Goal: Browse casually: Explore the website without a specific task or goal

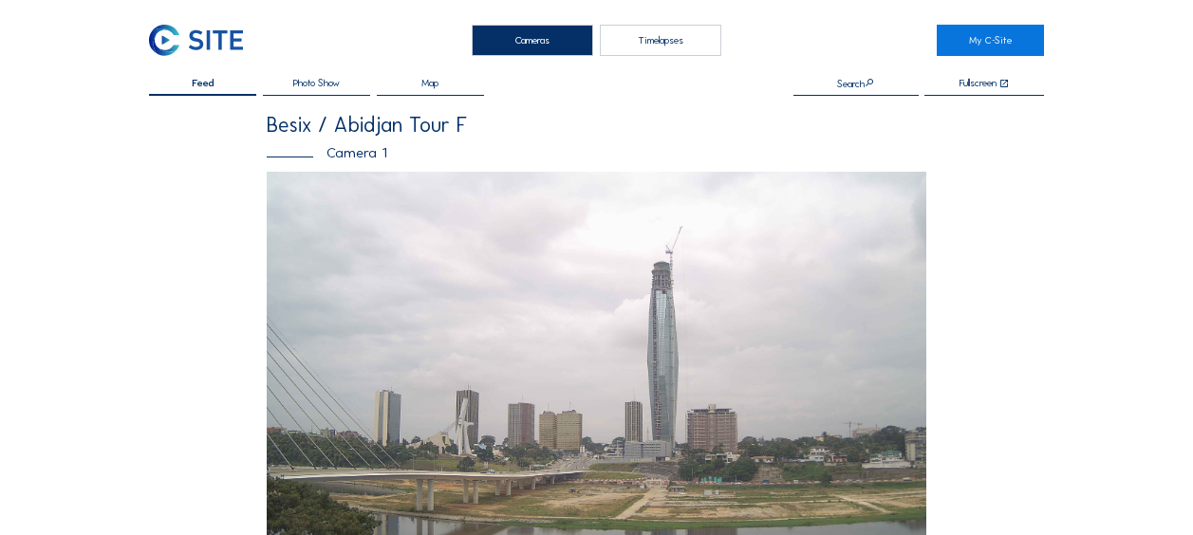
scroll to position [664, 0]
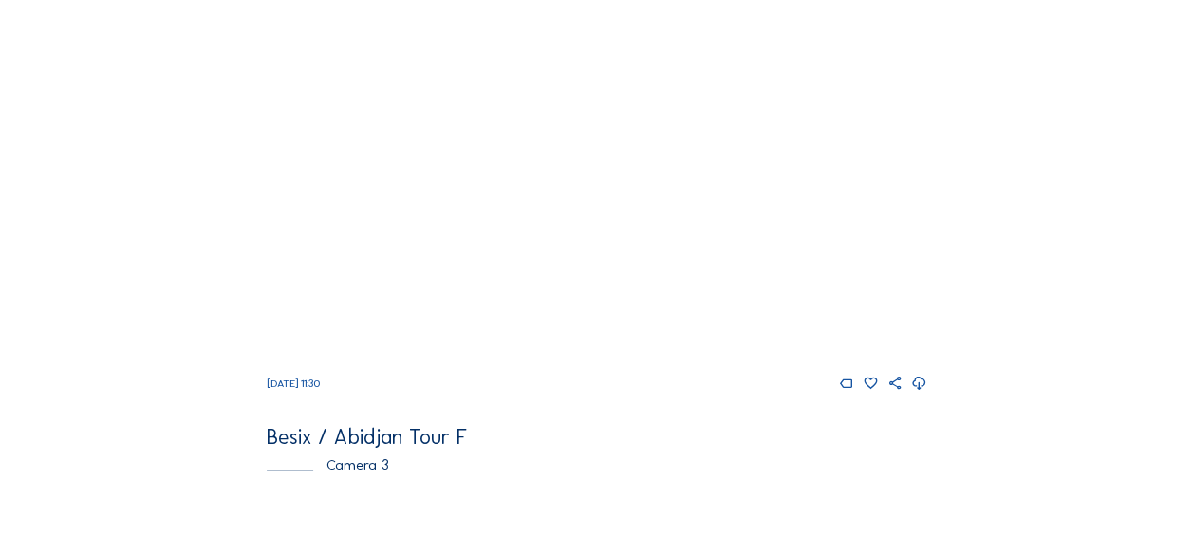
scroll to position [664, 0]
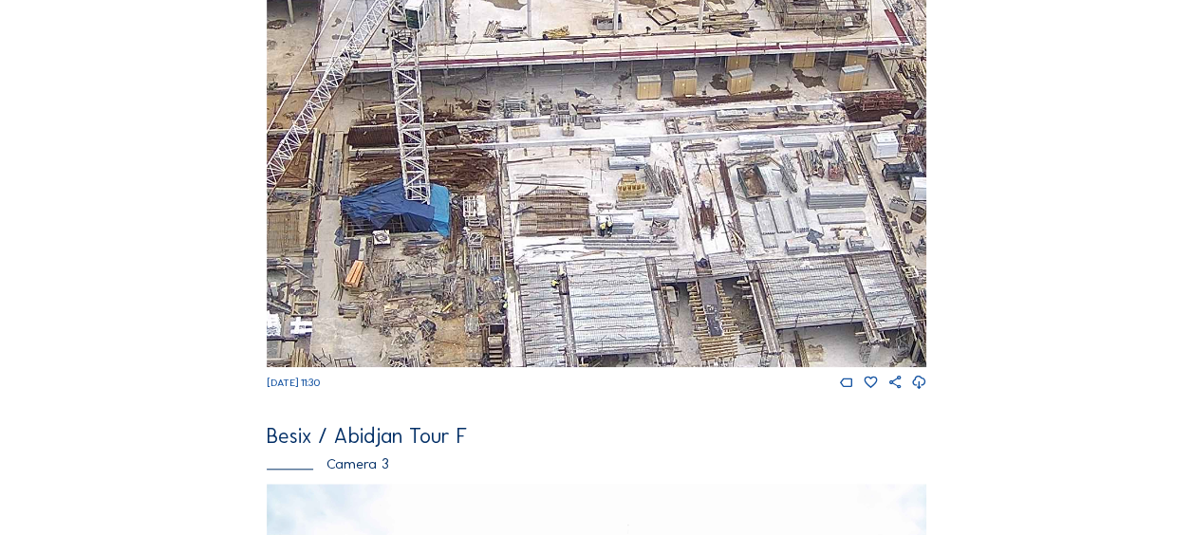
drag, startPoint x: 587, startPoint y: 202, endPoint x: 452, endPoint y: 318, distance: 177.7
click at [452, 318] on img at bounding box center [597, 181] width 660 height 371
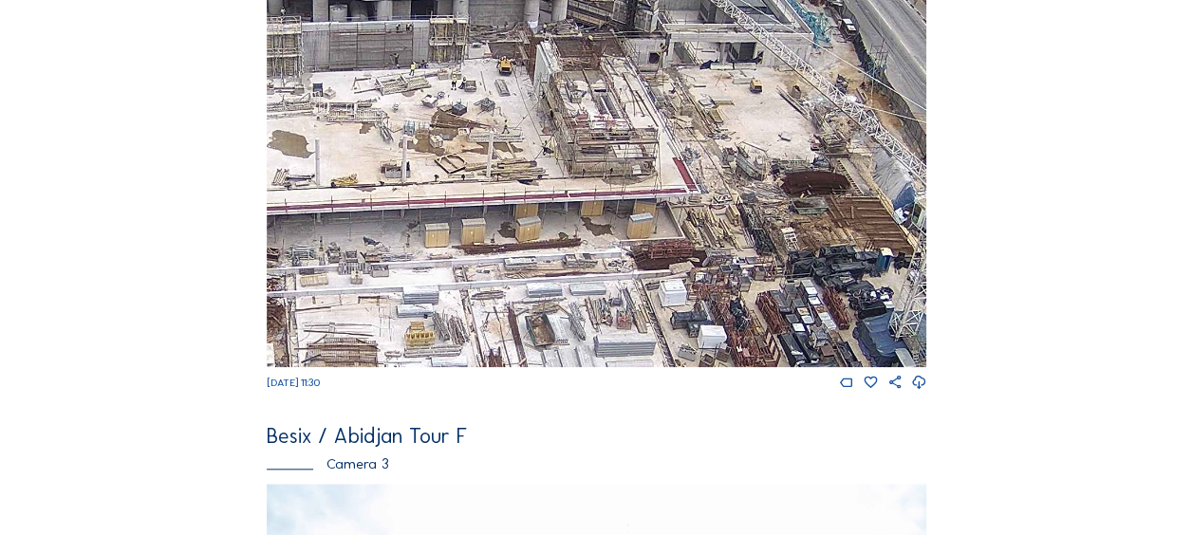
drag, startPoint x: 730, startPoint y: 159, endPoint x: 549, endPoint y: 277, distance: 216.1
click at [549, 277] on img at bounding box center [597, 181] width 660 height 371
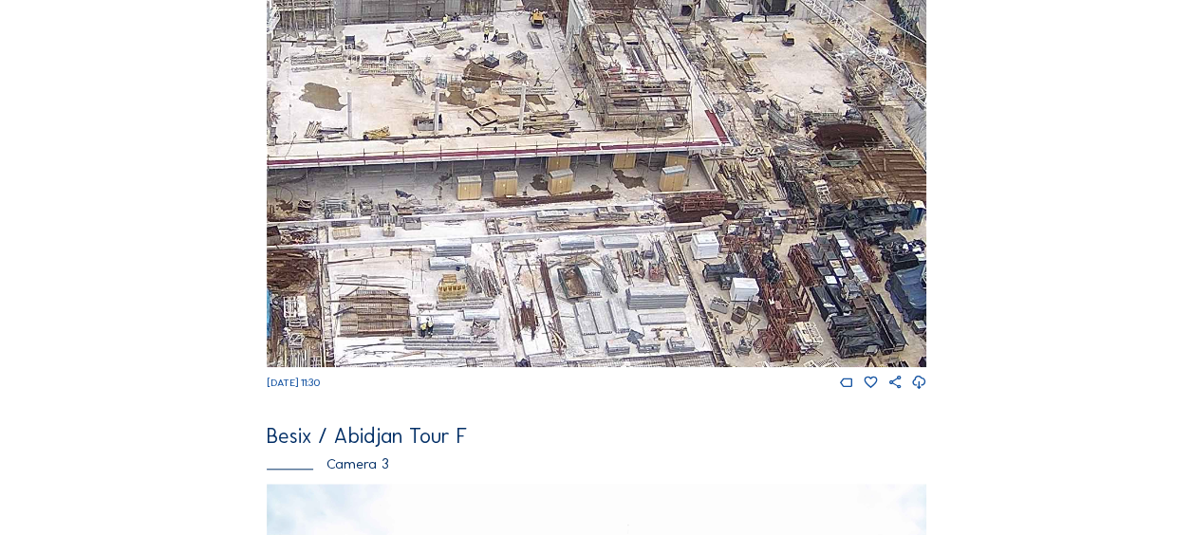
drag, startPoint x: 382, startPoint y: 292, endPoint x: 572, endPoint y: 95, distance: 274.5
click at [573, 94] on img at bounding box center [597, 181] width 660 height 371
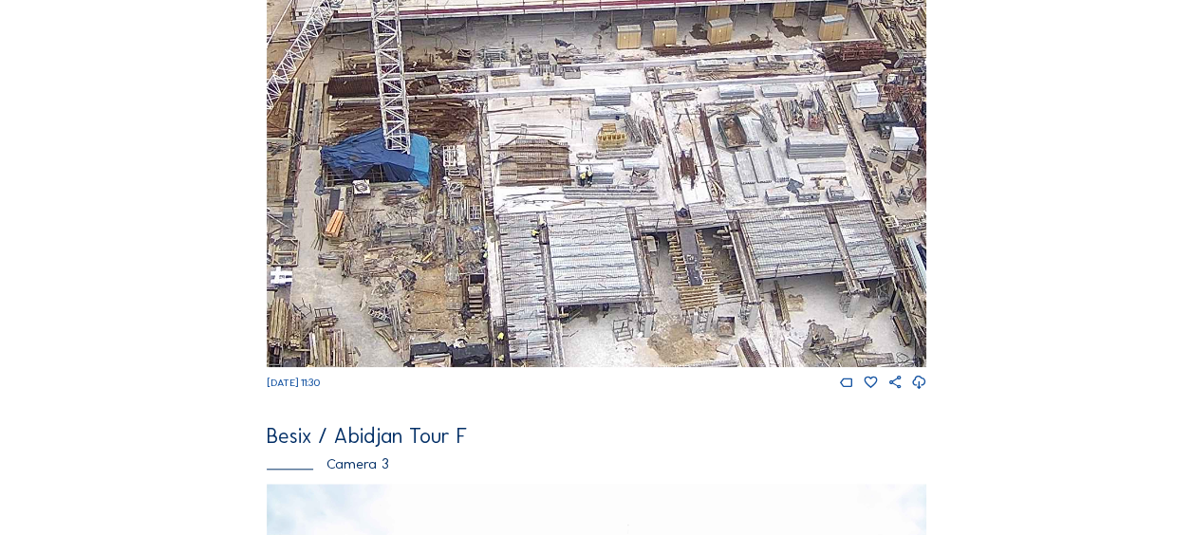
drag, startPoint x: 460, startPoint y: 236, endPoint x: 552, endPoint y: 159, distance: 119.9
click at [552, 159] on img at bounding box center [597, 181] width 660 height 371
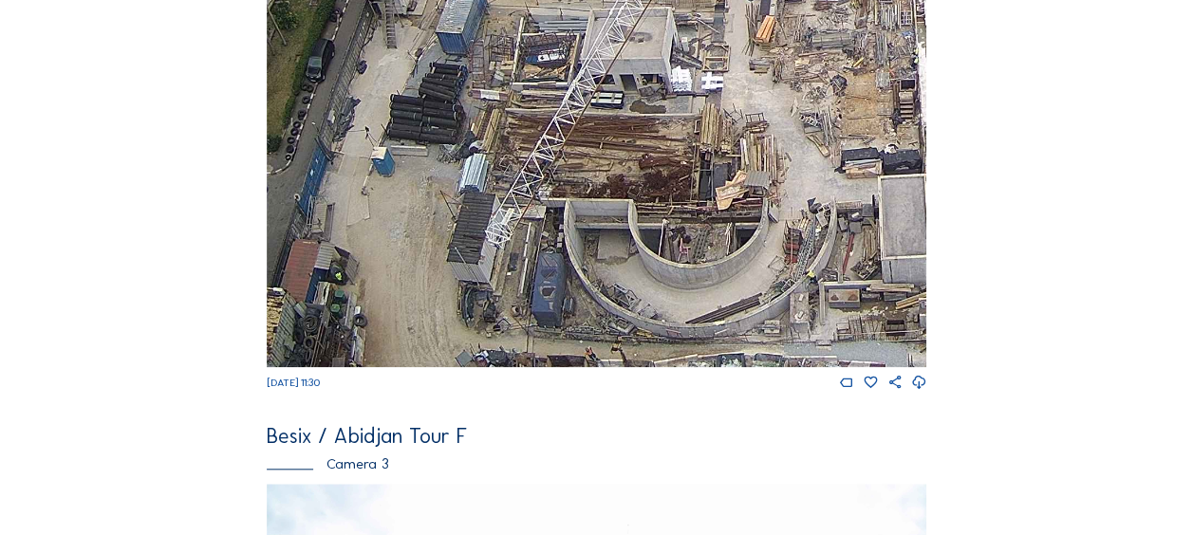
drag, startPoint x: 315, startPoint y: 209, endPoint x: 653, endPoint y: 110, distance: 352.0
click at [654, 92] on img at bounding box center [597, 181] width 660 height 371
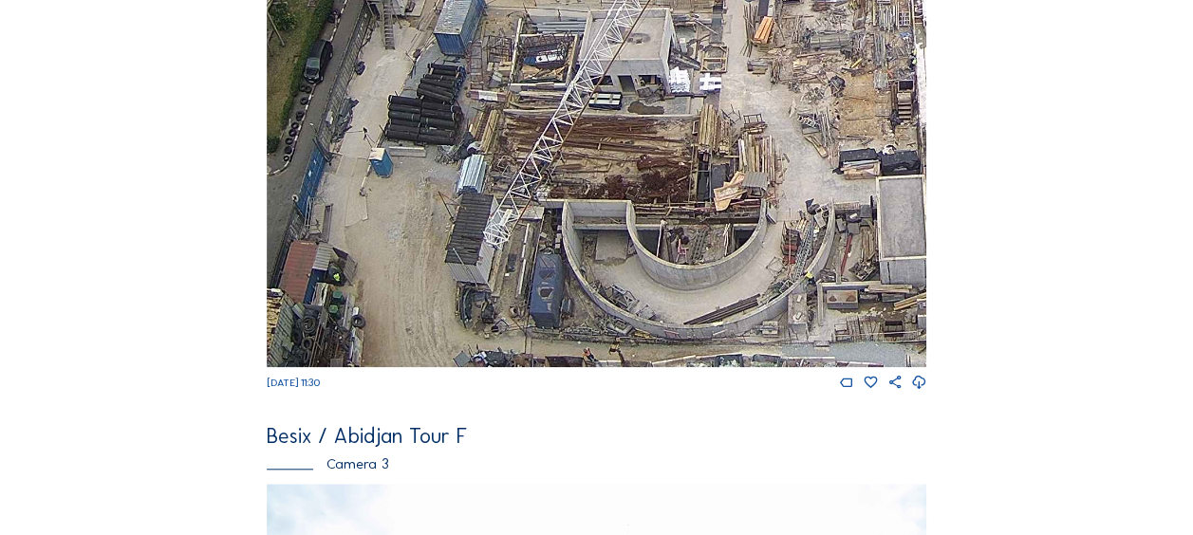
drag, startPoint x: 674, startPoint y: 289, endPoint x: 294, endPoint y: 50, distance: 448.2
click at [294, 50] on img at bounding box center [597, 181] width 660 height 371
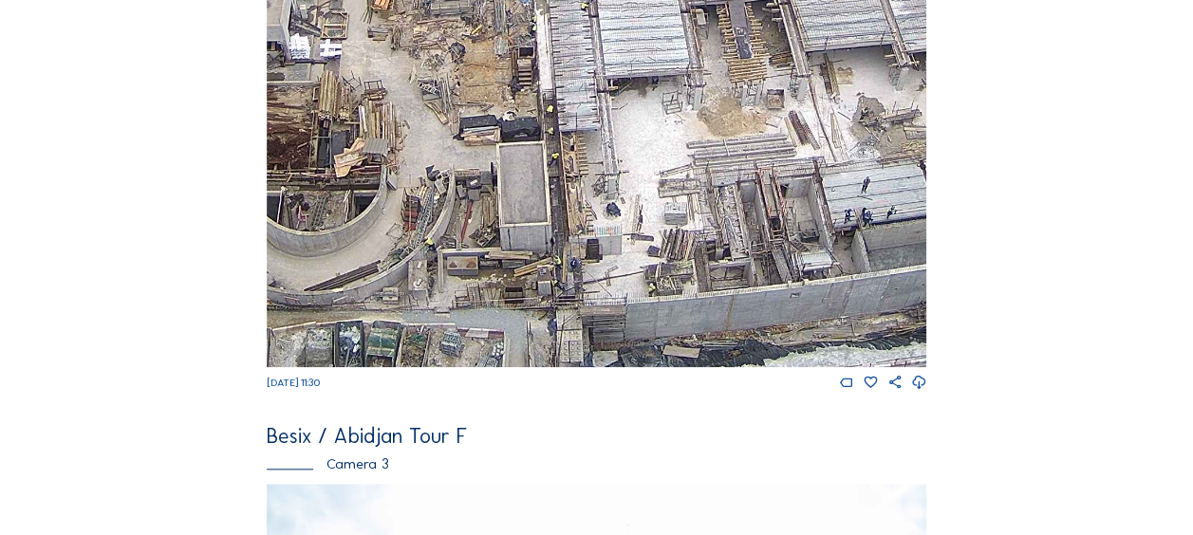
drag, startPoint x: 616, startPoint y: 250, endPoint x: 308, endPoint y: 57, distance: 363.7
click at [308, 57] on img at bounding box center [597, 181] width 660 height 371
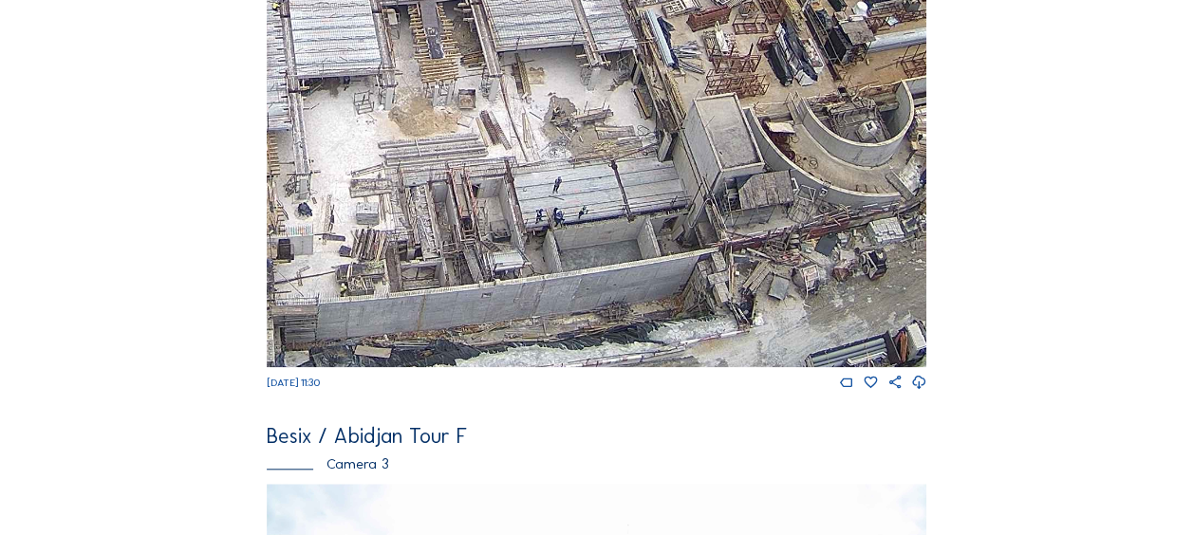
click at [391, 129] on img at bounding box center [597, 181] width 660 height 371
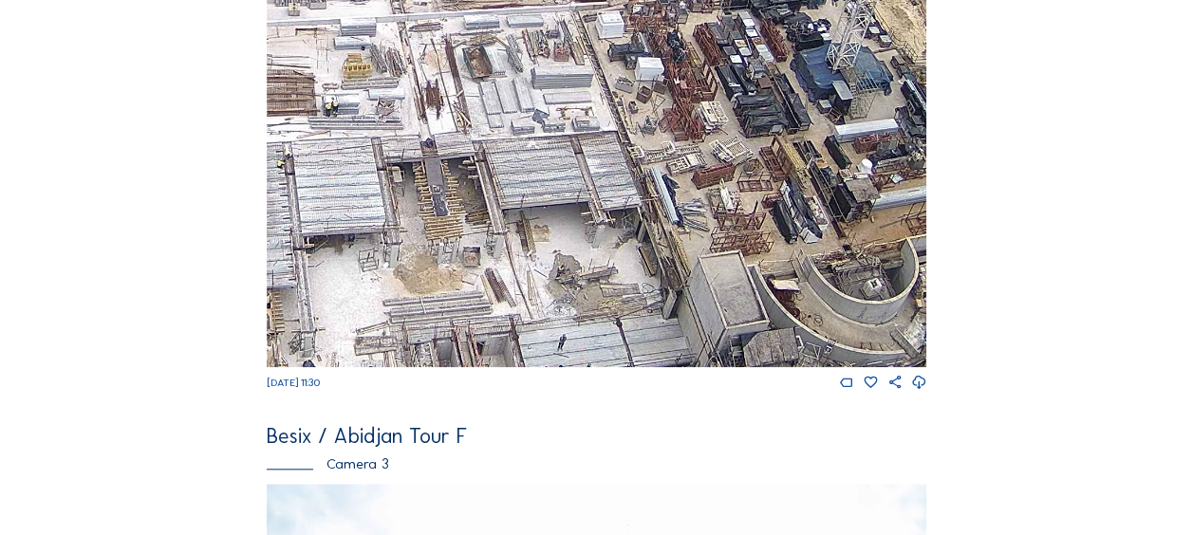
drag, startPoint x: 436, startPoint y: 98, endPoint x: 593, endPoint y: 253, distance: 221.5
click at [593, 253] on img at bounding box center [597, 181] width 660 height 371
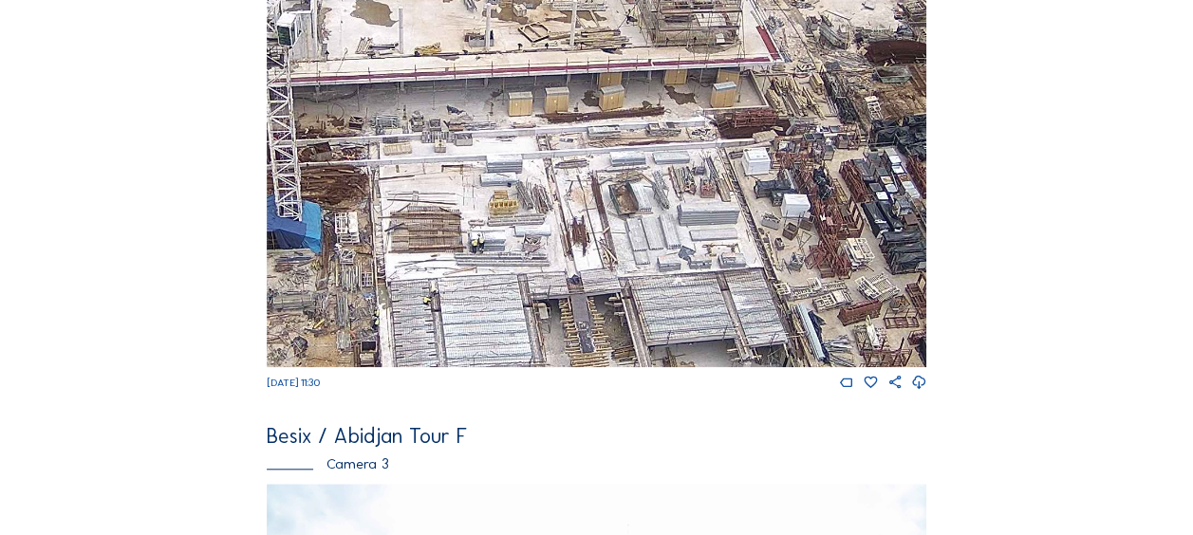
drag, startPoint x: 488, startPoint y: 141, endPoint x: 537, endPoint y: 137, distance: 49.6
click at [552, 155] on img at bounding box center [597, 181] width 660 height 371
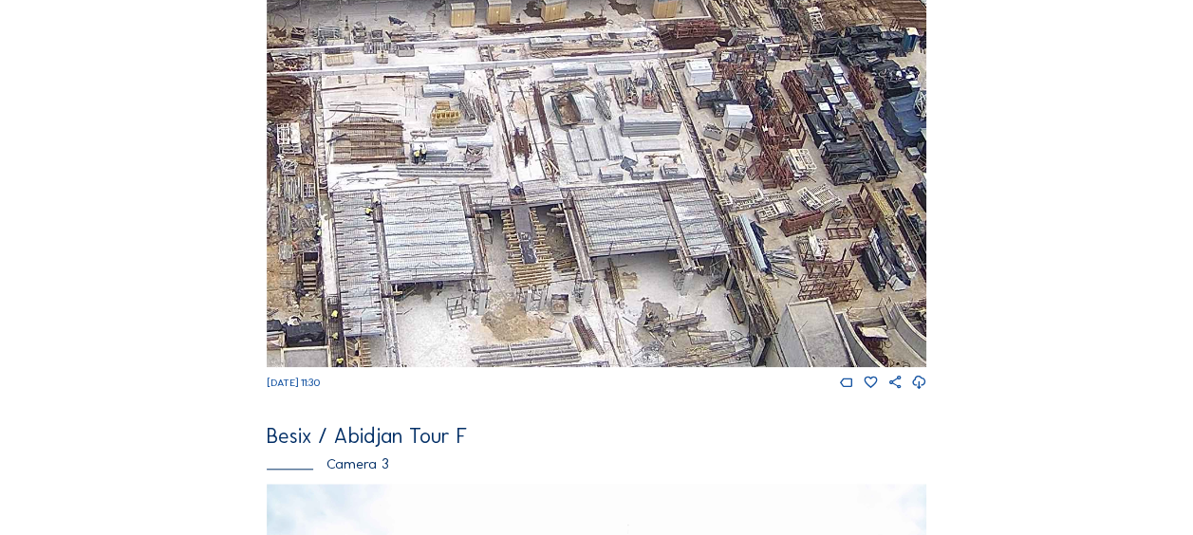
drag, startPoint x: 537, startPoint y: 137, endPoint x: 590, endPoint y: 226, distance: 103.9
click at [590, 226] on img at bounding box center [597, 181] width 660 height 371
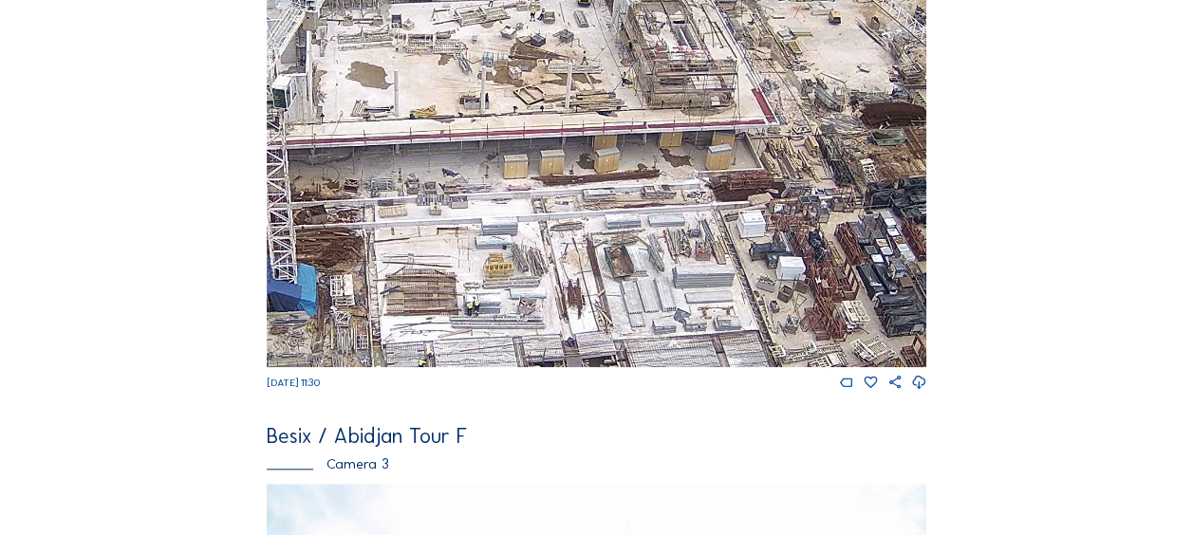
drag, startPoint x: 618, startPoint y: 142, endPoint x: 642, endPoint y: 239, distance: 99.7
click at [642, 239] on img at bounding box center [597, 181] width 660 height 371
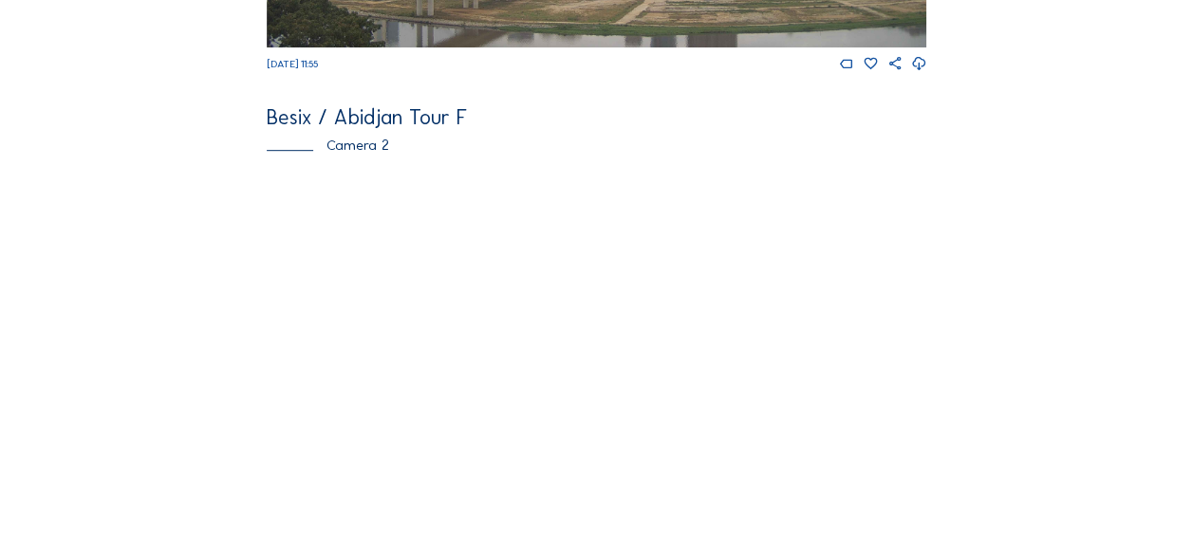
scroll to position [475, 0]
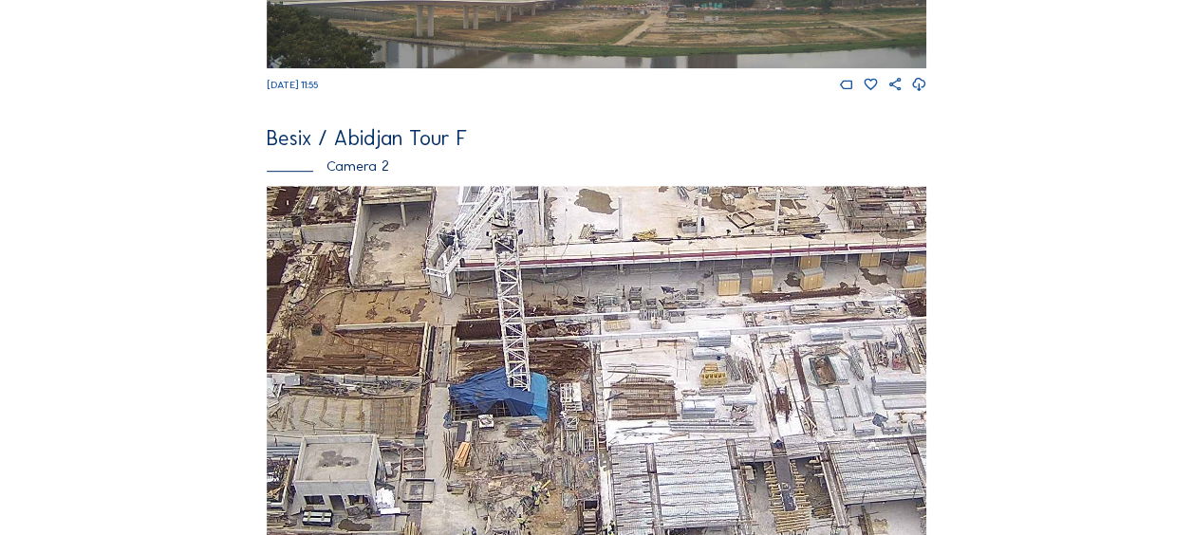
drag, startPoint x: 475, startPoint y: 348, endPoint x: 463, endPoint y: 397, distance: 49.7
click at [463, 397] on img at bounding box center [597, 371] width 660 height 371
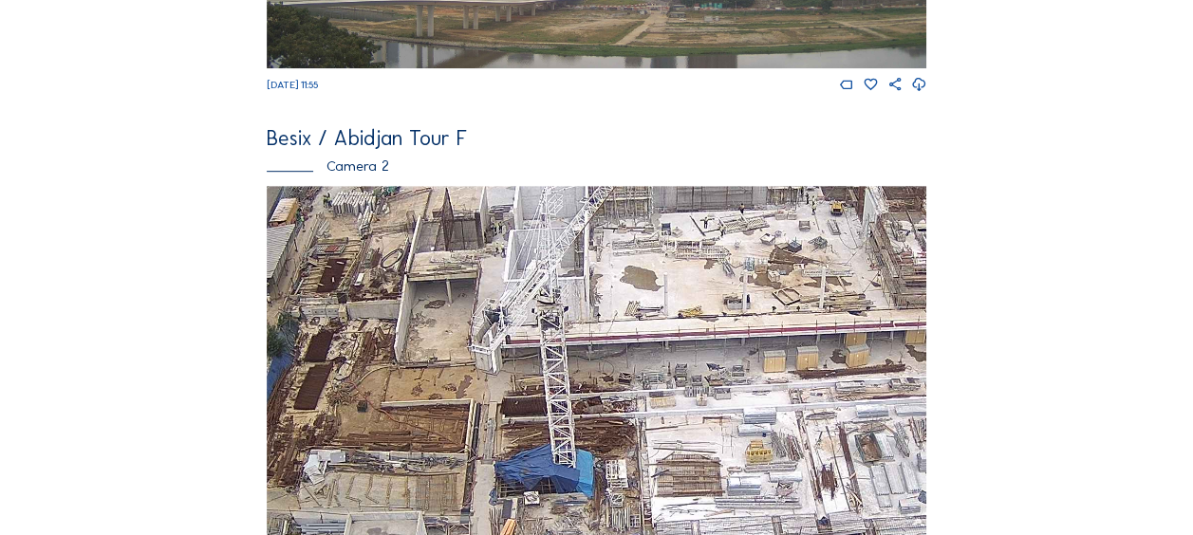
drag, startPoint x: 478, startPoint y: 294, endPoint x: 551, endPoint y: 422, distance: 147.5
click at [551, 422] on img at bounding box center [597, 371] width 660 height 371
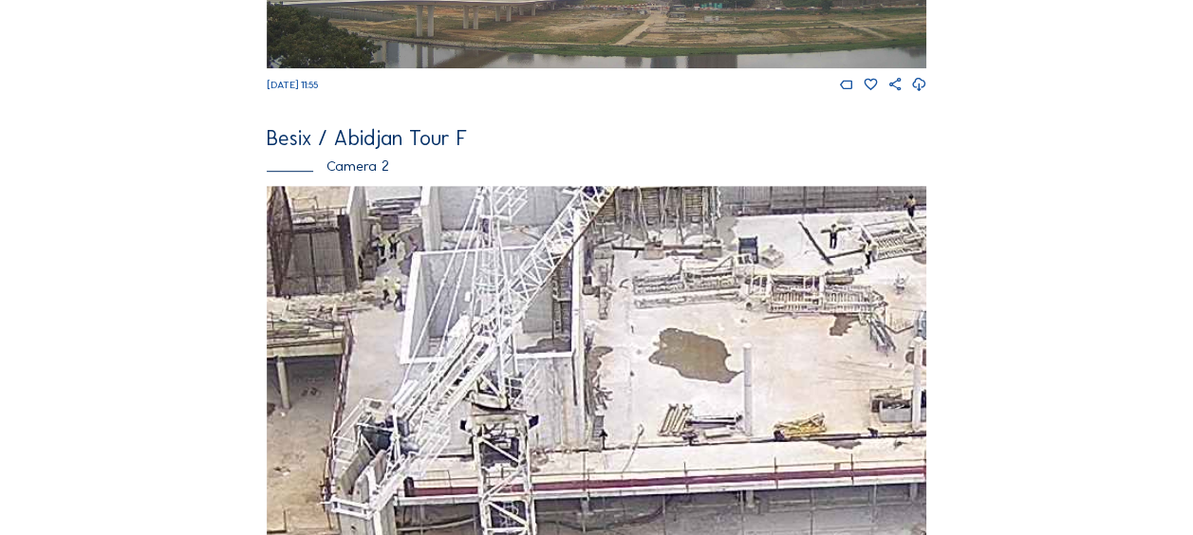
drag, startPoint x: 558, startPoint y: 391, endPoint x: 626, endPoint y: 427, distance: 77.3
click at [380, 399] on img at bounding box center [597, 371] width 660 height 371
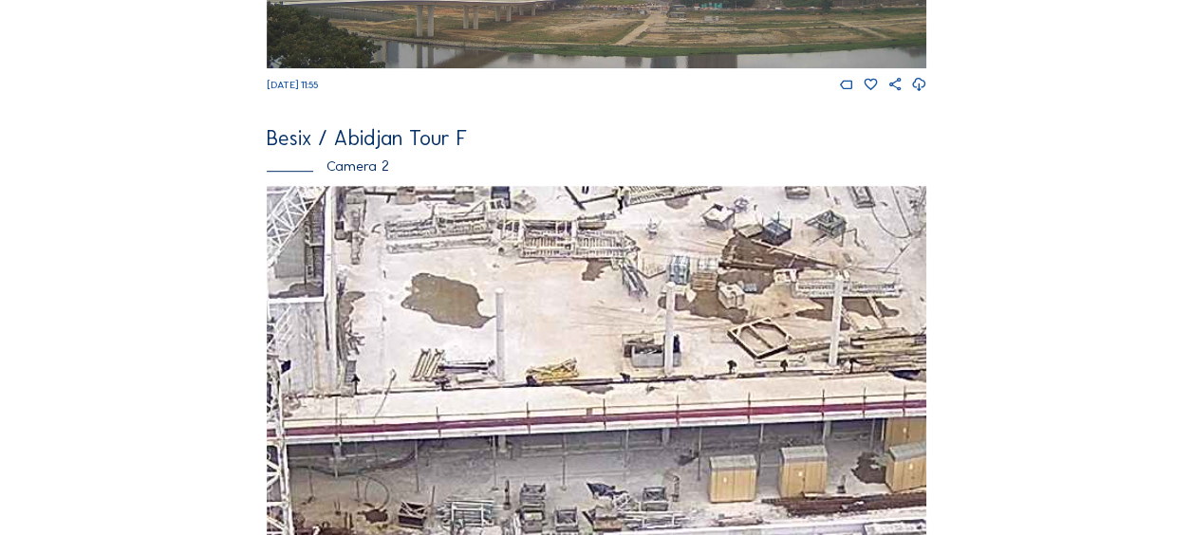
drag, startPoint x: 443, startPoint y: 387, endPoint x: 526, endPoint y: 396, distance: 83.0
click at [431, 385] on img at bounding box center [597, 371] width 660 height 371
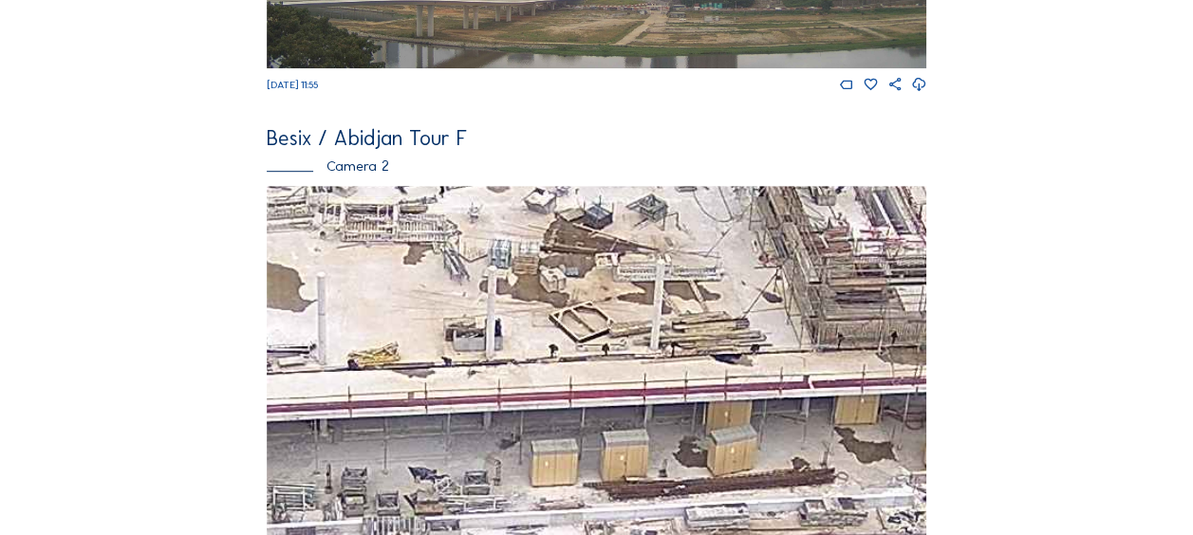
drag, startPoint x: 439, startPoint y: 376, endPoint x: 477, endPoint y: 385, distance: 40.1
click at [439, 376] on img at bounding box center [597, 371] width 660 height 371
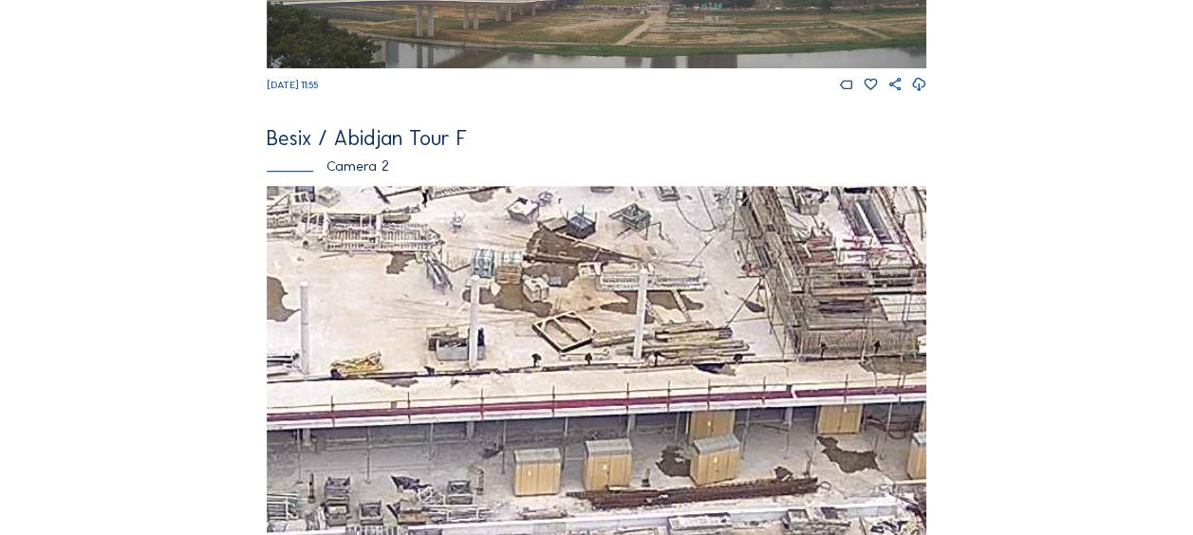
drag, startPoint x: 632, startPoint y: 314, endPoint x: 507, endPoint y: 366, distance: 135.7
click at [508, 366] on img at bounding box center [597, 371] width 660 height 371
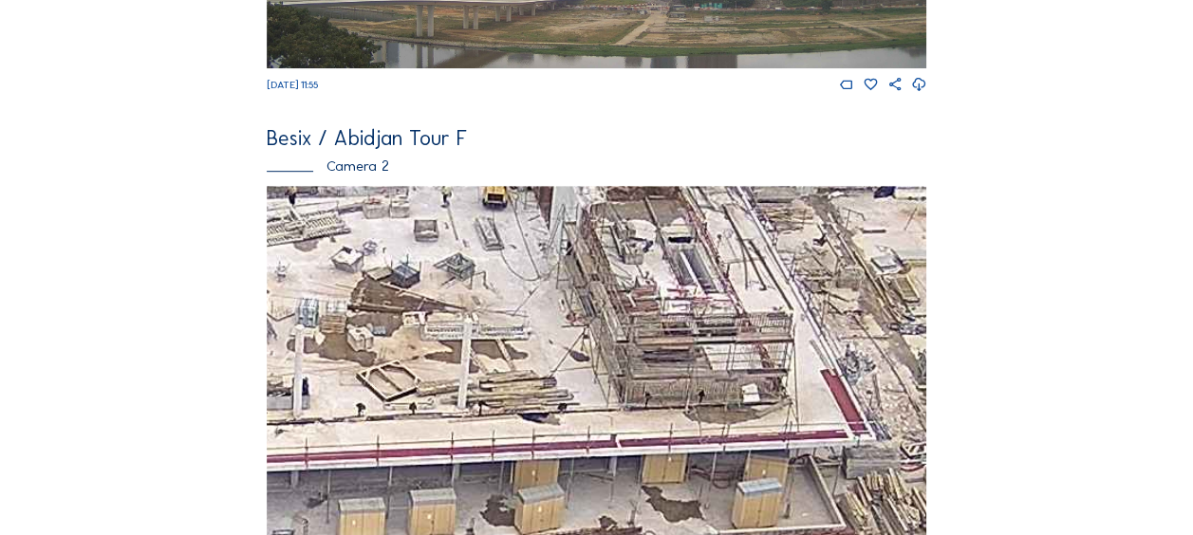
drag, startPoint x: 565, startPoint y: 374, endPoint x: 471, endPoint y: 391, distance: 95.5
click at [472, 389] on img at bounding box center [597, 371] width 660 height 371
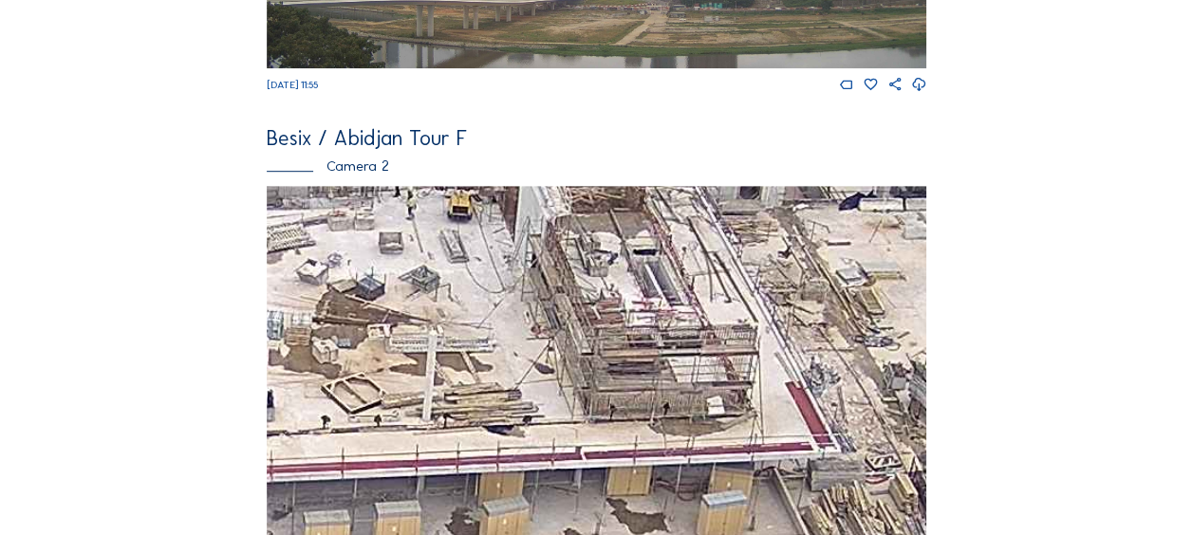
drag, startPoint x: 593, startPoint y: 381, endPoint x: 473, endPoint y: 411, distance: 124.3
click at [476, 410] on img at bounding box center [597, 371] width 660 height 371
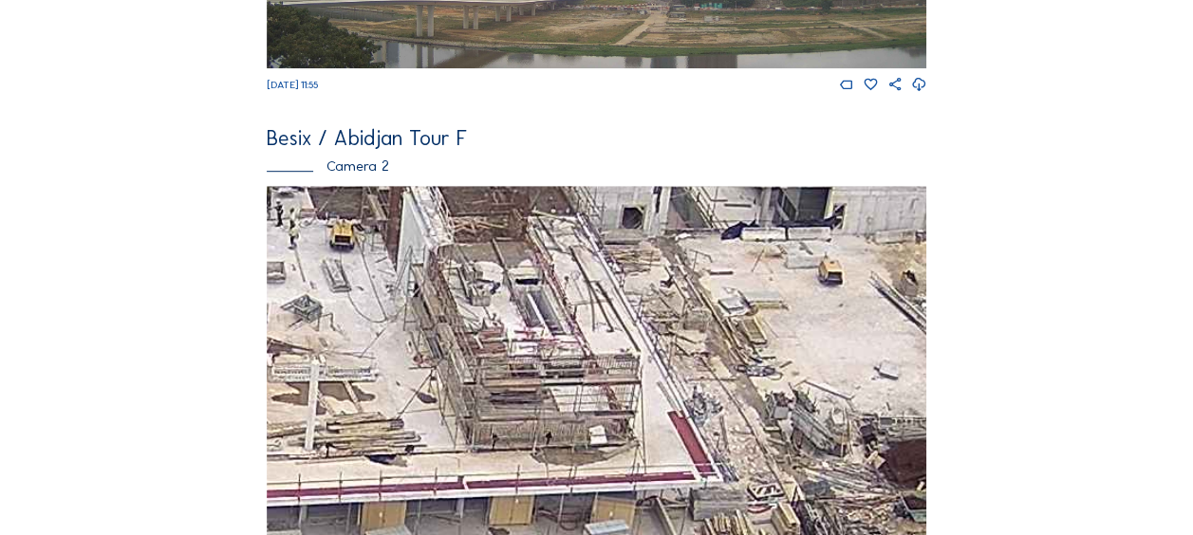
drag, startPoint x: 638, startPoint y: 381, endPoint x: 458, endPoint y: 416, distance: 183.7
click at [459, 416] on img at bounding box center [597, 371] width 660 height 371
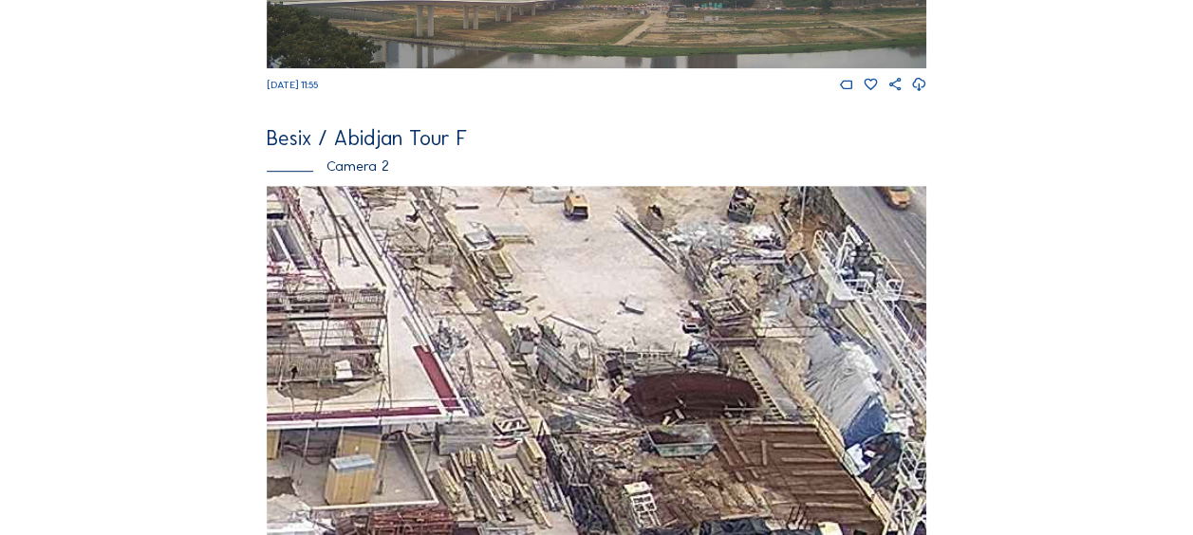
drag, startPoint x: 563, startPoint y: 416, endPoint x: 495, endPoint y: 333, distance: 107.2
click at [495, 333] on img at bounding box center [597, 371] width 660 height 371
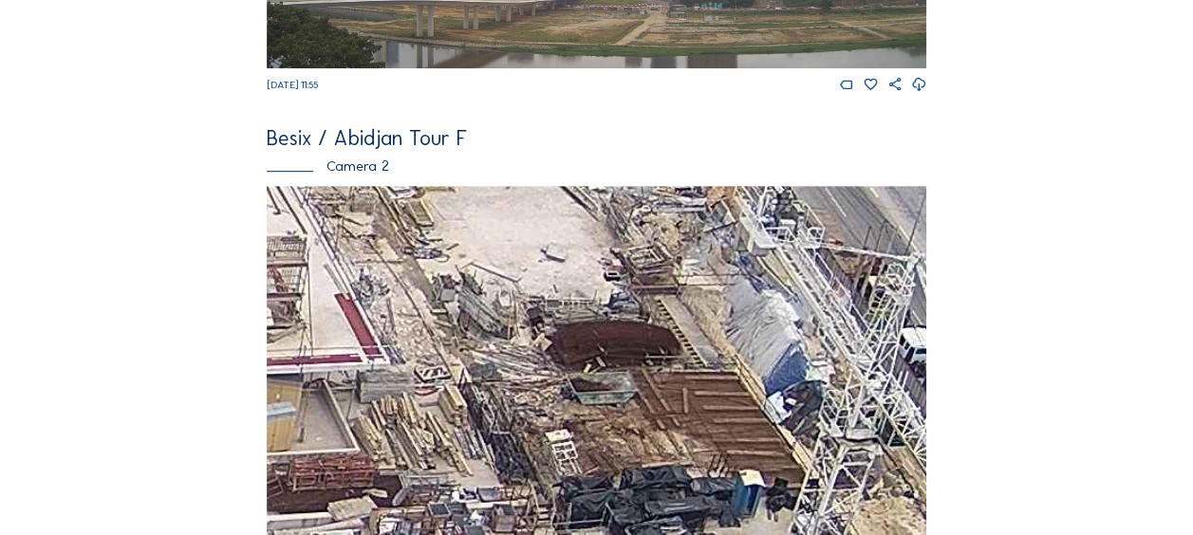
drag, startPoint x: 582, startPoint y: 406, endPoint x: 504, endPoint y: 355, distance: 93.2
click at [505, 355] on img at bounding box center [597, 371] width 660 height 371
drag, startPoint x: 590, startPoint y: 447, endPoint x: 551, endPoint y: 362, distance: 94.3
click at [551, 362] on img at bounding box center [597, 371] width 660 height 371
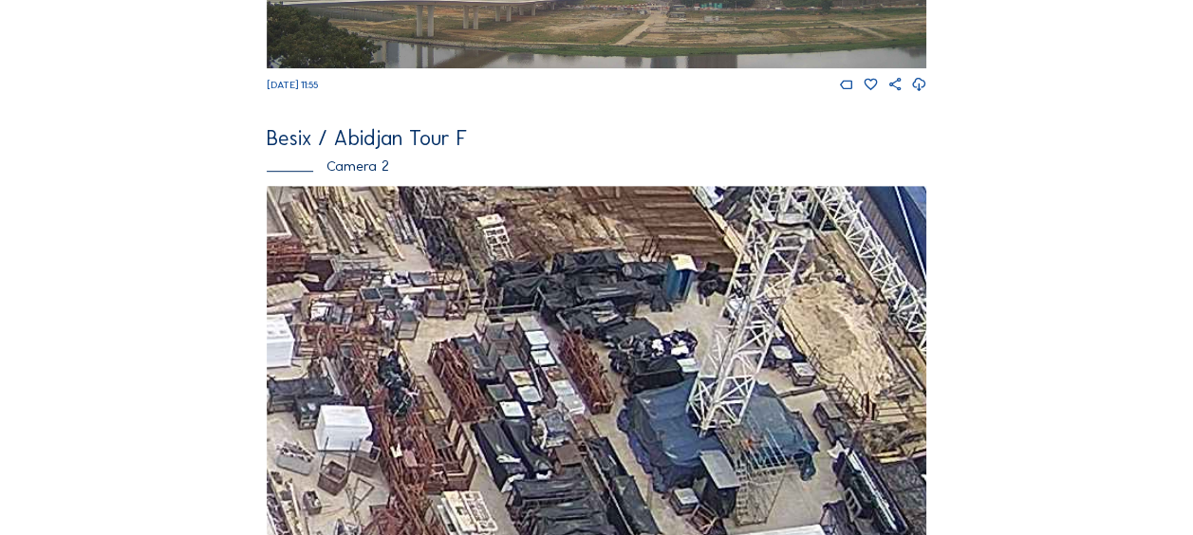
drag, startPoint x: 574, startPoint y: 327, endPoint x: 573, endPoint y: 306, distance: 20.9
click at [573, 306] on img at bounding box center [597, 371] width 660 height 371
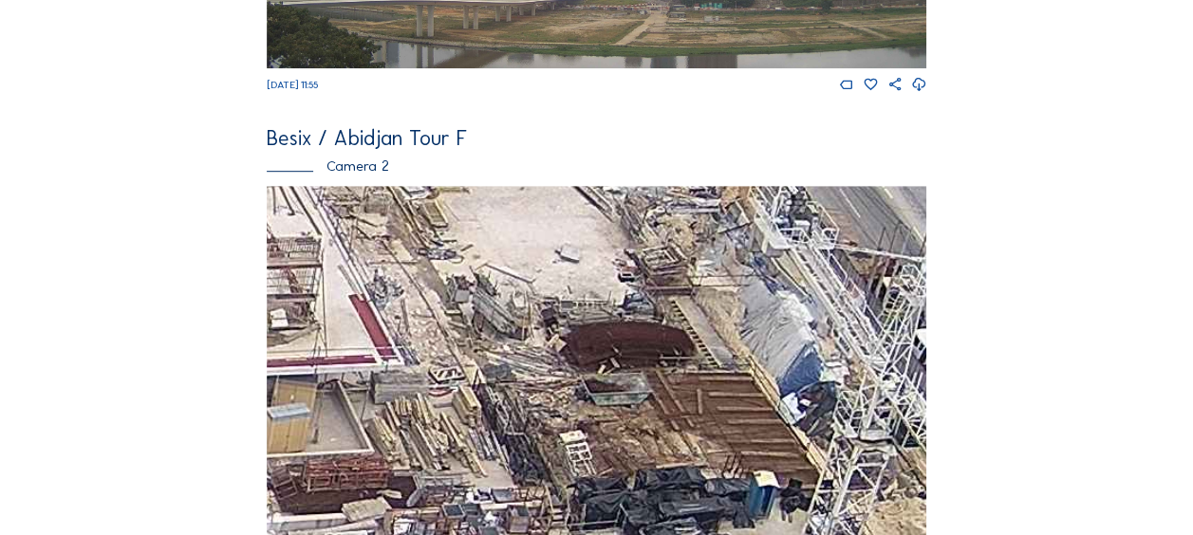
drag, startPoint x: 607, startPoint y: 442, endPoint x: 634, endPoint y: 496, distance: 60.3
click at [634, 496] on img at bounding box center [597, 371] width 660 height 371
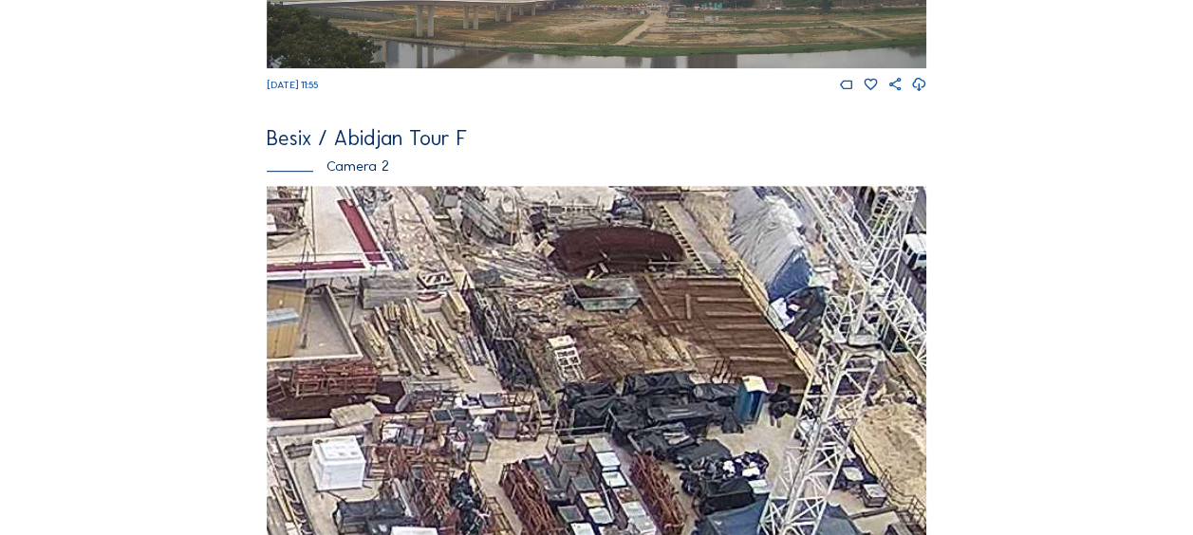
drag, startPoint x: 585, startPoint y: 330, endPoint x: 573, endPoint y: 235, distance: 95.6
click at [573, 235] on img at bounding box center [597, 371] width 660 height 371
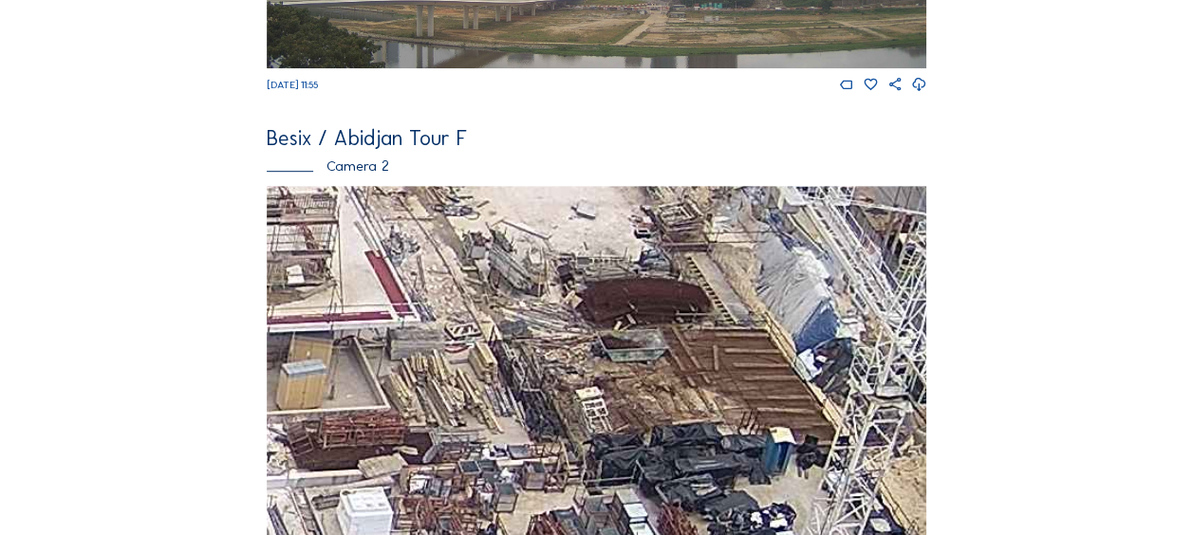
drag, startPoint x: 597, startPoint y: 347, endPoint x: 625, endPoint y: 399, distance: 58.2
click at [625, 399] on img at bounding box center [597, 371] width 660 height 371
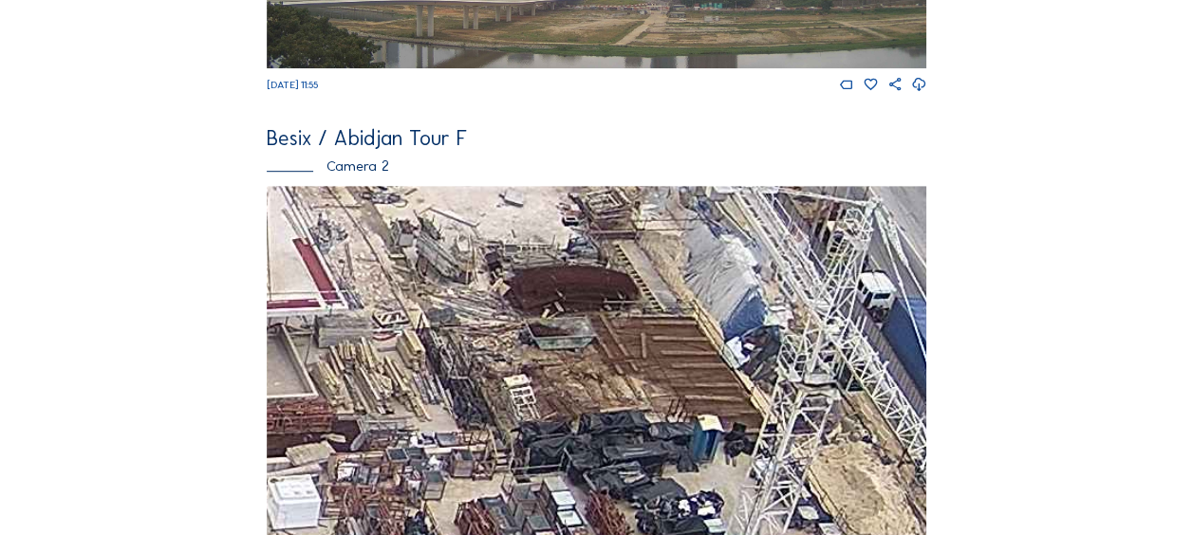
drag, startPoint x: 509, startPoint y: 438, endPoint x: 437, endPoint y: 426, distance: 73.0
click at [437, 426] on img at bounding box center [597, 371] width 660 height 371
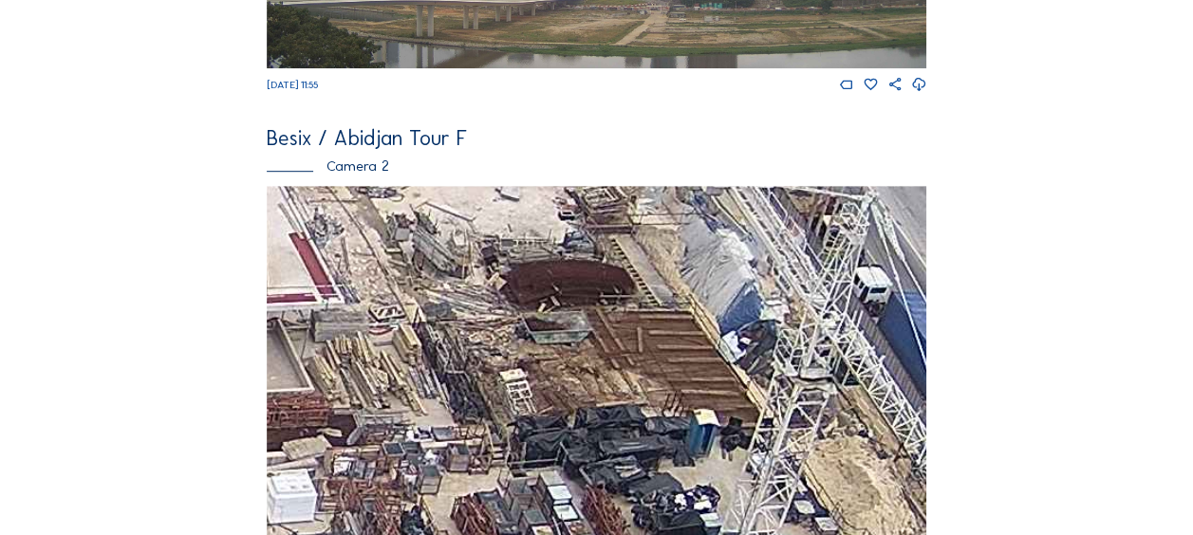
drag, startPoint x: 450, startPoint y: 458, endPoint x: 422, endPoint y: 230, distance: 229.5
click at [422, 230] on img at bounding box center [597, 371] width 660 height 371
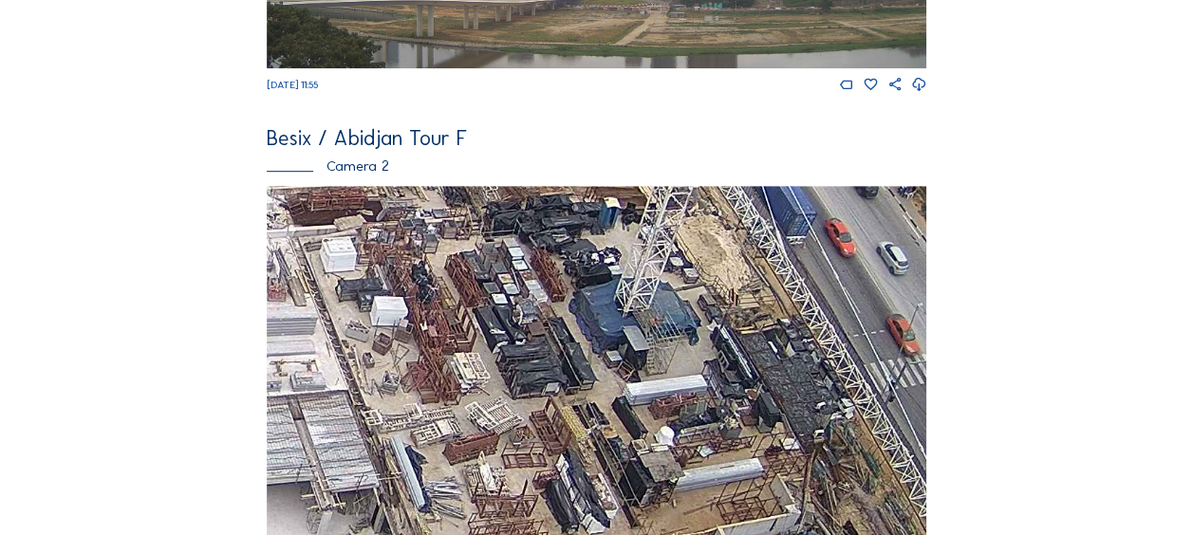
drag, startPoint x: 497, startPoint y: 446, endPoint x: 499, endPoint y: 430, distance: 16.2
click at [482, 333] on img at bounding box center [597, 371] width 660 height 371
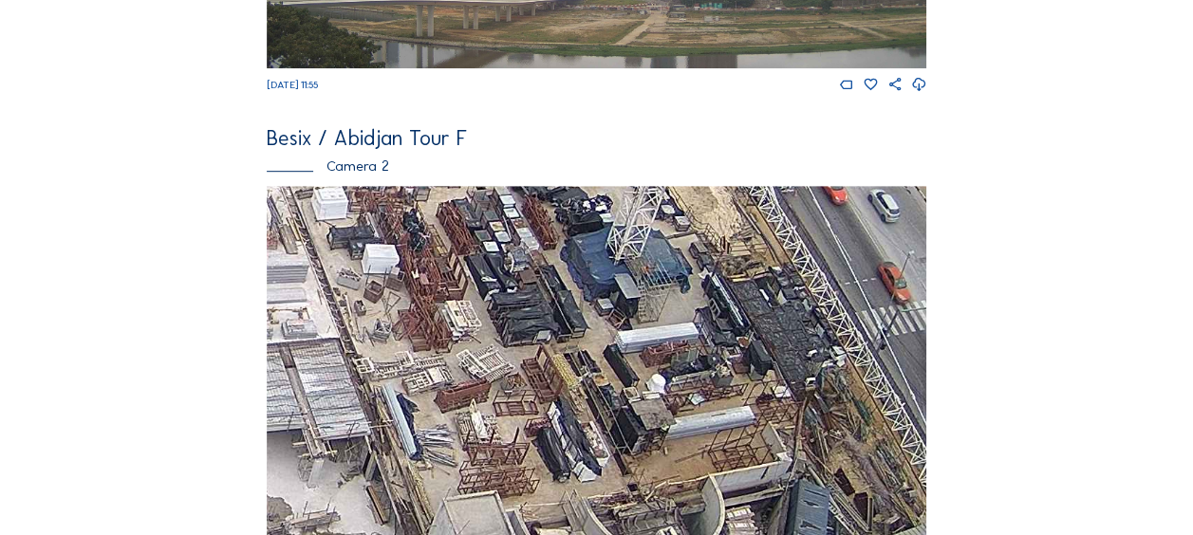
drag, startPoint x: 517, startPoint y: 475, endPoint x: 494, endPoint y: 357, distance: 120.1
click at [495, 356] on img at bounding box center [597, 371] width 660 height 371
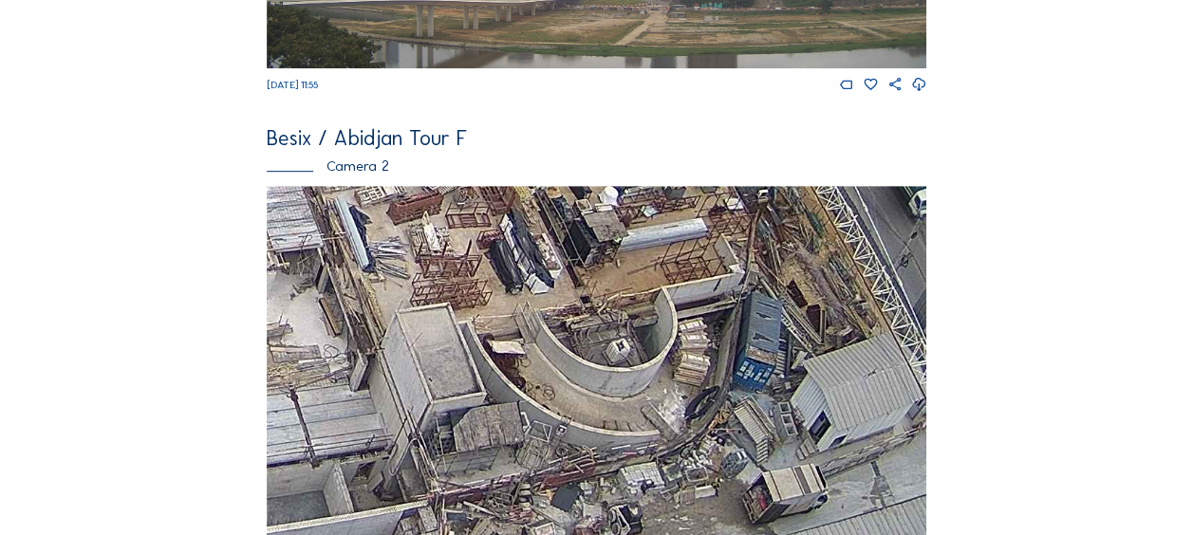
drag, startPoint x: 516, startPoint y: 458, endPoint x: 492, endPoint y: 389, distance: 73.6
click at [492, 389] on img at bounding box center [597, 371] width 660 height 371
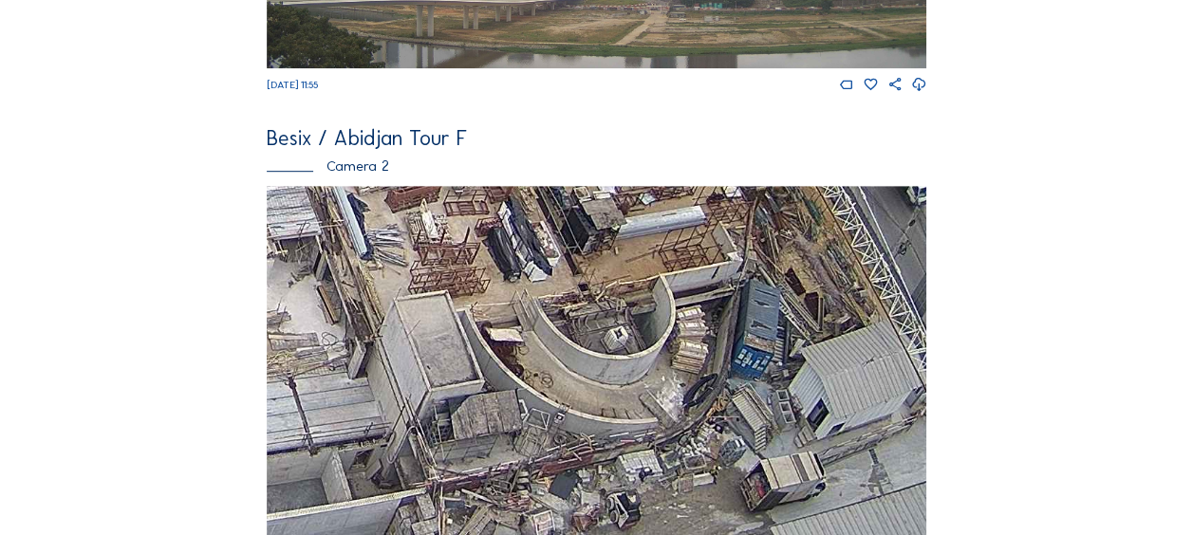
drag, startPoint x: 497, startPoint y: 427, endPoint x: 505, endPoint y: 387, distance: 40.6
click at [505, 387] on img at bounding box center [597, 371] width 660 height 371
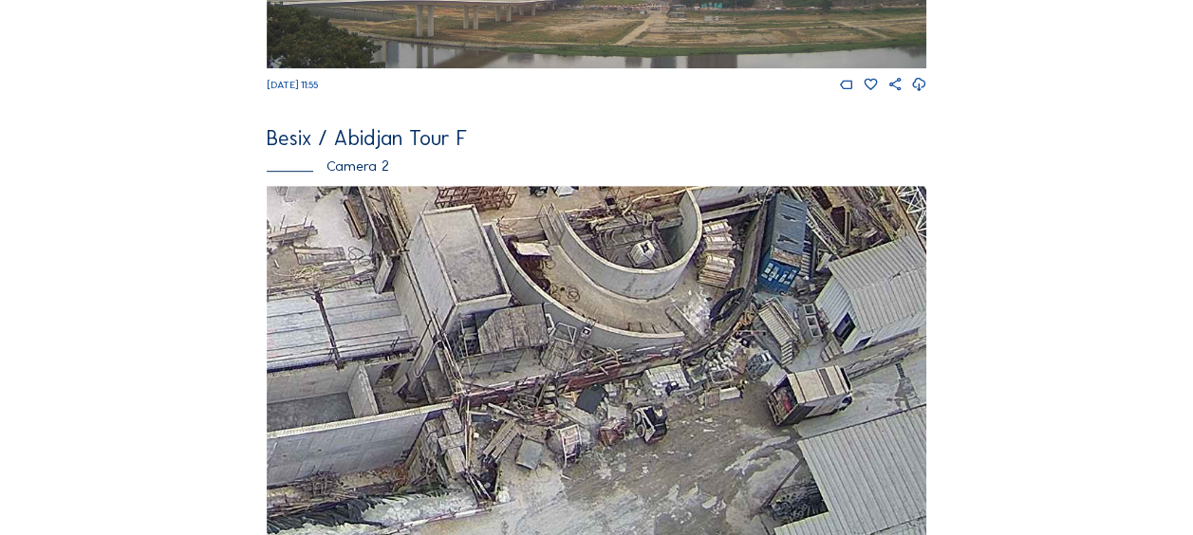
drag, startPoint x: 514, startPoint y: 443, endPoint x: 533, endPoint y: 364, distance: 81.0
click at [533, 364] on img at bounding box center [597, 371] width 660 height 371
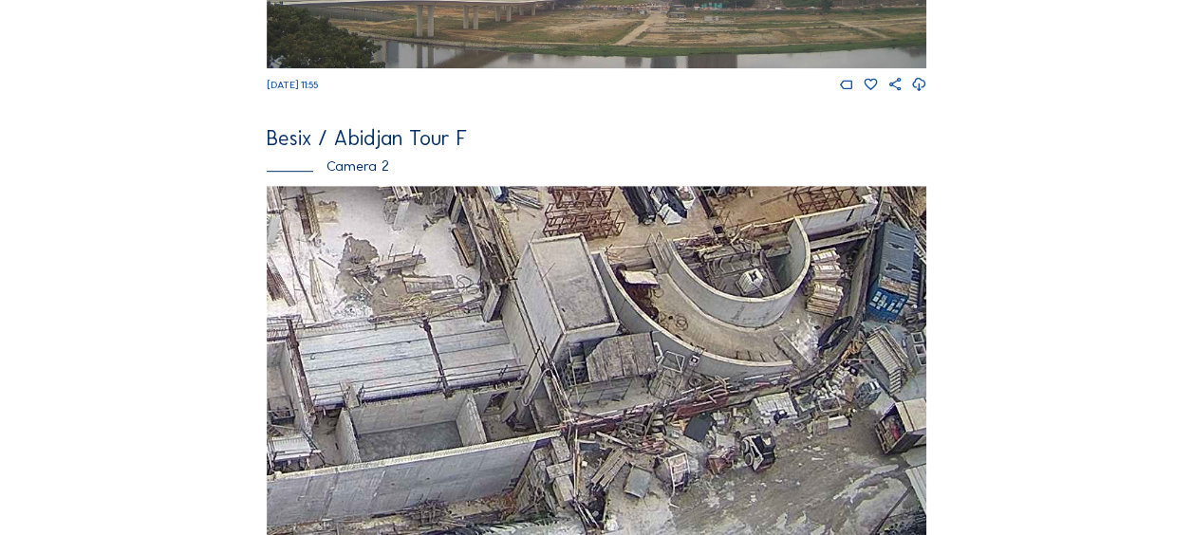
drag, startPoint x: 486, startPoint y: 316, endPoint x: 704, endPoint y: 366, distance: 224.0
click at [704, 366] on img at bounding box center [597, 371] width 660 height 371
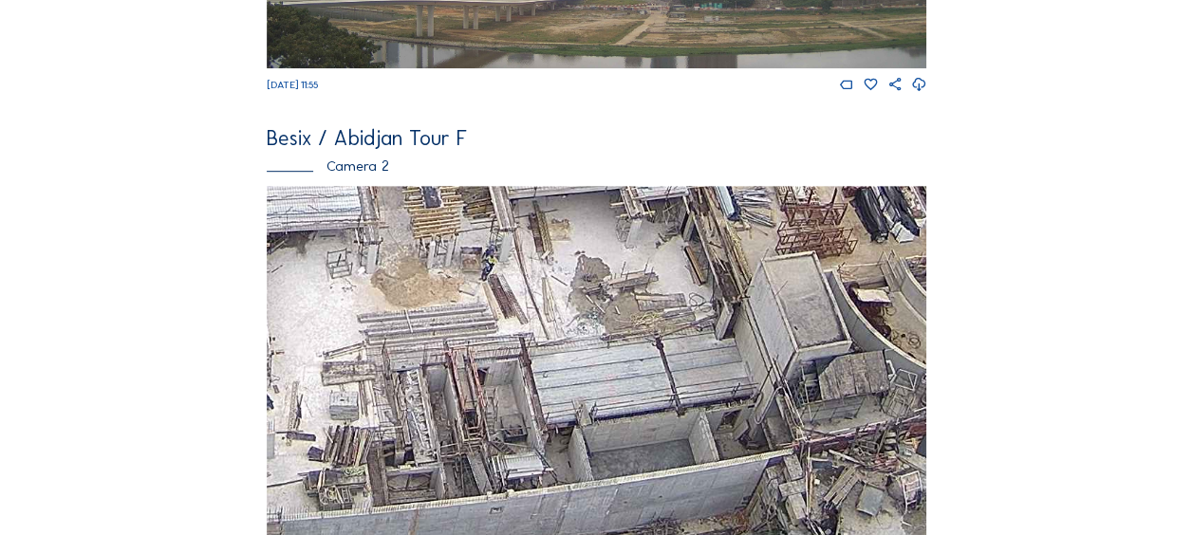
drag, startPoint x: 483, startPoint y: 349, endPoint x: 606, endPoint y: 345, distance: 122.5
click at [606, 345] on img at bounding box center [597, 371] width 660 height 371
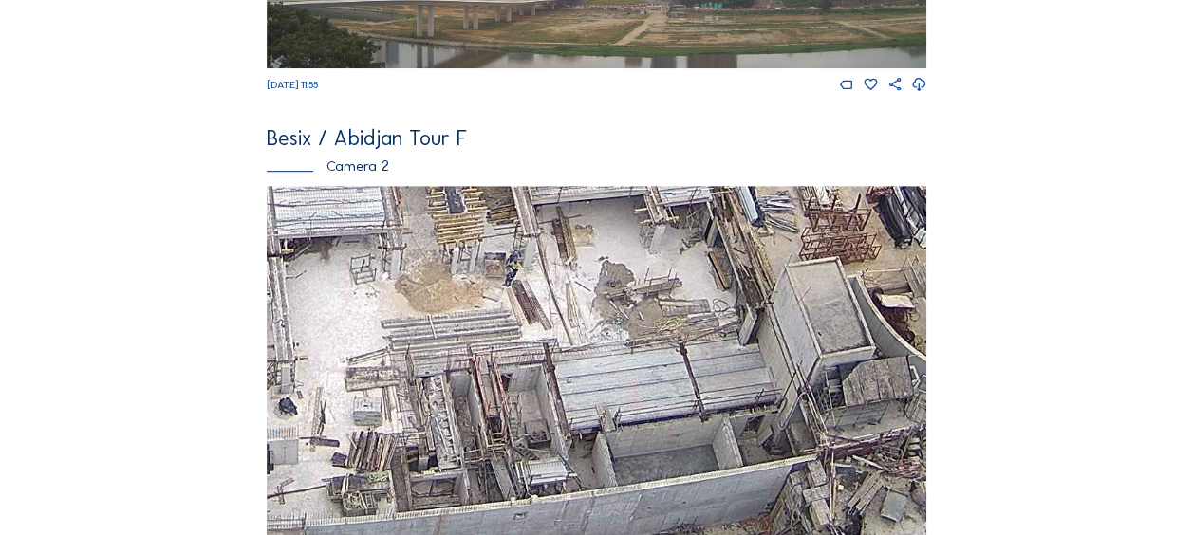
drag, startPoint x: 458, startPoint y: 348, endPoint x: 607, endPoint y: 376, distance: 151.5
click at [607, 376] on img at bounding box center [597, 371] width 660 height 371
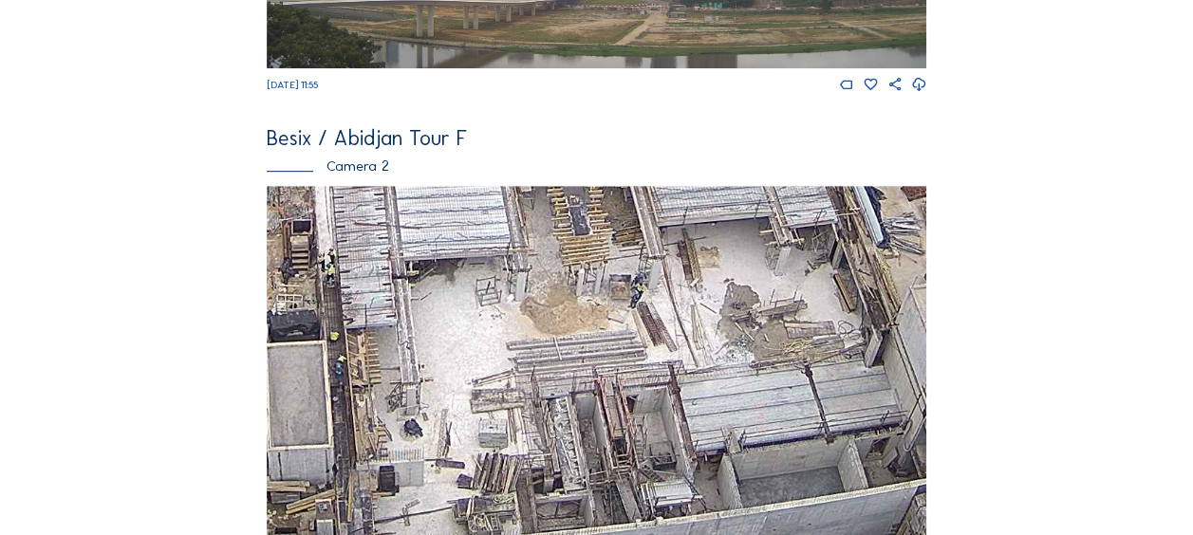
drag, startPoint x: 543, startPoint y: 382, endPoint x: 679, endPoint y: 384, distance: 135.8
click at [679, 384] on img at bounding box center [597, 371] width 660 height 371
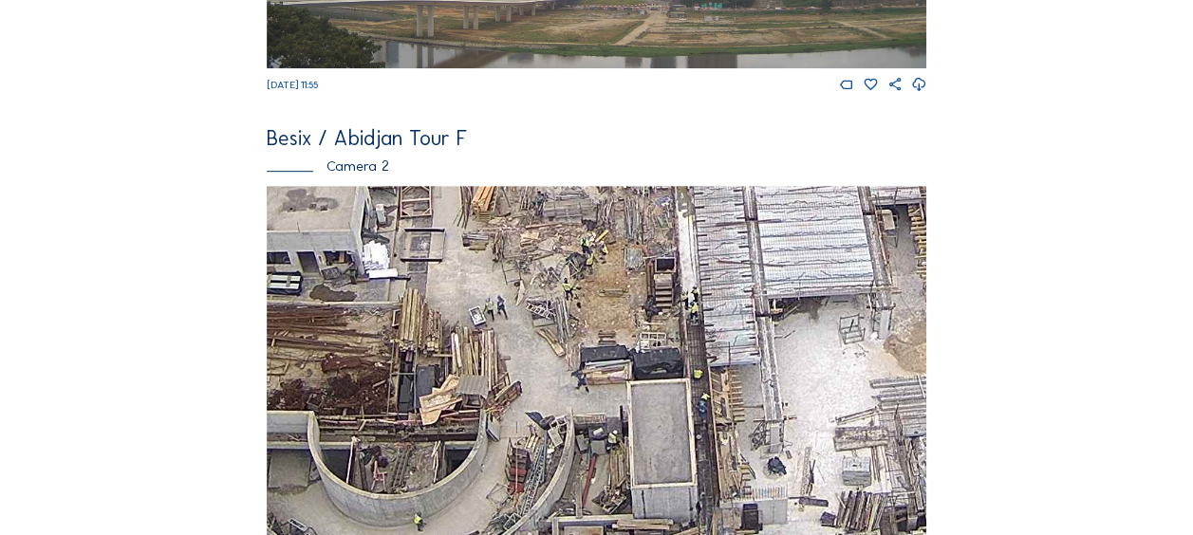
drag, startPoint x: 471, startPoint y: 363, endPoint x: 508, endPoint y: 385, distance: 43.5
click at [598, 385] on img at bounding box center [597, 371] width 660 height 371
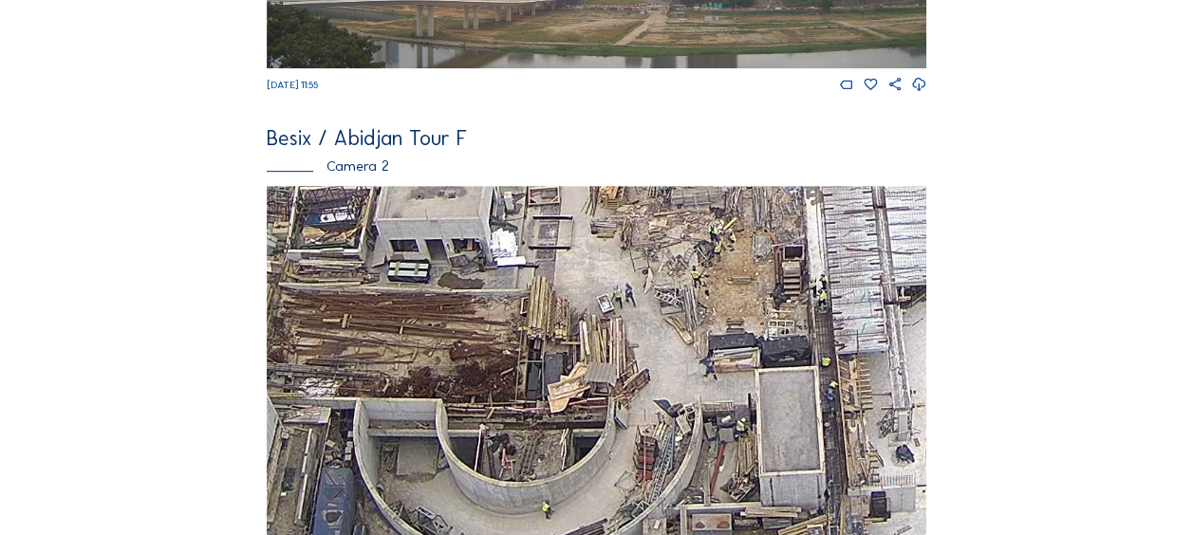
drag, startPoint x: 554, startPoint y: 381, endPoint x: 570, endPoint y: 384, distance: 15.7
click at [570, 384] on img at bounding box center [597, 371] width 660 height 371
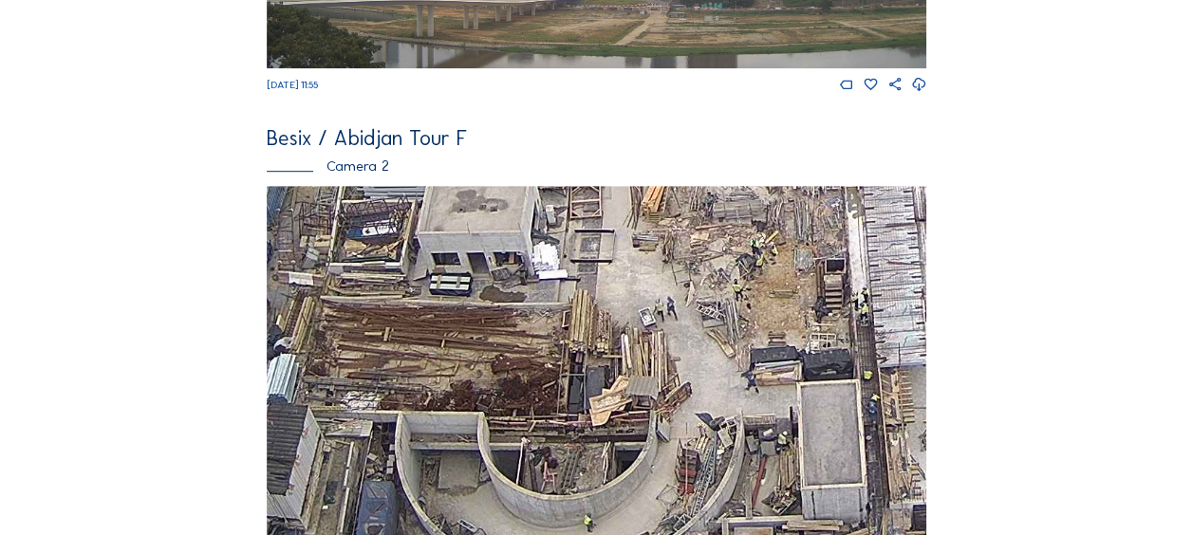
drag, startPoint x: 461, startPoint y: 404, endPoint x: 562, endPoint y: 409, distance: 100.7
click at [565, 410] on img at bounding box center [597, 371] width 660 height 371
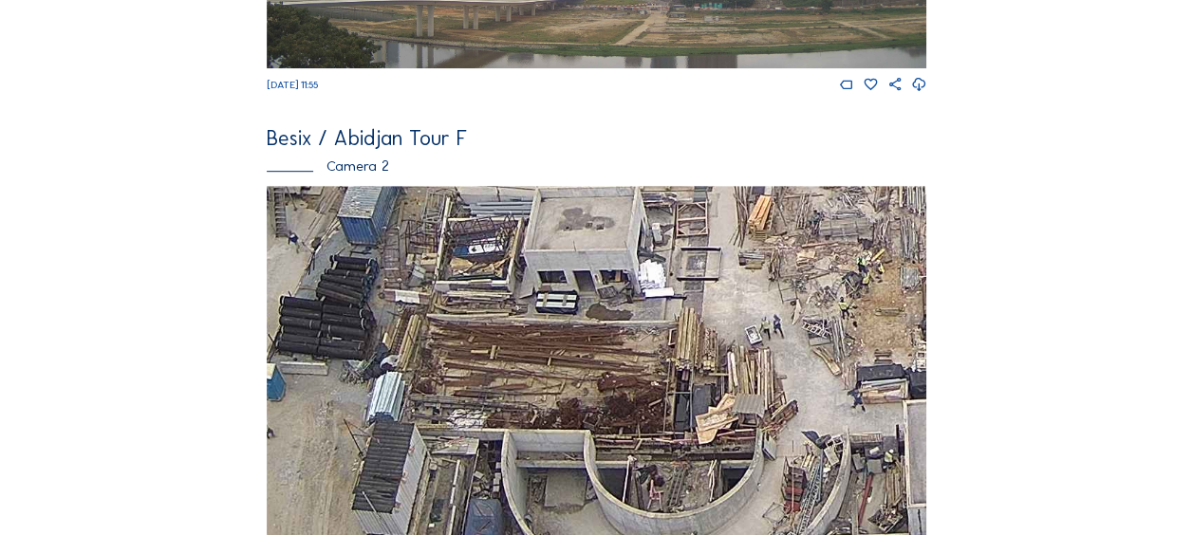
drag
click at [421, 495] on img at bounding box center [597, 371] width 660 height 371
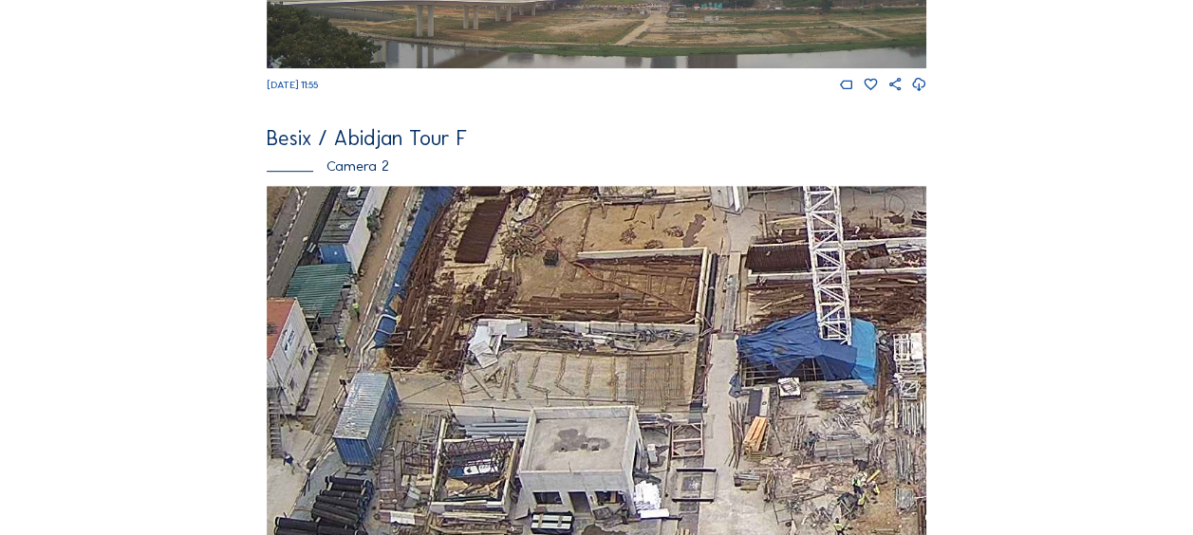
click at [470, 484] on img at bounding box center [597, 371] width 660 height 371
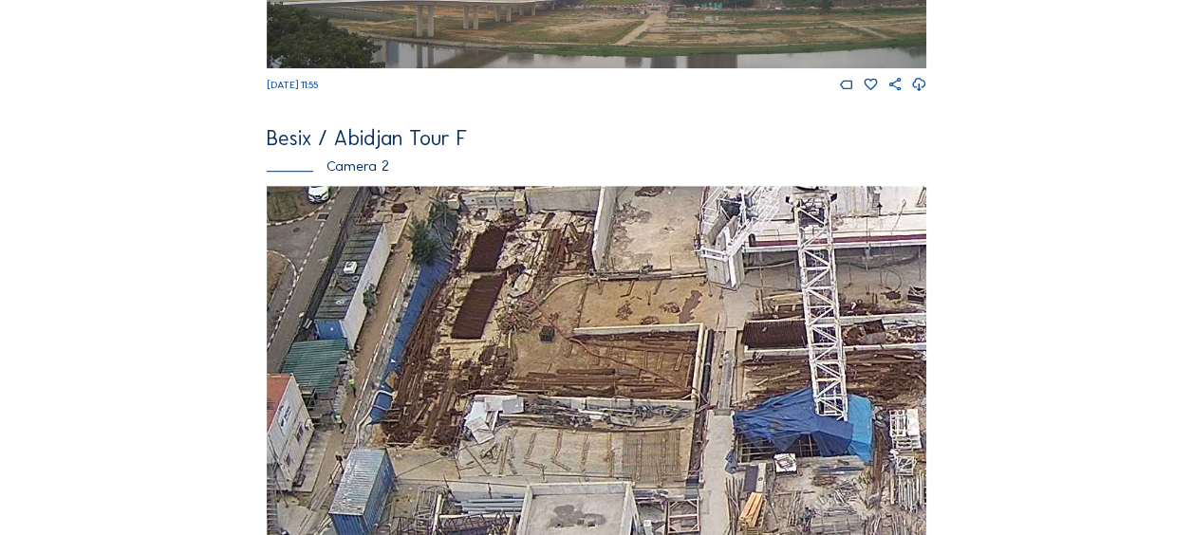
click at [510, 514] on img at bounding box center [597, 371] width 660 height 371
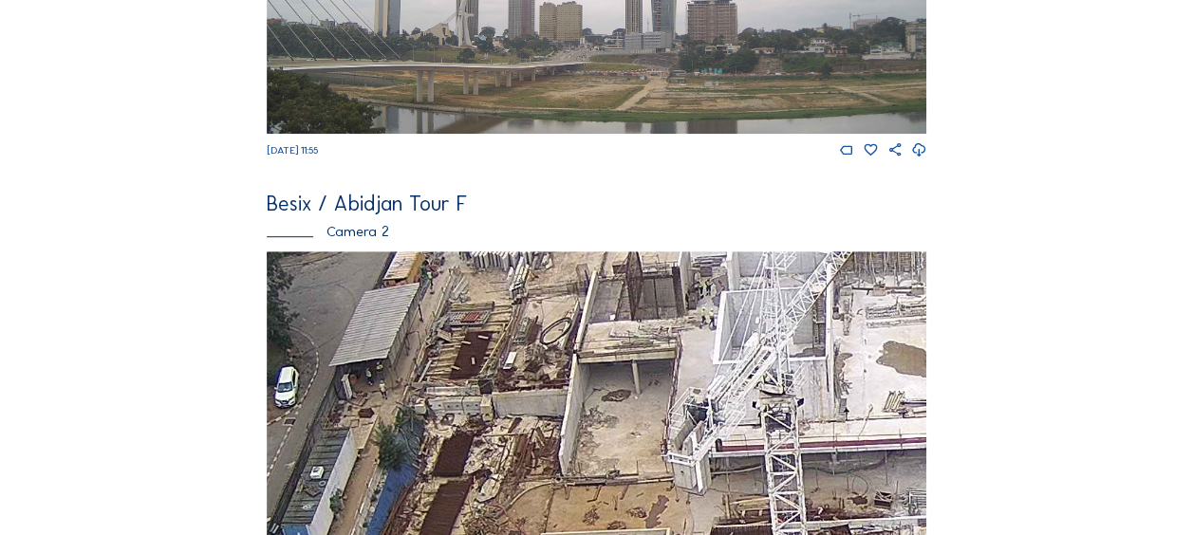
scroll to position [380, 0]
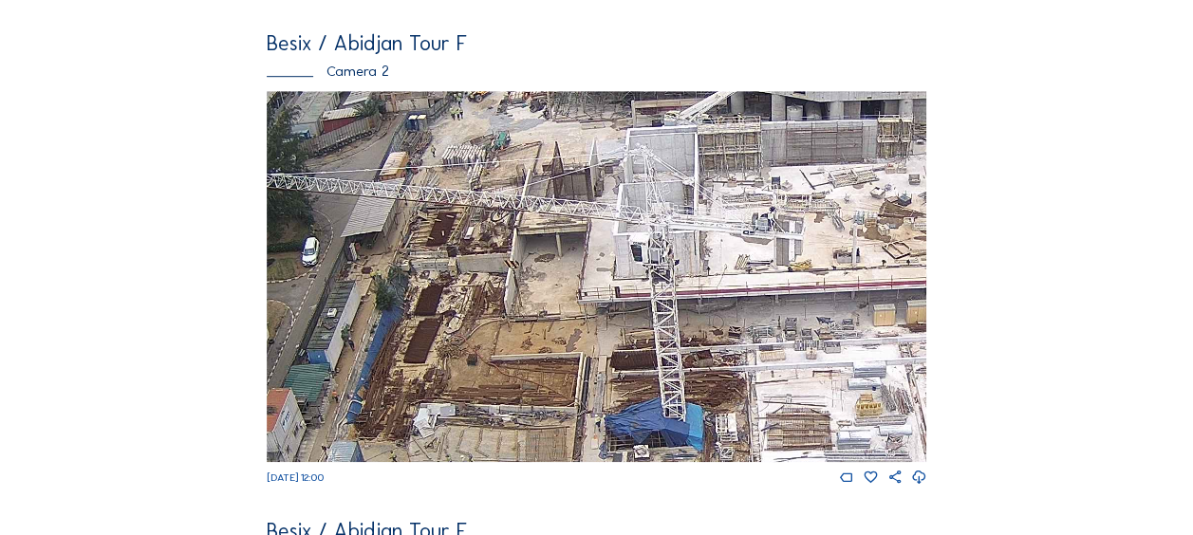
scroll to position [380, 0]
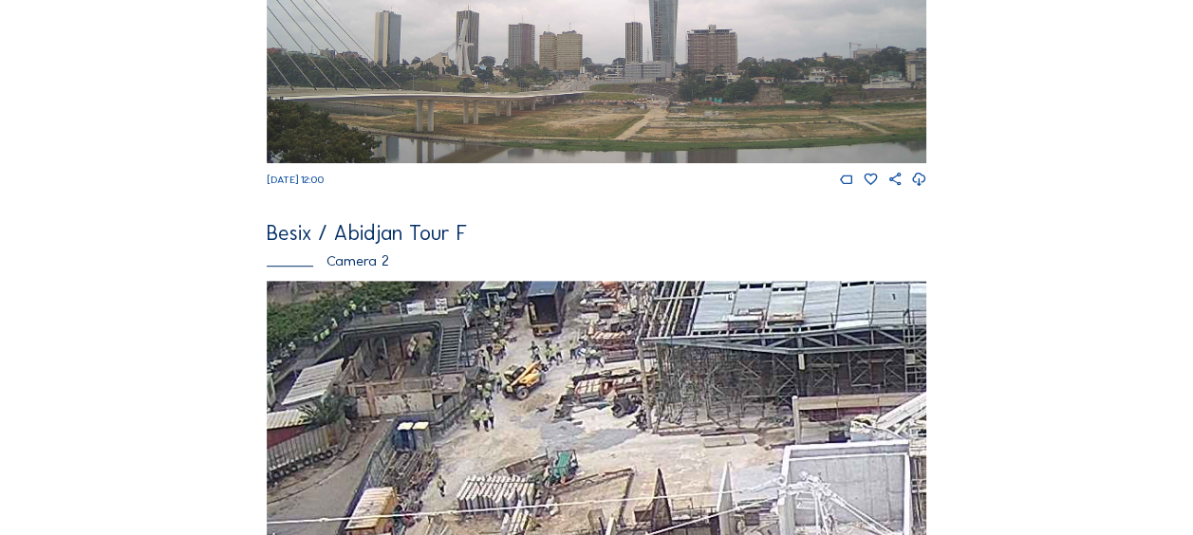
drag, startPoint x: 489, startPoint y: 425, endPoint x: 499, endPoint y: 463, distance: 39.4
click at [501, 478] on img at bounding box center [597, 466] width 660 height 371
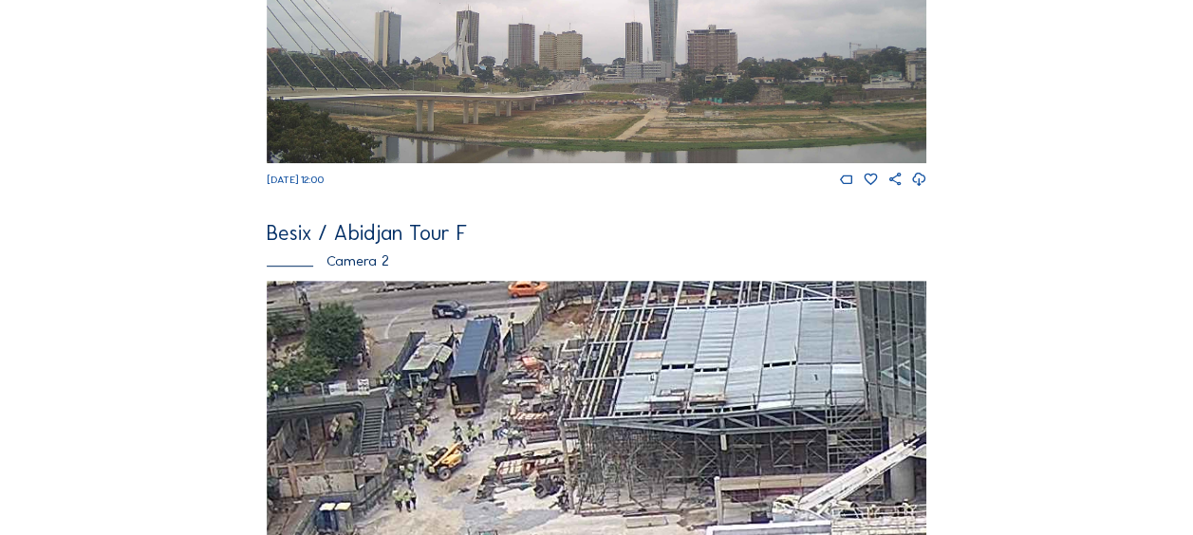
drag, startPoint x: 575, startPoint y: 382, endPoint x: 512, endPoint y: 437, distance: 84.1
click at [512, 437] on img at bounding box center [597, 466] width 660 height 371
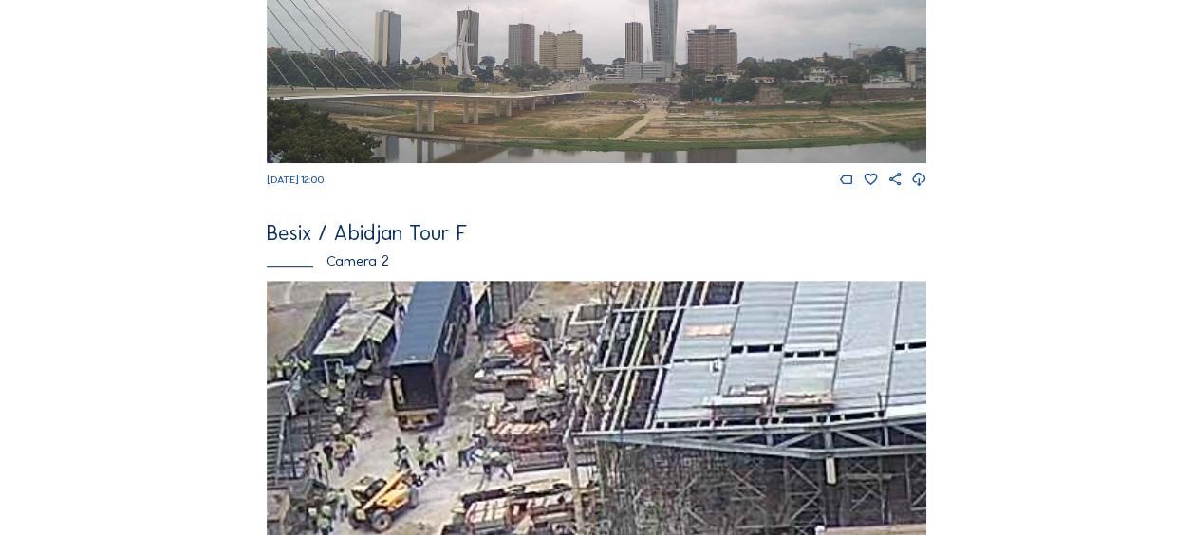
drag, startPoint x: 512, startPoint y: 439, endPoint x: 496, endPoint y: 459, distance: 25.1
click at [496, 459] on img at bounding box center [597, 466] width 660 height 371
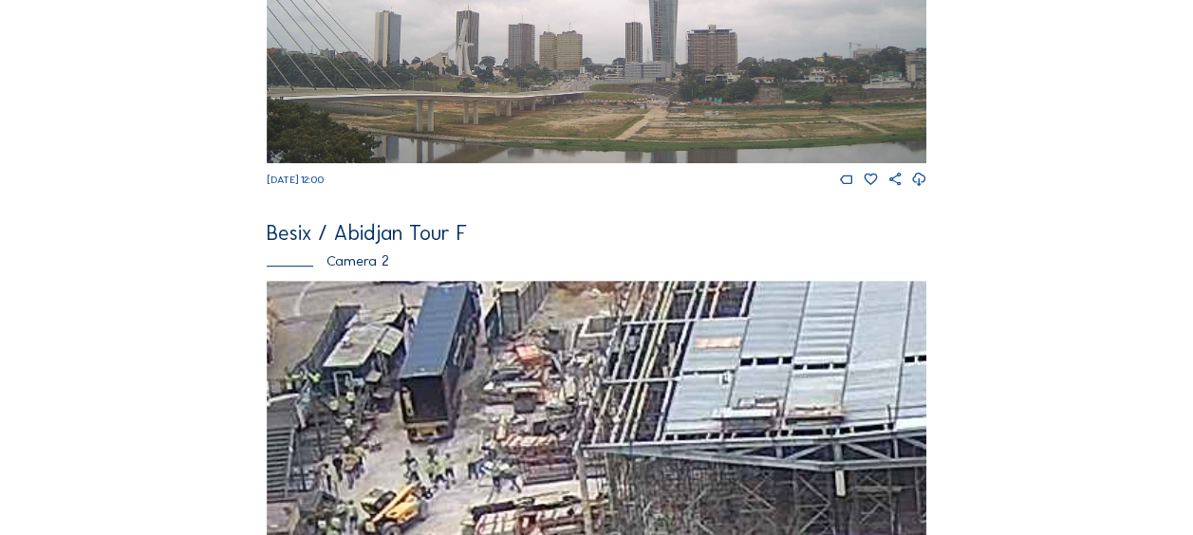
drag, startPoint x: 494, startPoint y: 459, endPoint x: 503, endPoint y: 472, distance: 15.6
click at [503, 472] on img at bounding box center [597, 466] width 660 height 371
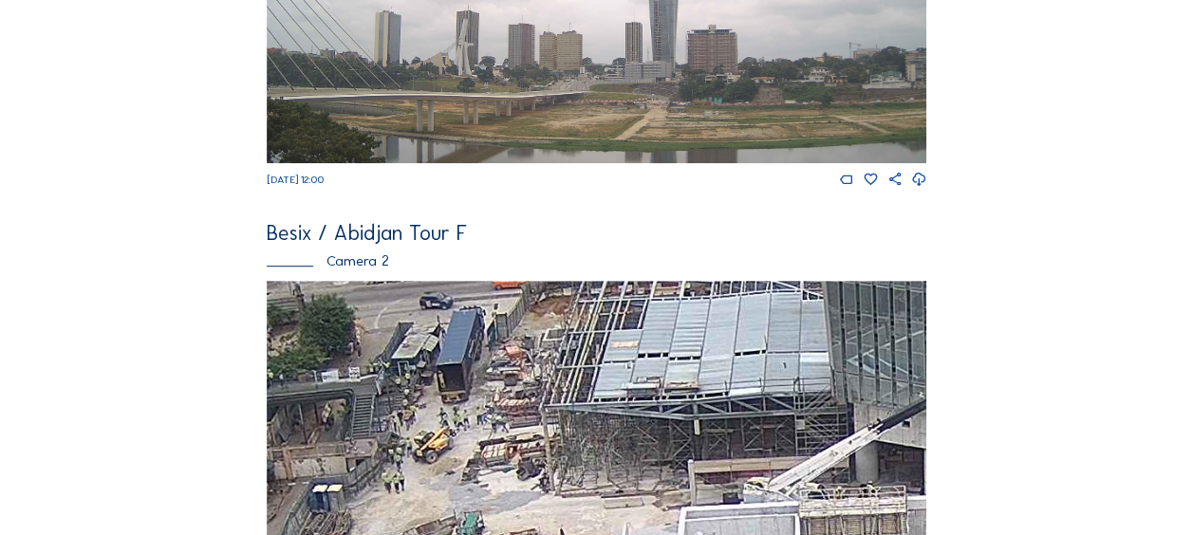
drag, startPoint x: 452, startPoint y: 392, endPoint x: 471, endPoint y: 351, distance: 45.0
click at [471, 350] on img at bounding box center [597, 466] width 660 height 371
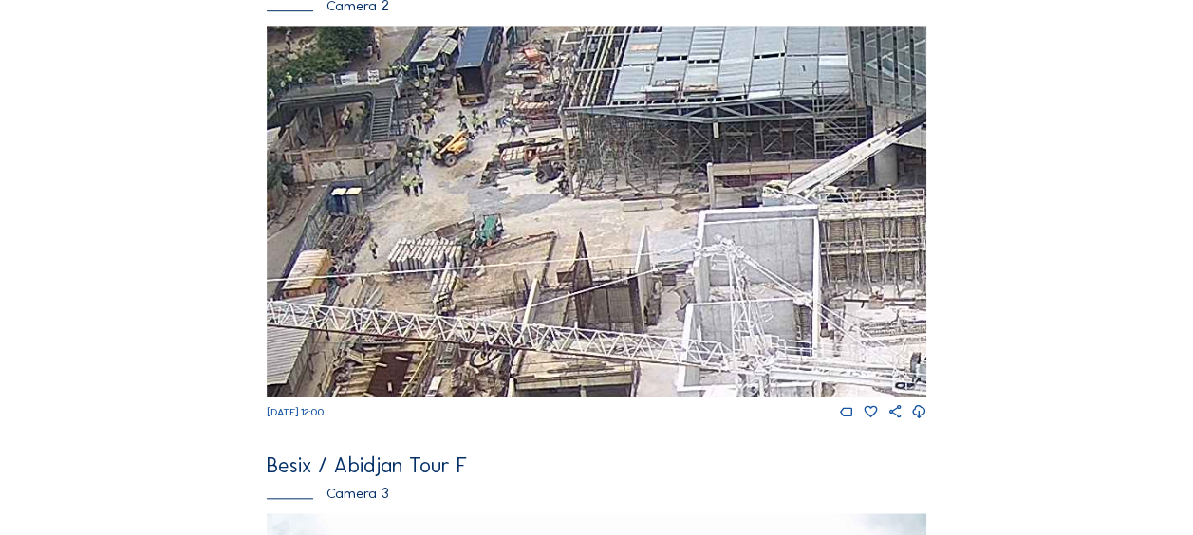
scroll to position [664, 0]
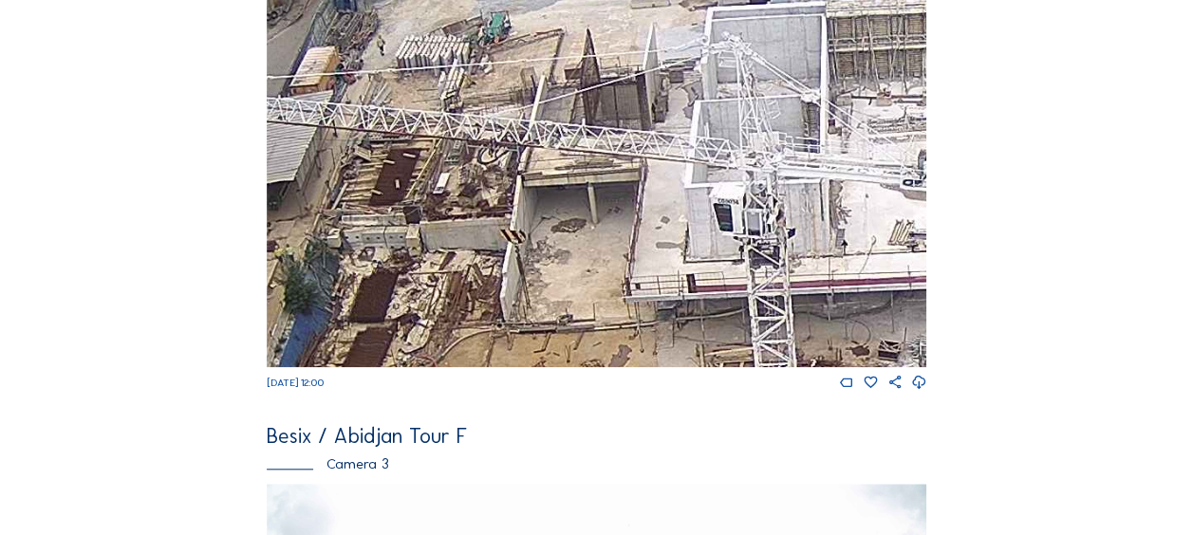
drag, startPoint x: 463, startPoint y: 169, endPoint x: 475, endPoint y: 114, distance: 56.2
click at [475, 114] on img at bounding box center [597, 181] width 660 height 371
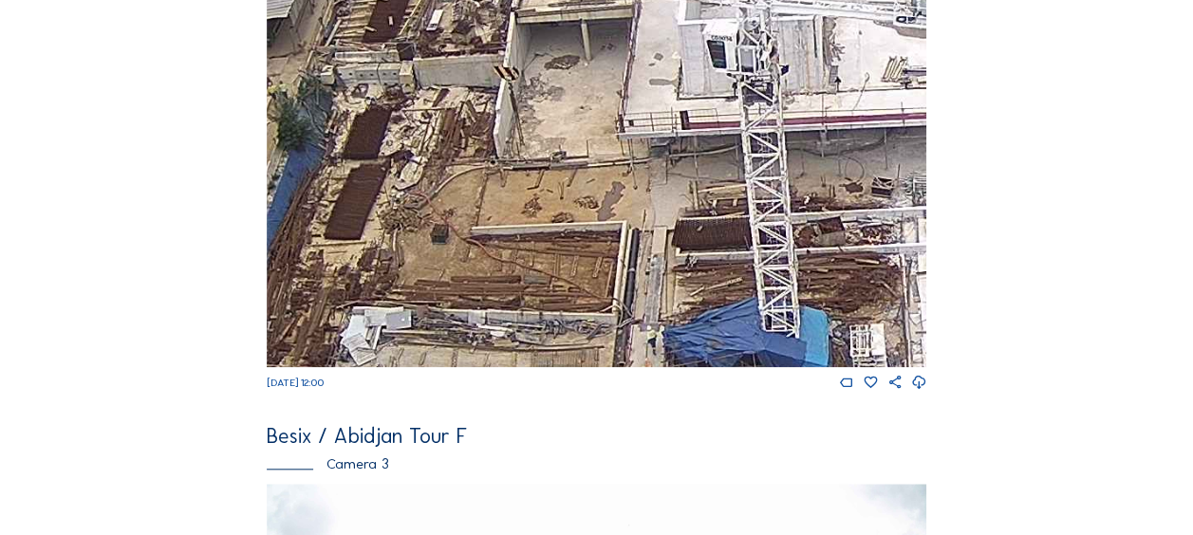
drag, startPoint x: 495, startPoint y: 313, endPoint x: 486, endPoint y: 161, distance: 152.2
click at [486, 161] on img at bounding box center [597, 181] width 660 height 371
drag, startPoint x: 486, startPoint y: 285, endPoint x: 475, endPoint y: 154, distance: 131.5
click at [475, 154] on img at bounding box center [597, 181] width 660 height 371
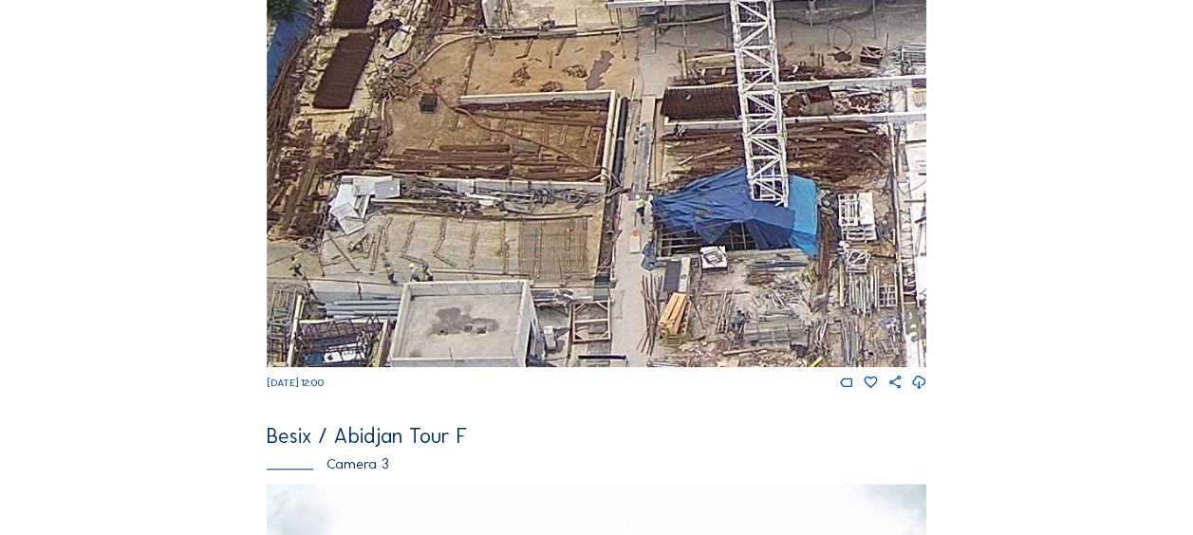
drag, startPoint x: 482, startPoint y: 220, endPoint x: 475, endPoint y: 104, distance: 116.0
click at [471, 101] on img at bounding box center [597, 181] width 660 height 371
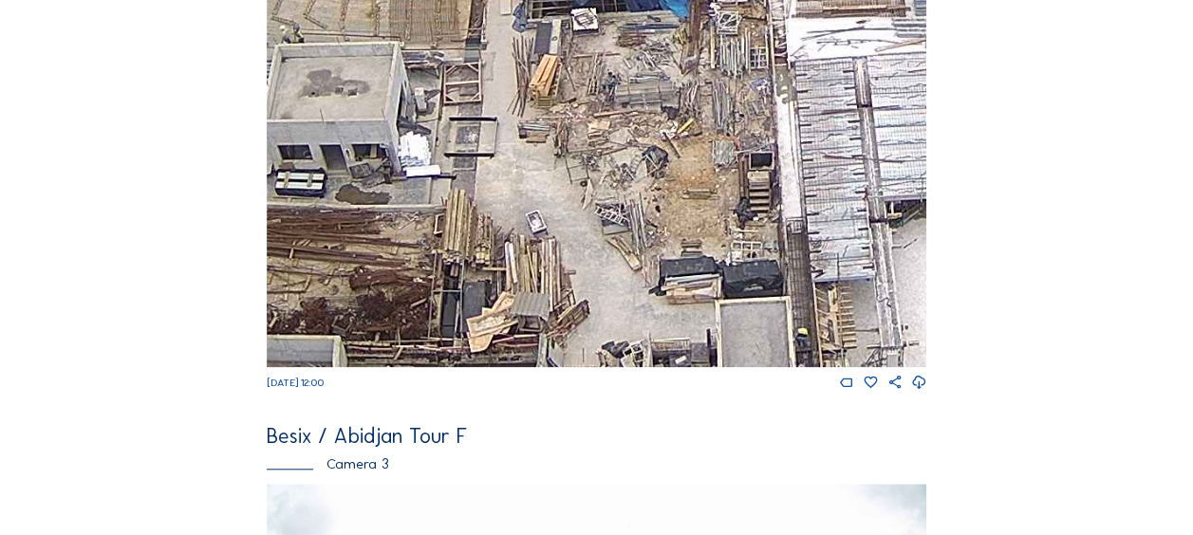
drag, startPoint x: 650, startPoint y: 328, endPoint x: 576, endPoint y: 252, distance: 106.1
click at [532, 233] on img at bounding box center [597, 181] width 660 height 371
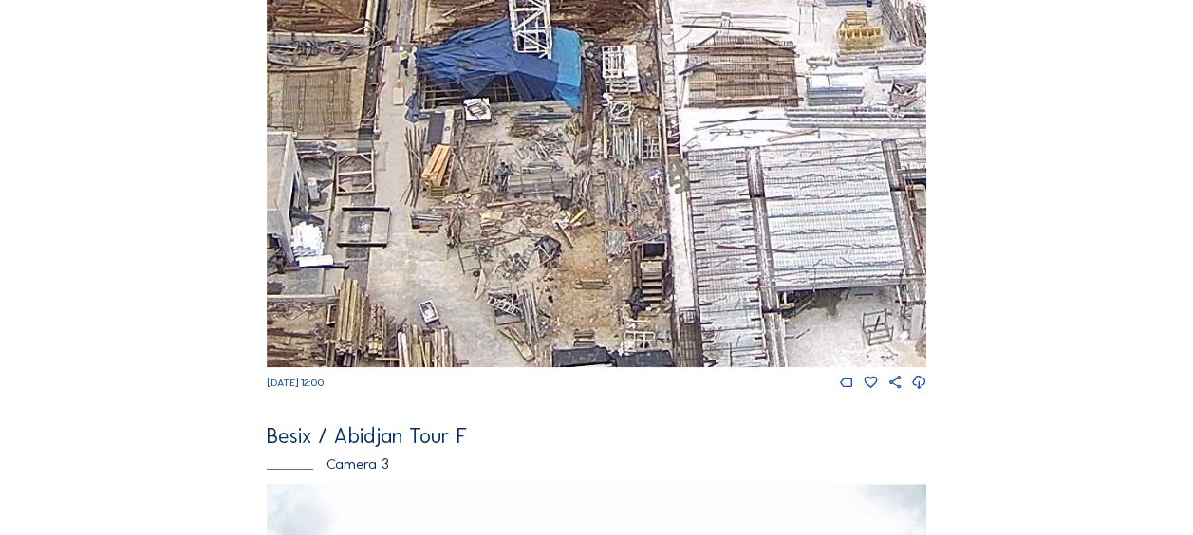
drag, startPoint x: 732, startPoint y: 91, endPoint x: 626, endPoint y: 182, distance: 140.0
click at [626, 182] on img at bounding box center [597, 181] width 660 height 371
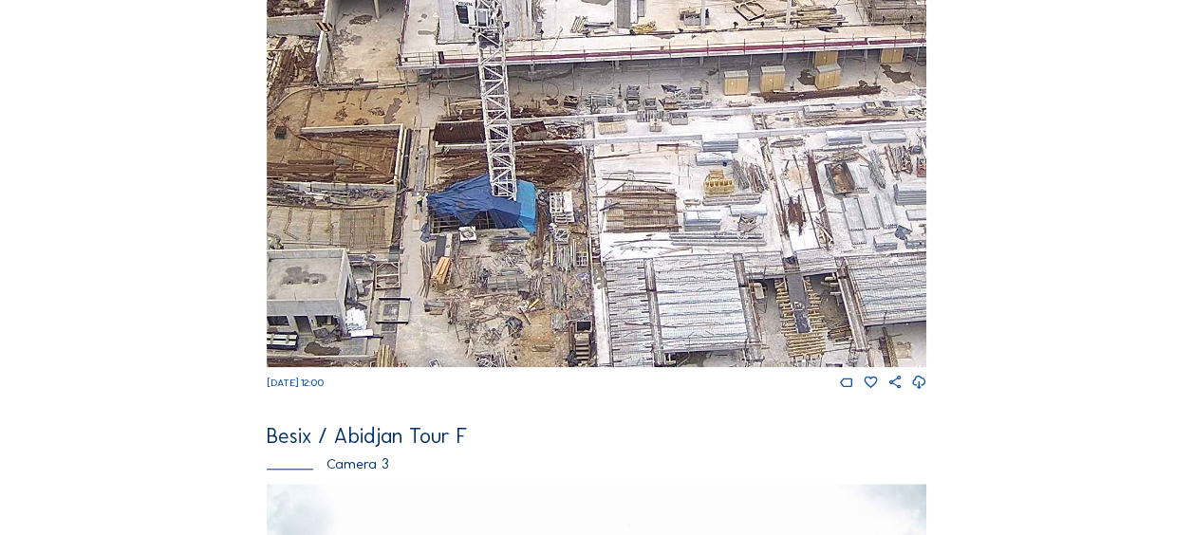
drag, startPoint x: 719, startPoint y: 65, endPoint x: 560, endPoint y: 251, distance: 245.0
click at [560, 251] on img at bounding box center [597, 181] width 660 height 371
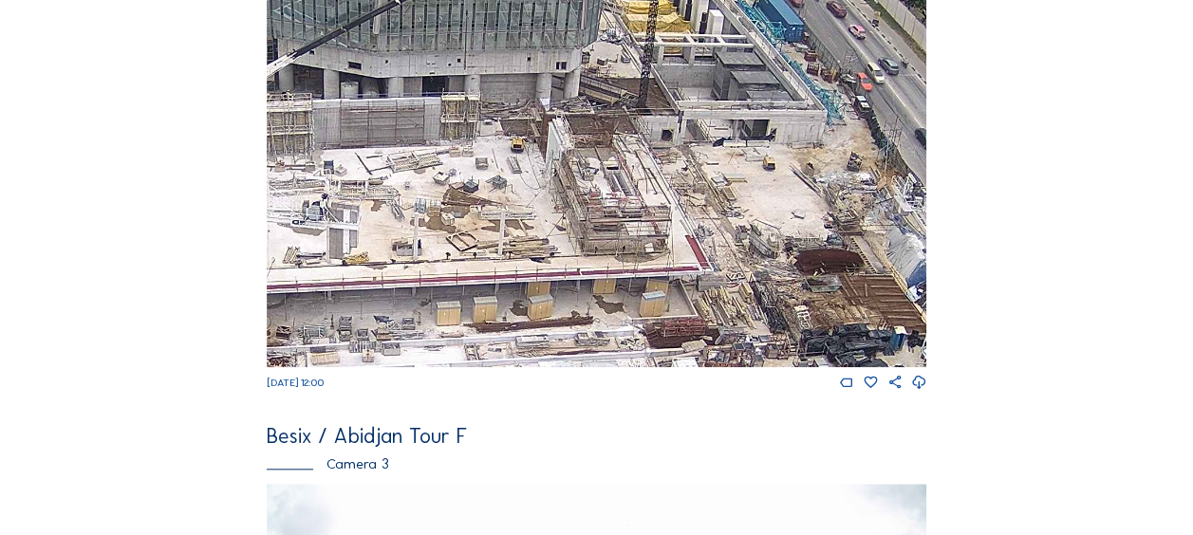
drag, startPoint x: 730, startPoint y: 90, endPoint x: 541, endPoint y: 235, distance: 238.3
click at [541, 235] on img at bounding box center [597, 181] width 660 height 371
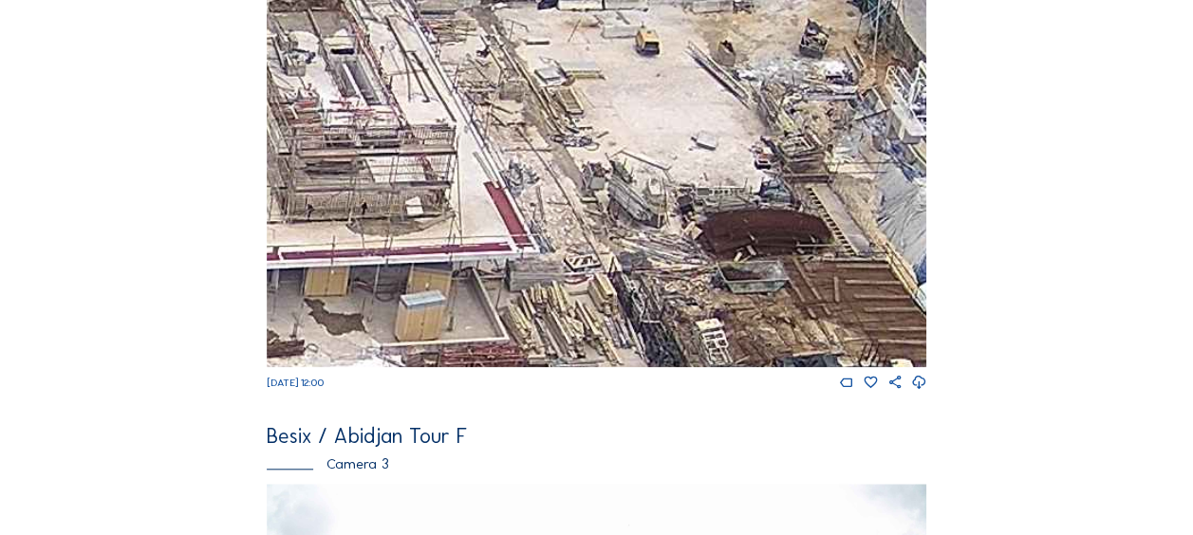
drag, startPoint x: 666, startPoint y: 249, endPoint x: 535, endPoint y: 197, distance: 140.7
click at [535, 197] on img at bounding box center [597, 181] width 660 height 371
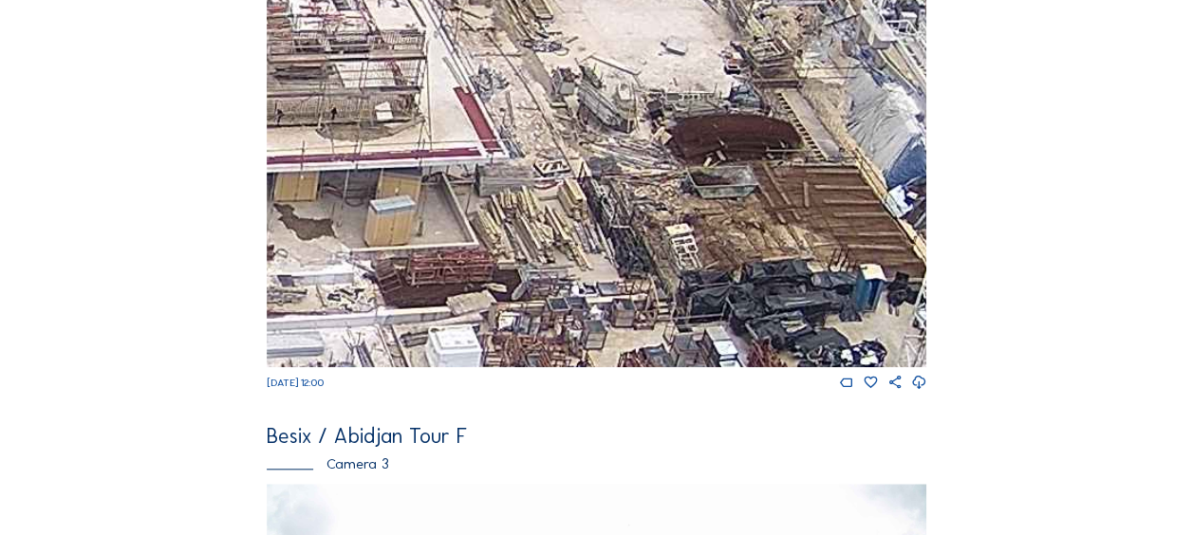
drag, startPoint x: 547, startPoint y: 212, endPoint x: 543, endPoint y: 199, distance: 12.9
click at [543, 199] on img at bounding box center [597, 181] width 660 height 371
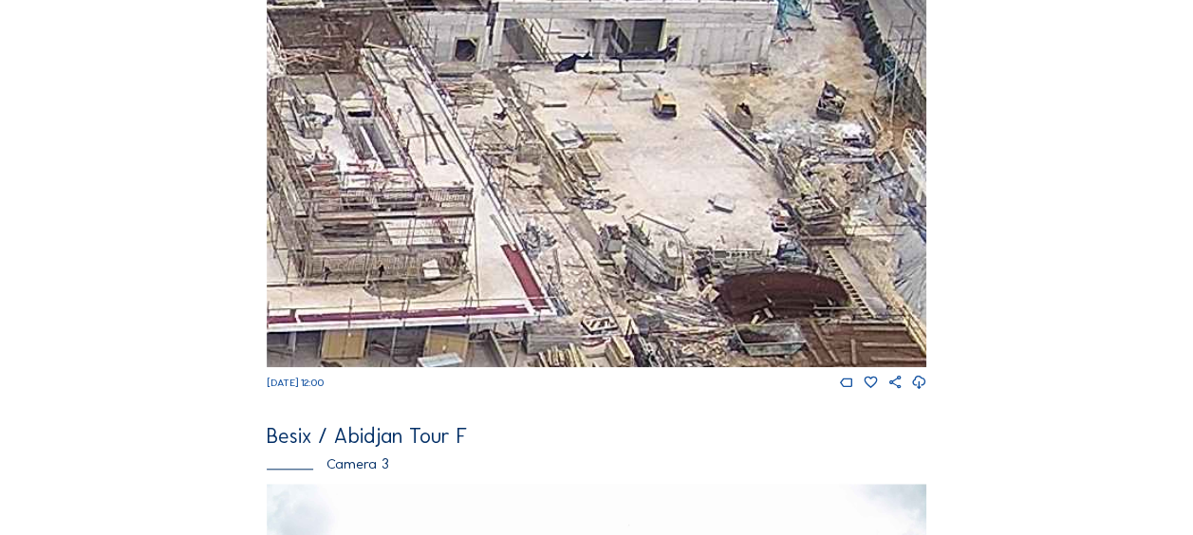
drag, startPoint x: 529, startPoint y: 186, endPoint x: 552, endPoint y: 265, distance: 82.3
click at [552, 265] on img at bounding box center [597, 181] width 660 height 371
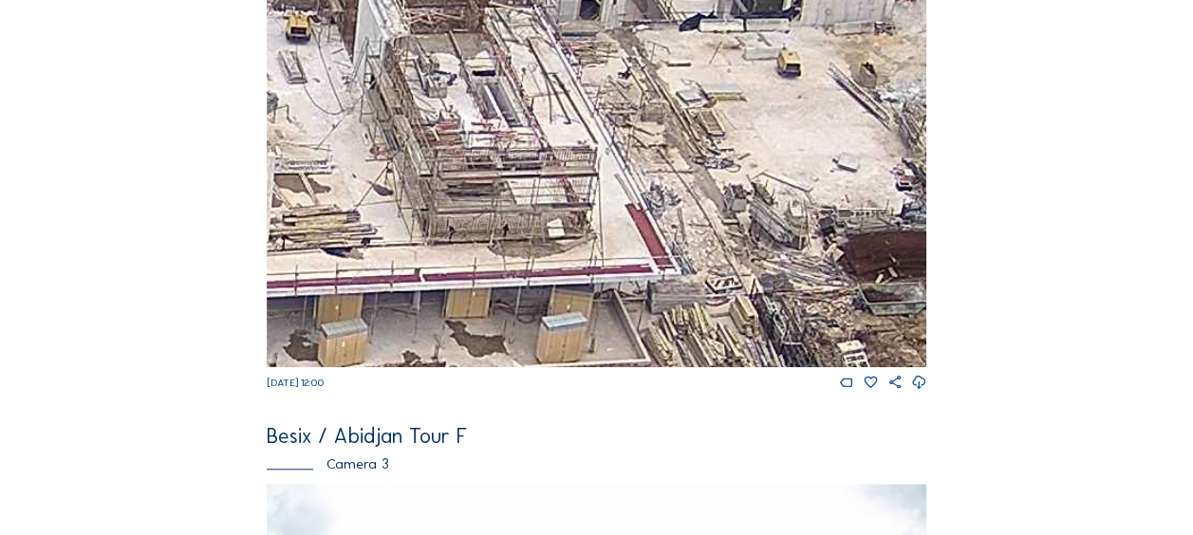
drag, startPoint x: 508, startPoint y: 223, endPoint x: 636, endPoint y: 180, distance: 135.1
click at [636, 180] on img at bounding box center [597, 181] width 660 height 371
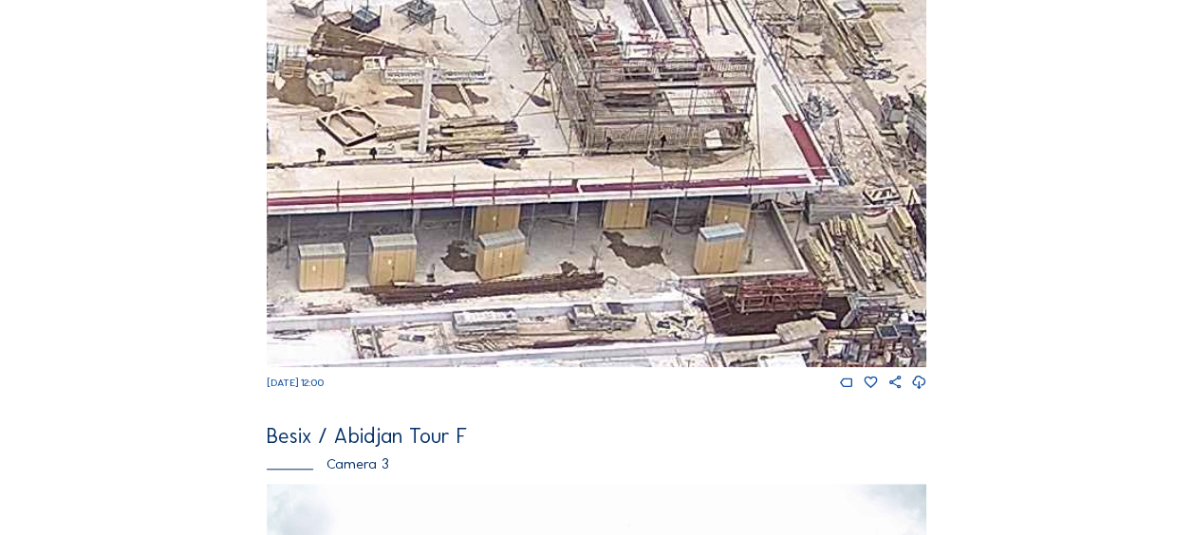
drag, startPoint x: 539, startPoint y: 252, endPoint x: 702, endPoint y: 156, distance: 189.8
click at [702, 156] on img at bounding box center [597, 181] width 660 height 371
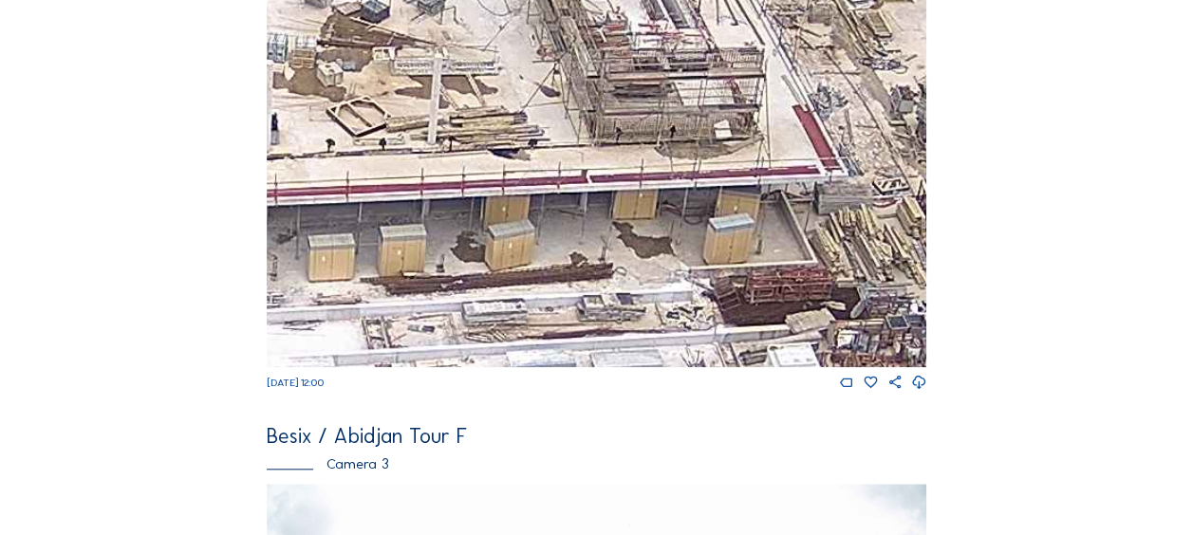
drag, startPoint x: 648, startPoint y: 186, endPoint x: 682, endPoint y: 163, distance: 40.3
click at [682, 163] on img at bounding box center [597, 181] width 660 height 371
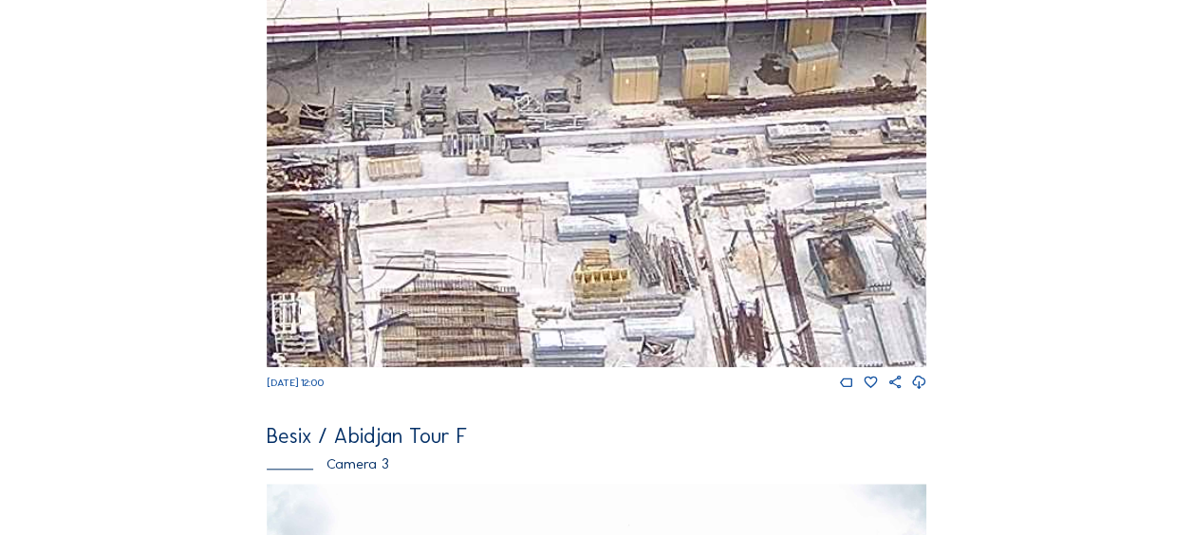
drag, startPoint x: 482, startPoint y: 282, endPoint x: 592, endPoint y: 235, distance: 119.5
click at [593, 235] on img at bounding box center [597, 181] width 660 height 371
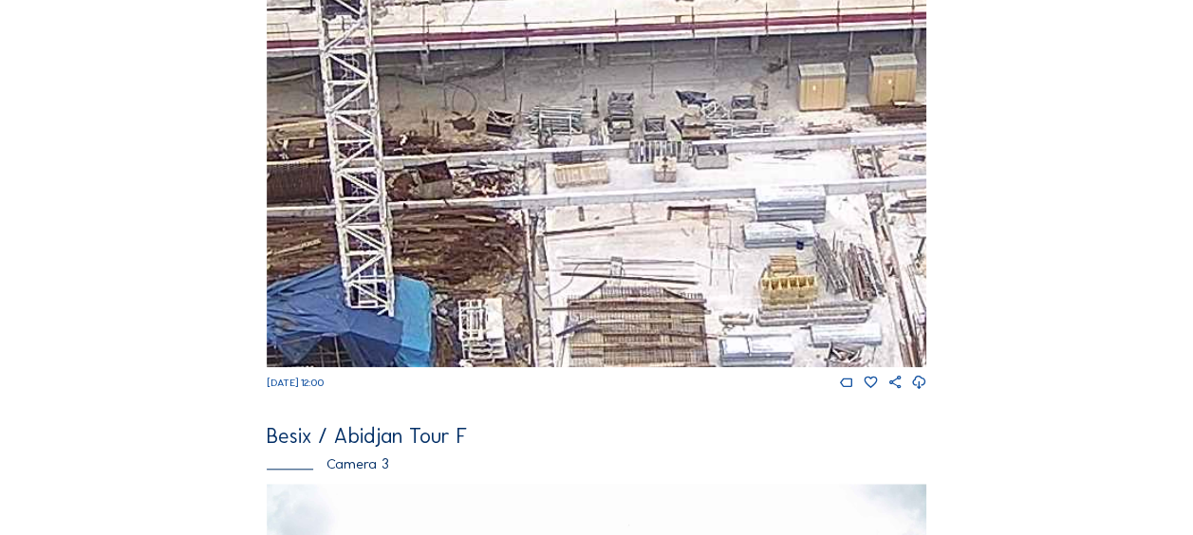
drag, startPoint x: 467, startPoint y: 232, endPoint x: 620, endPoint y: 243, distance: 153.2
click at [620, 243] on img at bounding box center [597, 181] width 660 height 371
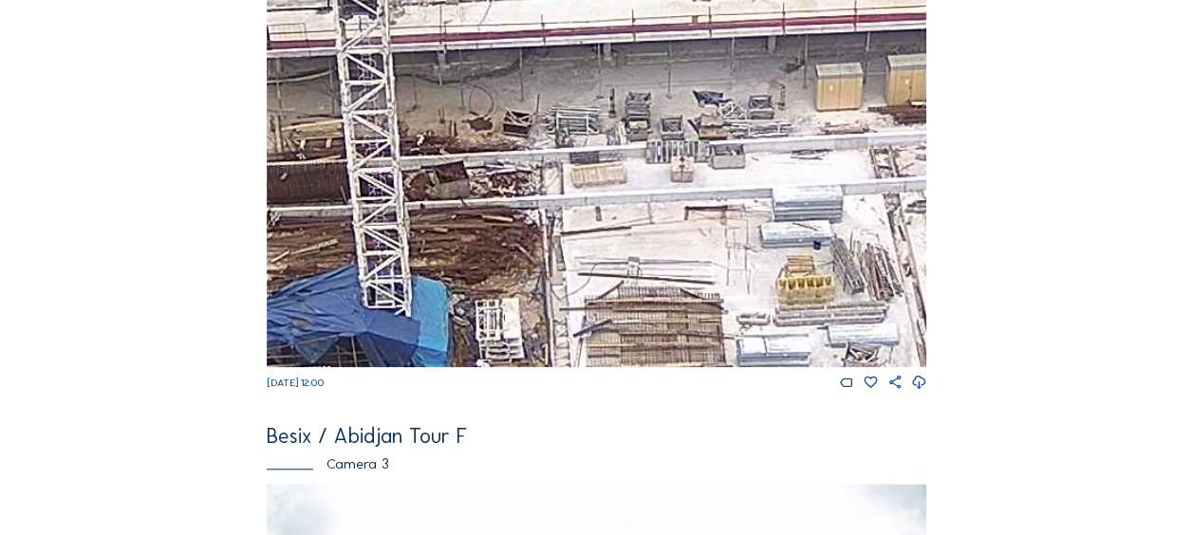
drag, startPoint x: 507, startPoint y: 224, endPoint x: 647, endPoint y: 178, distance: 147.7
click at [644, 181] on img at bounding box center [597, 181] width 660 height 371
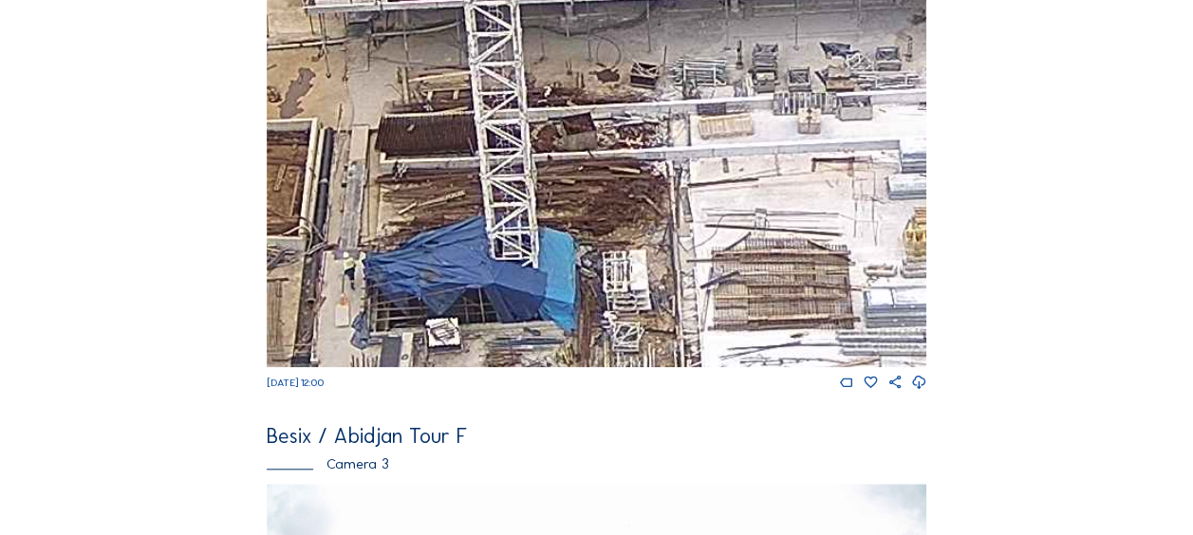
drag, startPoint x: 687, startPoint y: 40, endPoint x: 630, endPoint y: 157, distance: 129.9
click at [686, 40] on img at bounding box center [597, 181] width 660 height 371
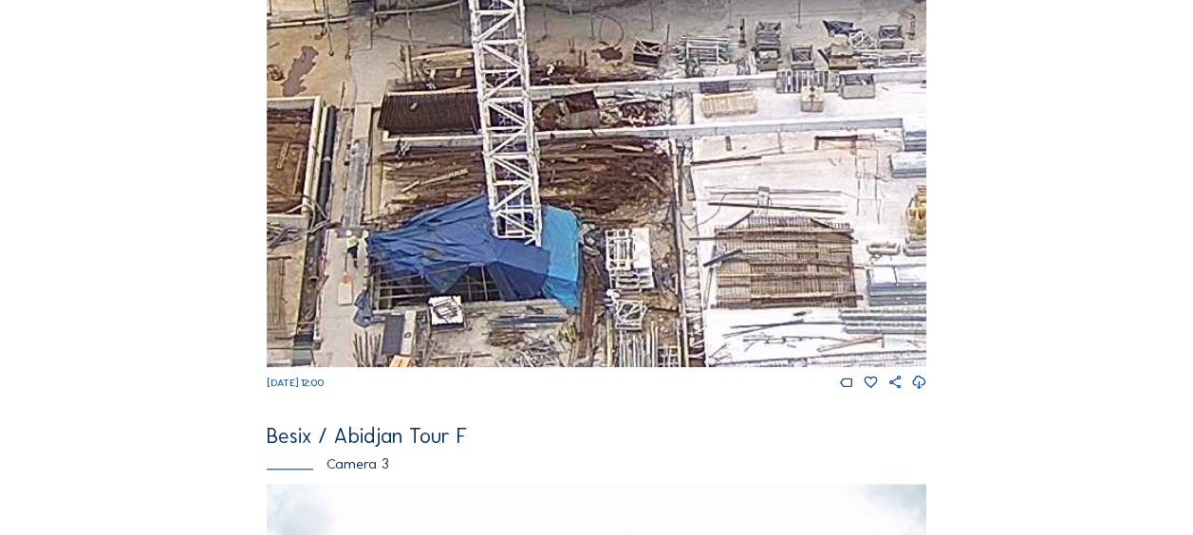
drag, startPoint x: 594, startPoint y: 203, endPoint x: 661, endPoint y: -30, distance: 242.8
click at [661, 0] on html "Cameras Timelapses My C-Site Feed Photo Show Map Search Fullscreen Besix / Abid…" at bounding box center [596, 392] width 1193 height 2112
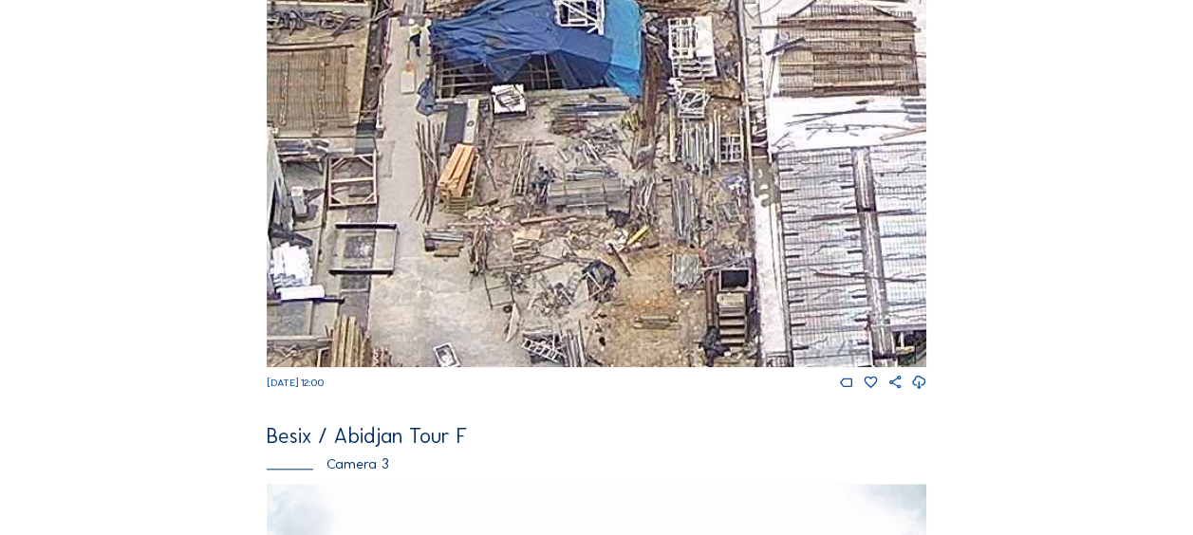
click at [607, 151] on img at bounding box center [597, 181] width 660 height 371
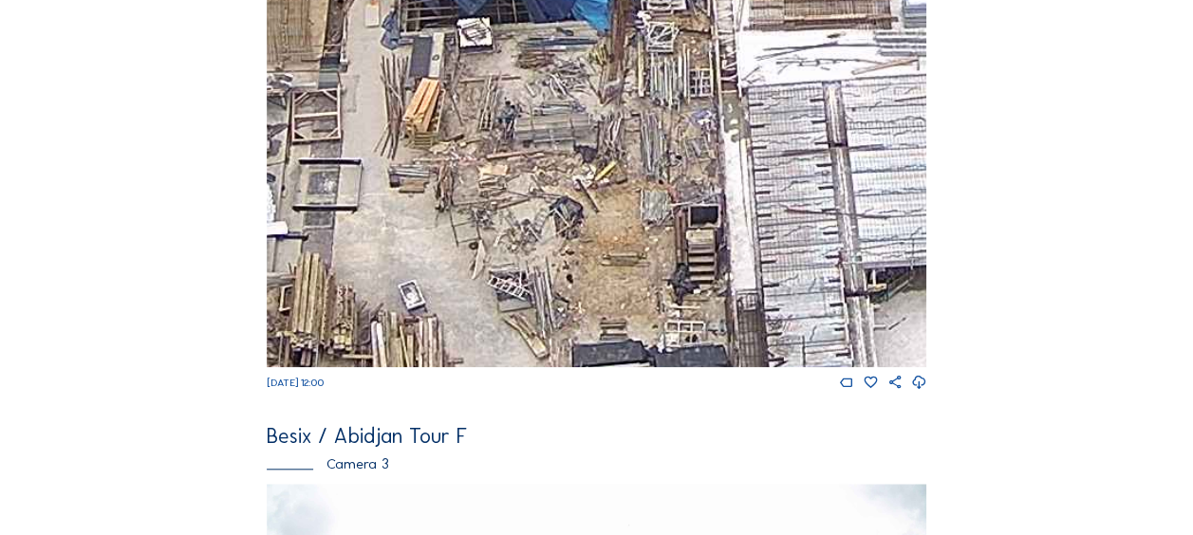
drag, startPoint x: 528, startPoint y: 131, endPoint x: 526, endPoint y: 224, distance: 93.0
click at [526, 224] on img at bounding box center [597, 181] width 660 height 371
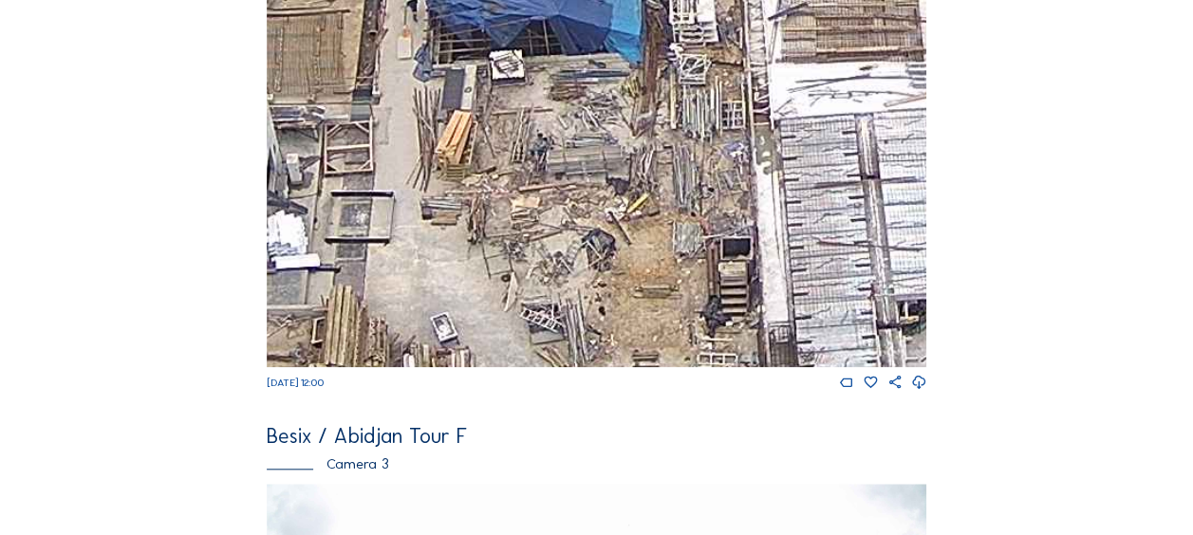
drag, startPoint x: 514, startPoint y: 190, endPoint x: 559, endPoint y: 118, distance: 84.8
click at [559, 118] on img at bounding box center [597, 181] width 660 height 371
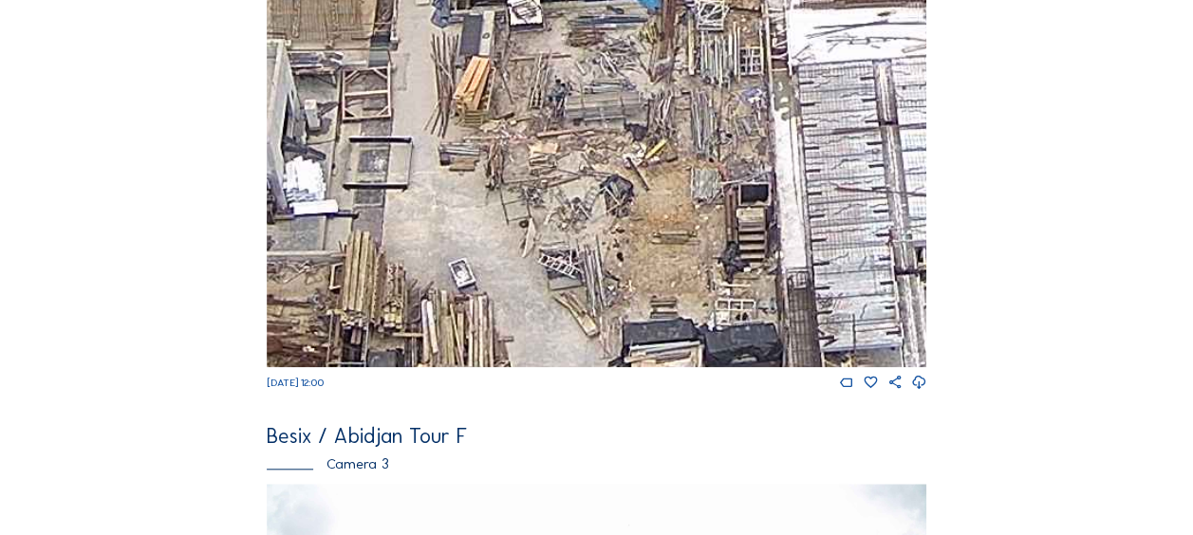
drag, startPoint x: 540, startPoint y: 208, endPoint x: 559, endPoint y: 188, distance: 27.5
click at [559, 188] on img at bounding box center [597, 181] width 660 height 371
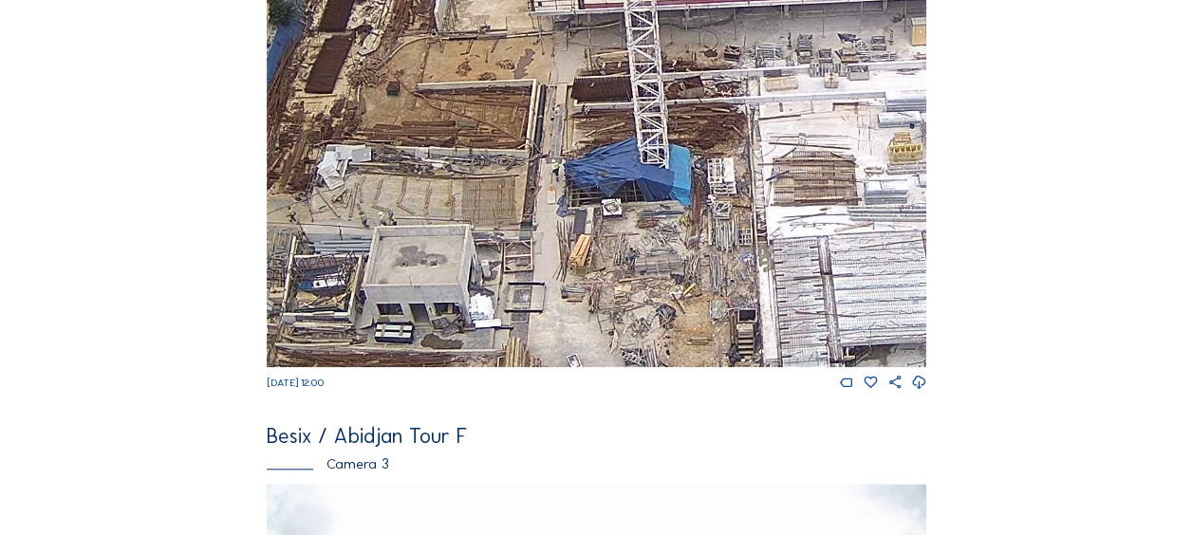
drag, startPoint x: 648, startPoint y: 200, endPoint x: 669, endPoint y: 324, distance: 125.1
click at [669, 324] on img at bounding box center [597, 181] width 660 height 371
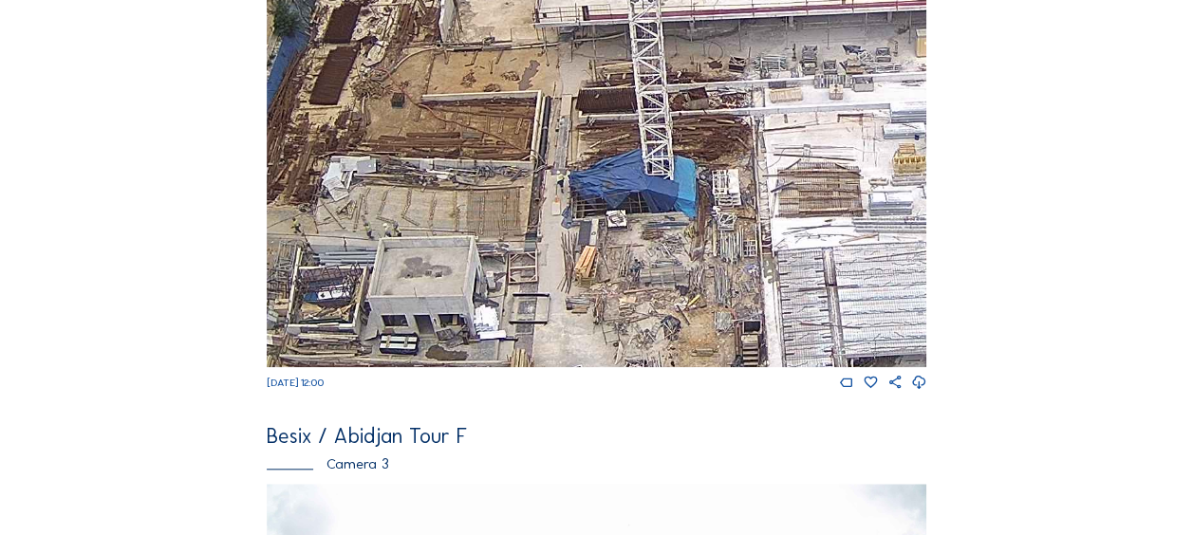
drag, startPoint x: 668, startPoint y: 262, endPoint x: 665, endPoint y: 334, distance: 72.2
click at [665, 334] on img at bounding box center [597, 181] width 660 height 371
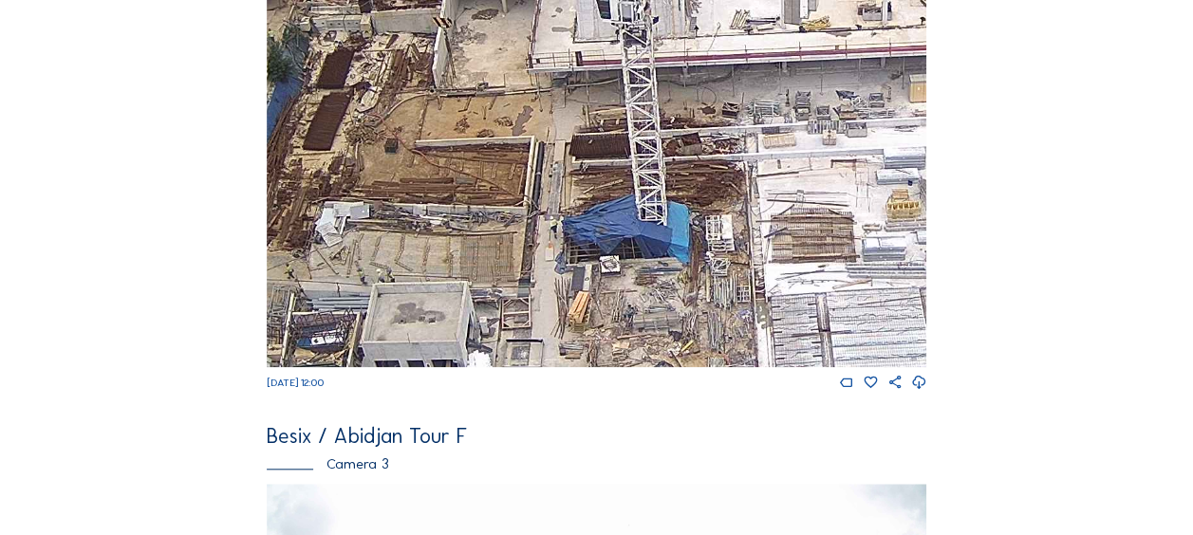
drag, startPoint x: 682, startPoint y: 306, endPoint x: 685, endPoint y: 216, distance: 89.3
click at [685, 216] on img at bounding box center [597, 181] width 660 height 371
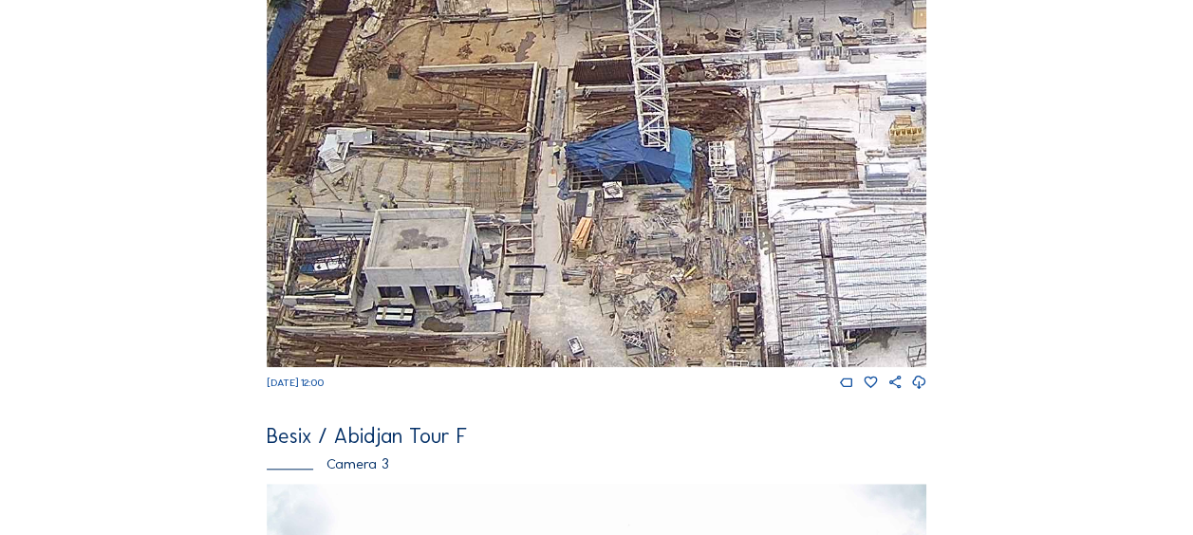
drag, startPoint x: 687, startPoint y: 283, endPoint x: 682, endPoint y: 223, distance: 60.1
click at [682, 223] on img at bounding box center [597, 181] width 660 height 371
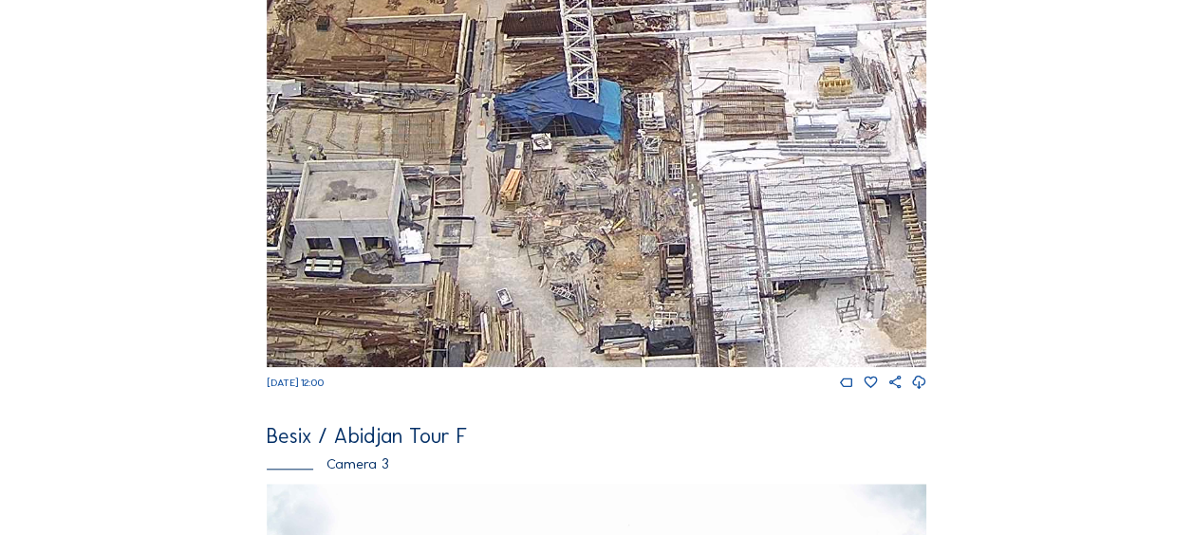
drag, startPoint x: 719, startPoint y: 248, endPoint x: 577, endPoint y: 290, distance: 147.7
click at [577, 289] on img at bounding box center [597, 181] width 660 height 371
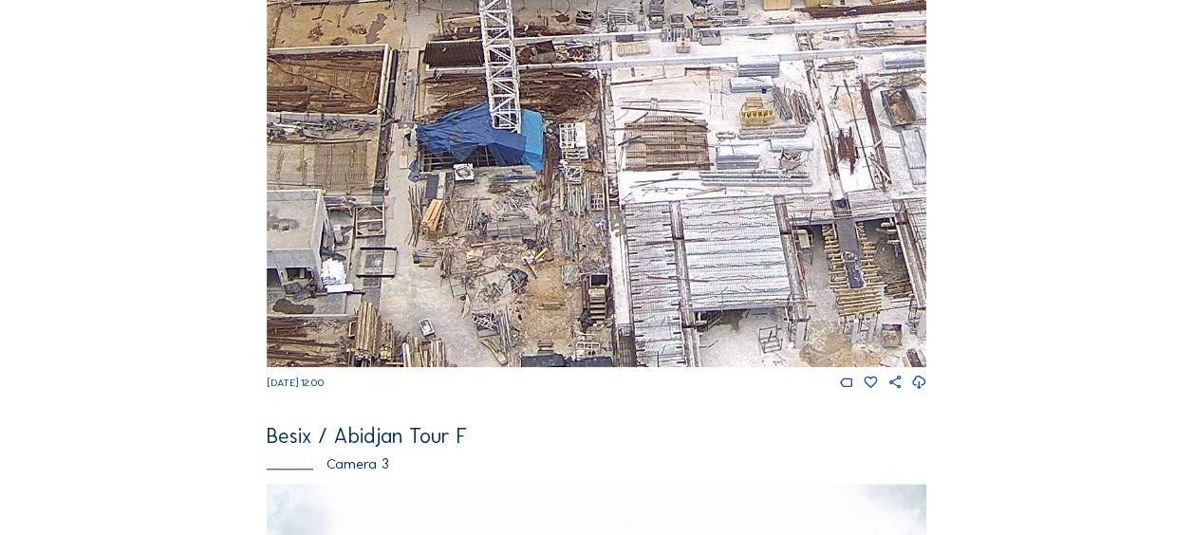
drag, startPoint x: 830, startPoint y: 144, endPoint x: 725, endPoint y: 241, distance: 142.4
click at [725, 241] on img at bounding box center [597, 181] width 660 height 371
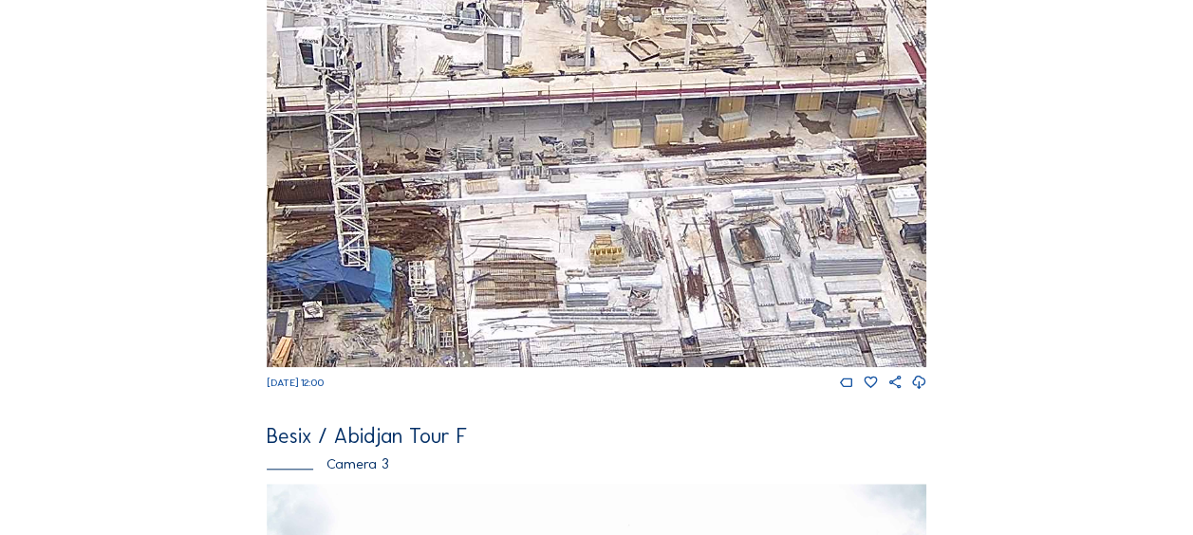
drag, startPoint x: 802, startPoint y: 190, endPoint x: 695, endPoint y: 249, distance: 122.3
click at [693, 251] on img at bounding box center [597, 181] width 660 height 371
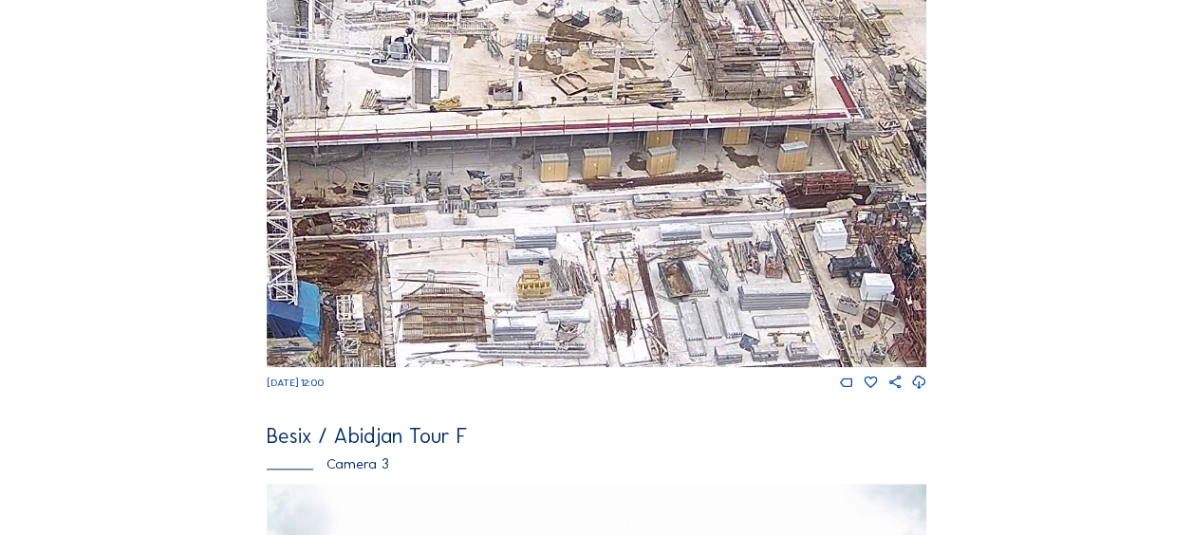
drag, startPoint x: 802, startPoint y: 178, endPoint x: 746, endPoint y: 236, distance: 80.6
click at [746, 236] on img at bounding box center [597, 181] width 660 height 371
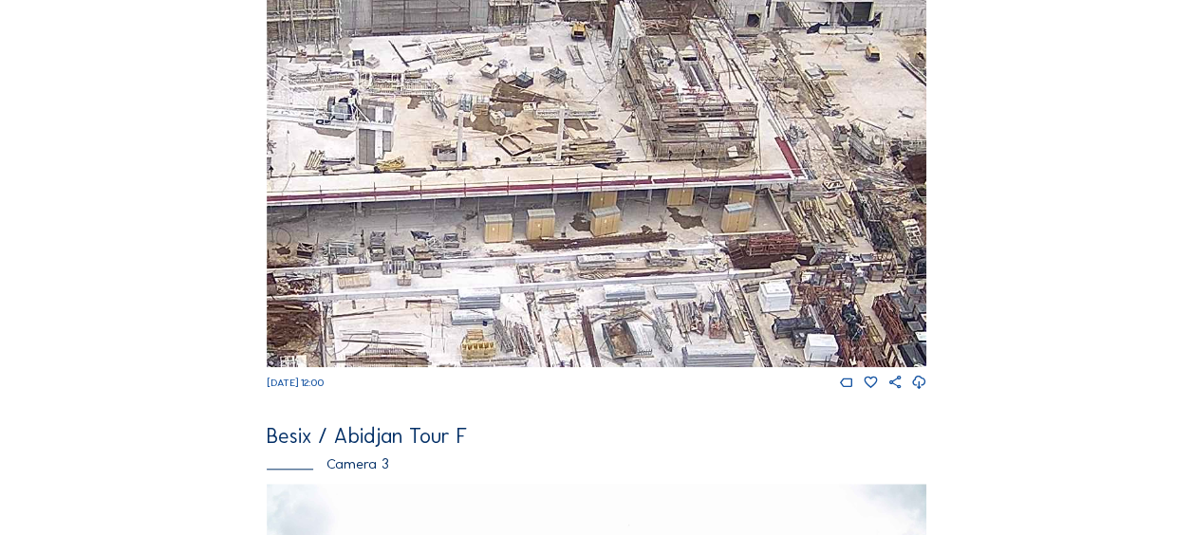
drag, startPoint x: 787, startPoint y: 173, endPoint x: 702, endPoint y: 220, distance: 96.9
click at [702, 220] on img at bounding box center [597, 181] width 660 height 371
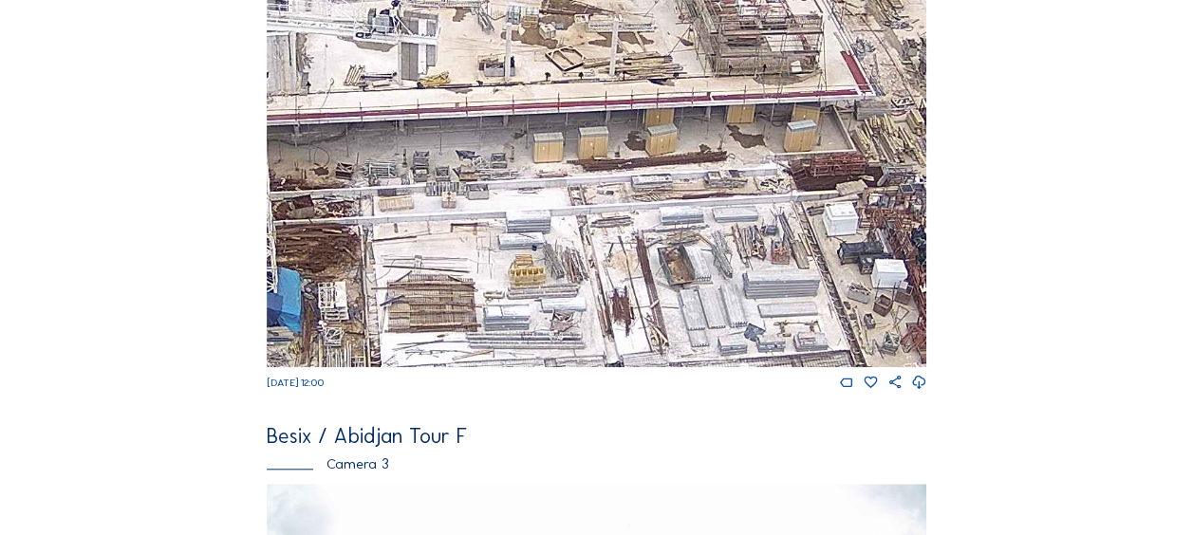
drag, startPoint x: 322, startPoint y: 314, endPoint x: 543, endPoint y: 178, distance: 259.5
click at [543, 173] on img at bounding box center [597, 181] width 660 height 371
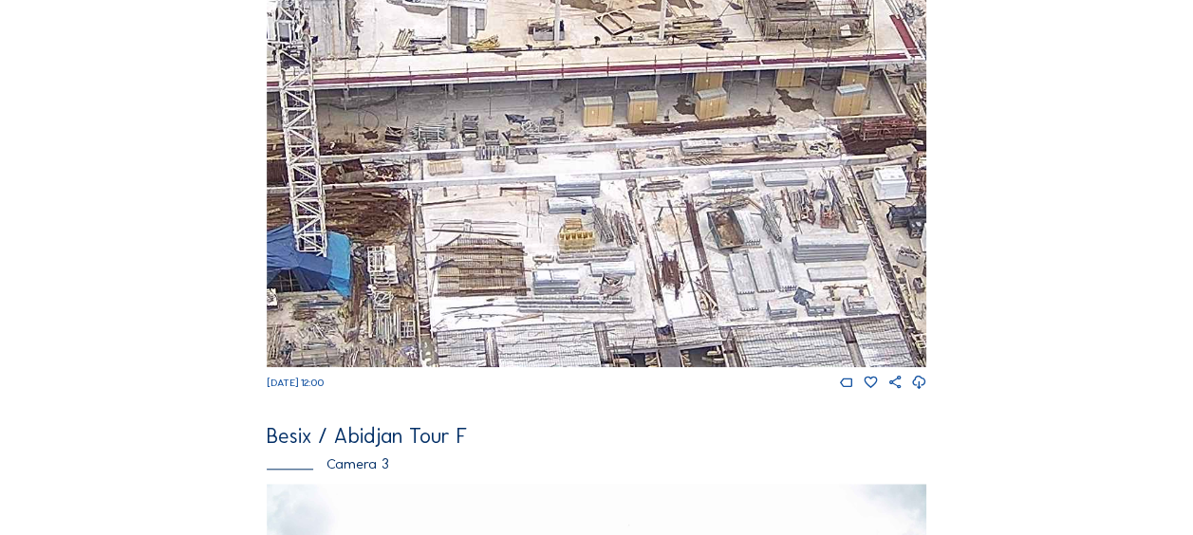
drag, startPoint x: 426, startPoint y: 277, endPoint x: 617, endPoint y: 137, distance: 236.9
click at [617, 137] on img at bounding box center [597, 181] width 660 height 371
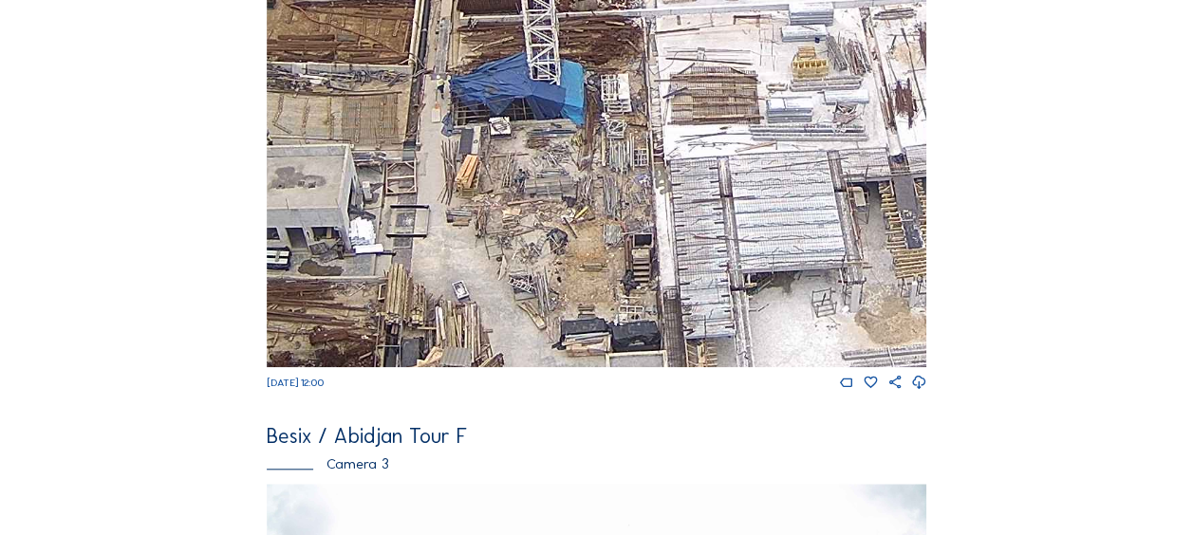
drag, startPoint x: 597, startPoint y: 180, endPoint x: 632, endPoint y: 158, distance: 41.9
click at [632, 158] on img at bounding box center [597, 181] width 660 height 371
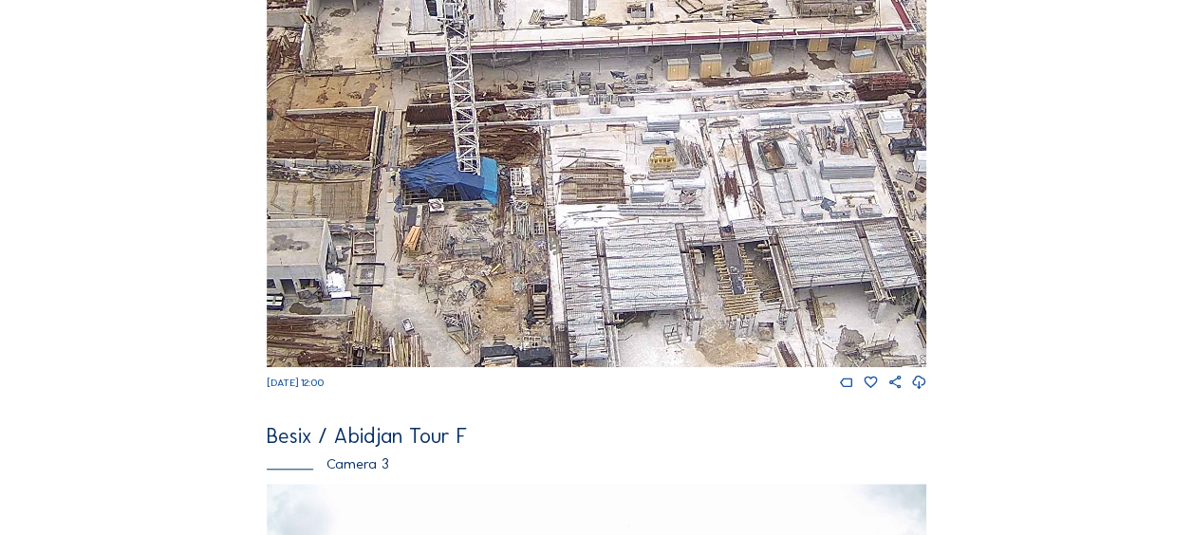
drag, startPoint x: 663, startPoint y: 218, endPoint x: 558, endPoint y: 275, distance: 118.9
click at [551, 270] on img at bounding box center [597, 181] width 660 height 371
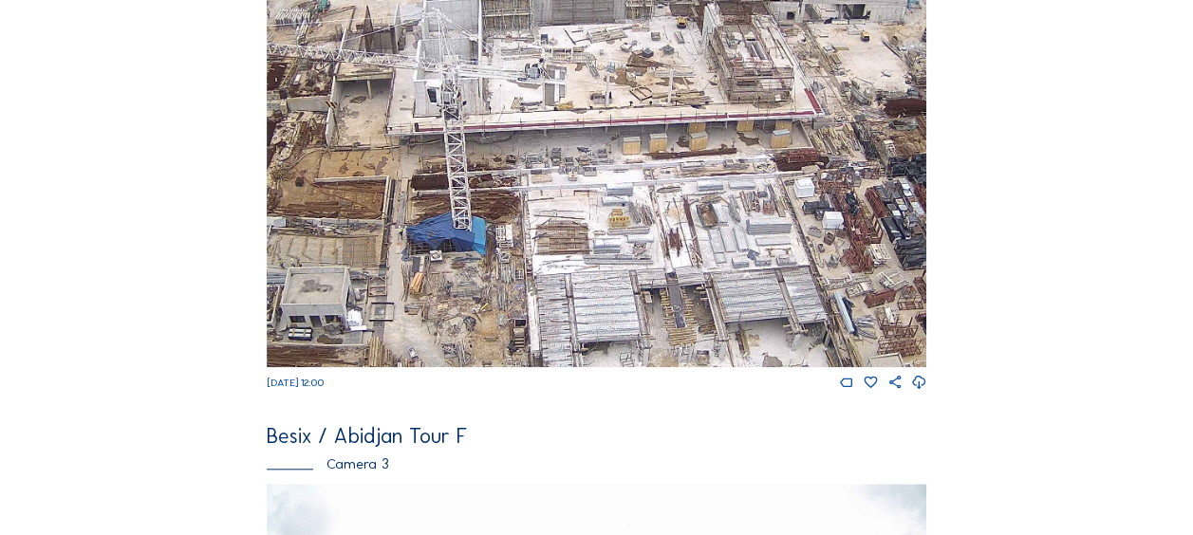
drag, startPoint x: 621, startPoint y: 221, endPoint x: 594, endPoint y: 261, distance: 47.9
click at [594, 261] on img at bounding box center [597, 181] width 660 height 371
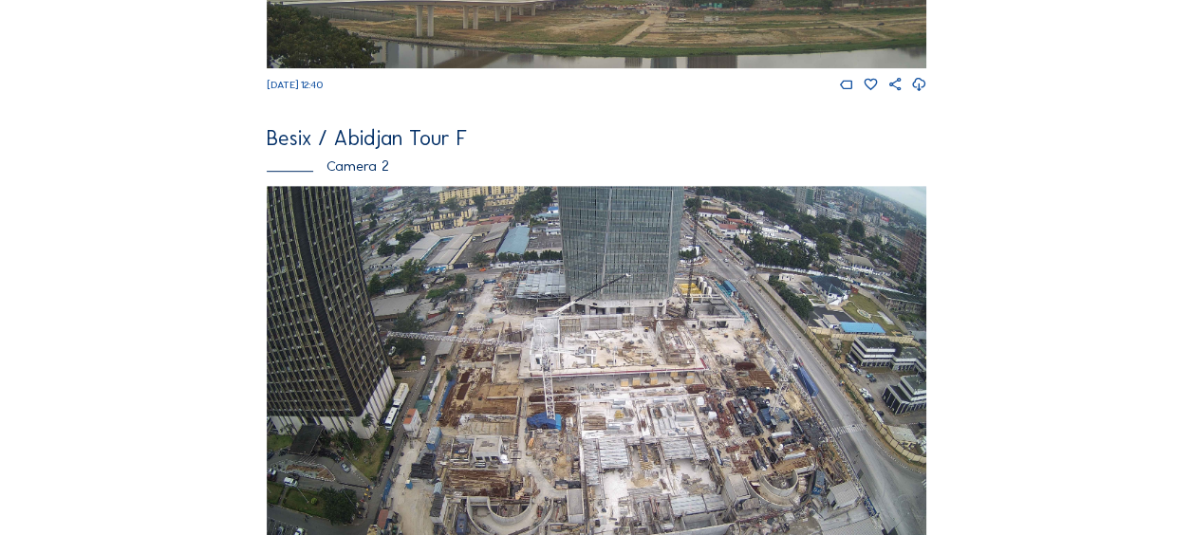
scroll to position [664, 0]
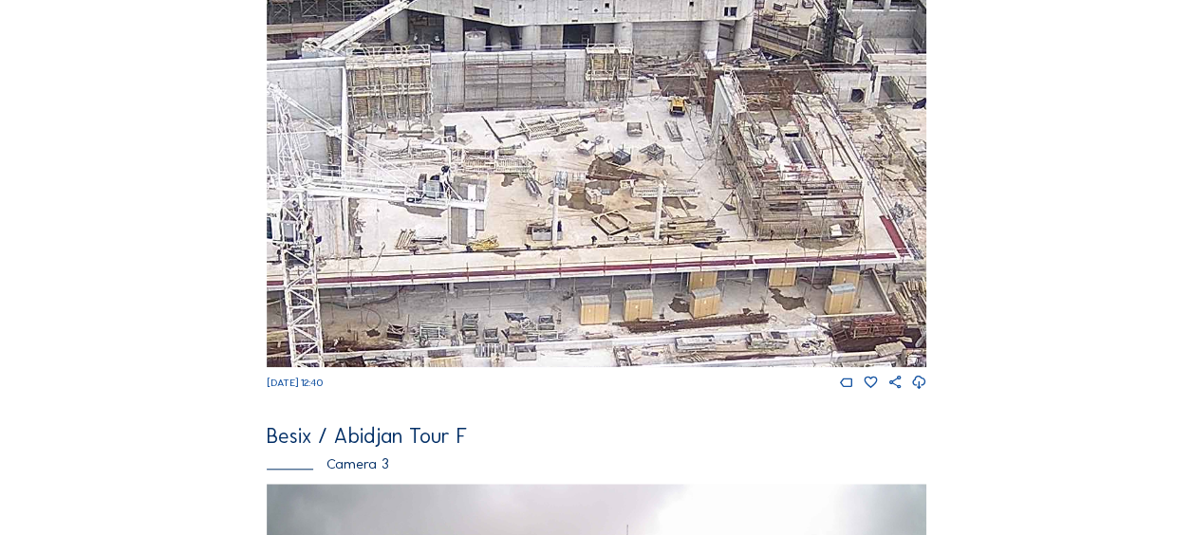
drag, startPoint x: 618, startPoint y: 154, endPoint x: 585, endPoint y: 244, distance: 96.1
click at [585, 244] on img at bounding box center [597, 181] width 660 height 371
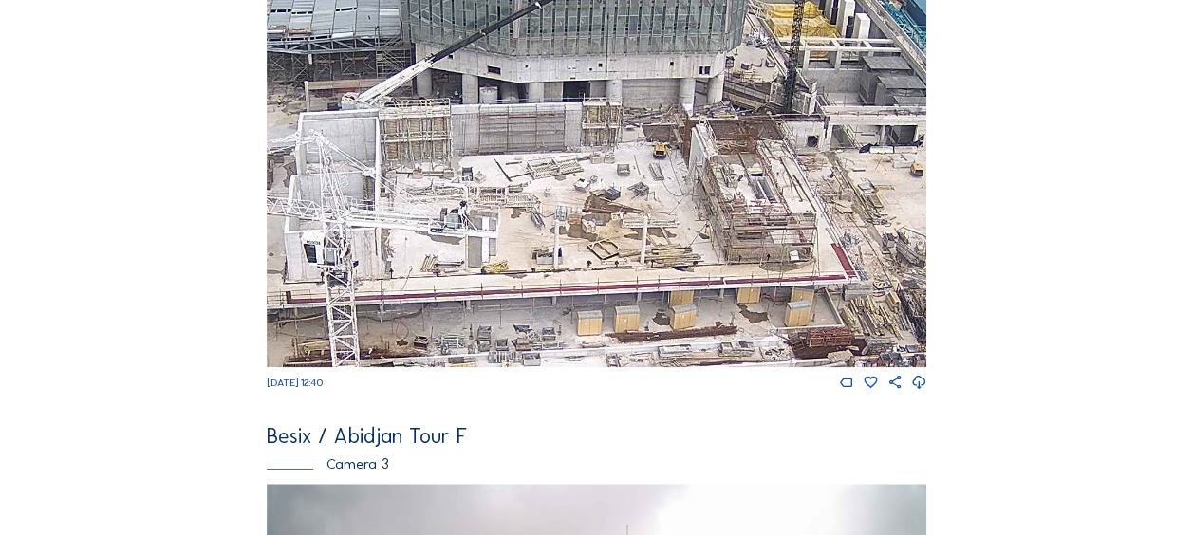
drag, startPoint x: 575, startPoint y: 271, endPoint x: 573, endPoint y: 91, distance: 180.4
click at [573, 91] on img at bounding box center [597, 181] width 660 height 371
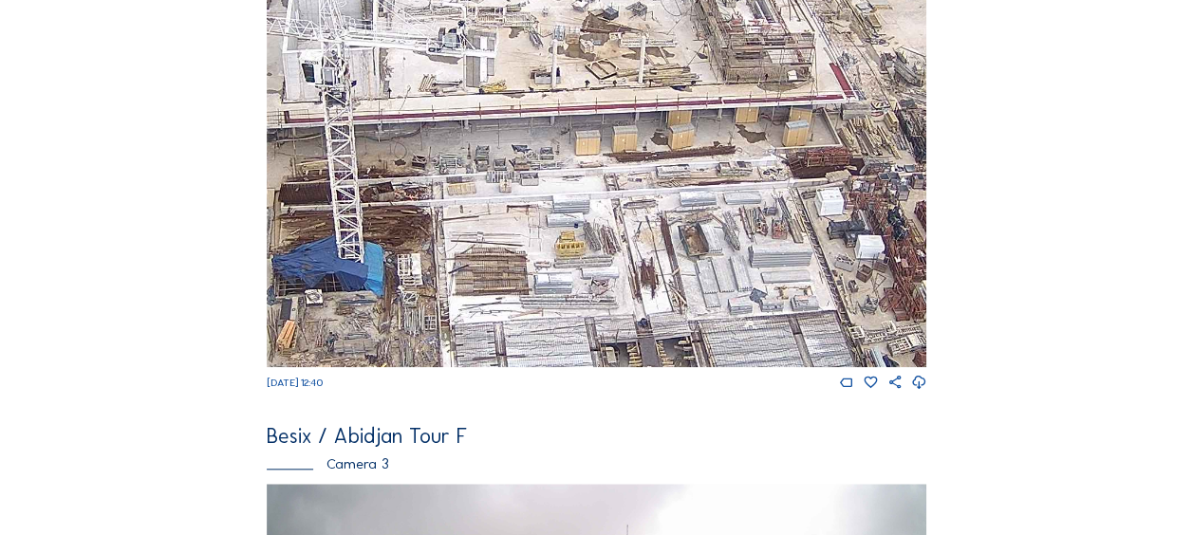
drag, startPoint x: 568, startPoint y: 275, endPoint x: 579, endPoint y: 102, distance: 174.1
click at [585, 92] on img at bounding box center [597, 181] width 660 height 371
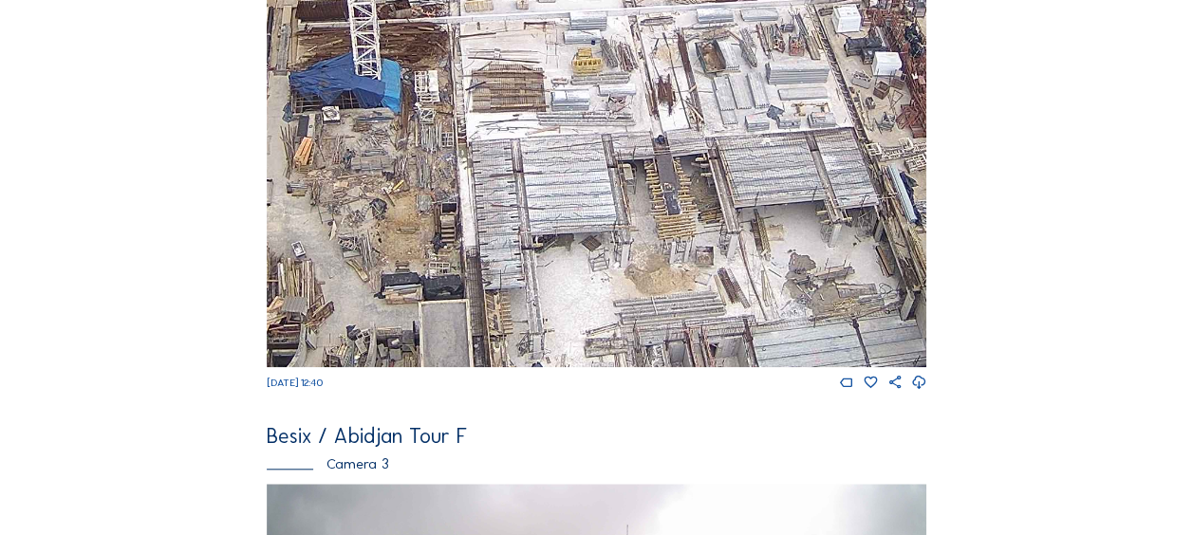
drag, startPoint x: 551, startPoint y: 287, endPoint x: 543, endPoint y: 198, distance: 88.6
click at [543, 198] on img at bounding box center [597, 181] width 660 height 371
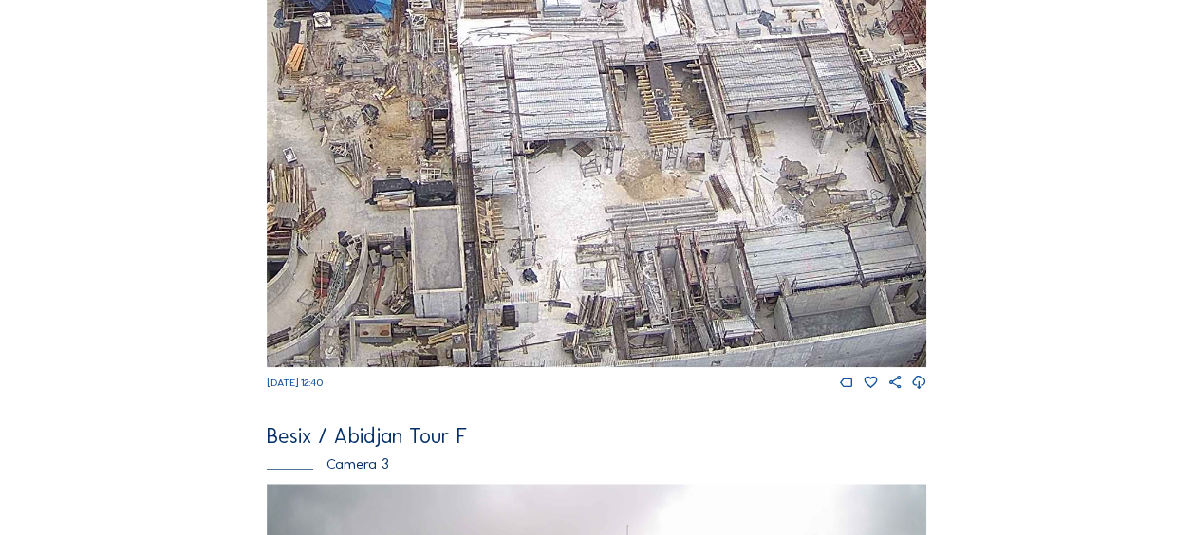
drag, startPoint x: 537, startPoint y: 266, endPoint x: 495, endPoint y: 208, distance: 71.4
click at [497, 209] on img at bounding box center [597, 181] width 660 height 371
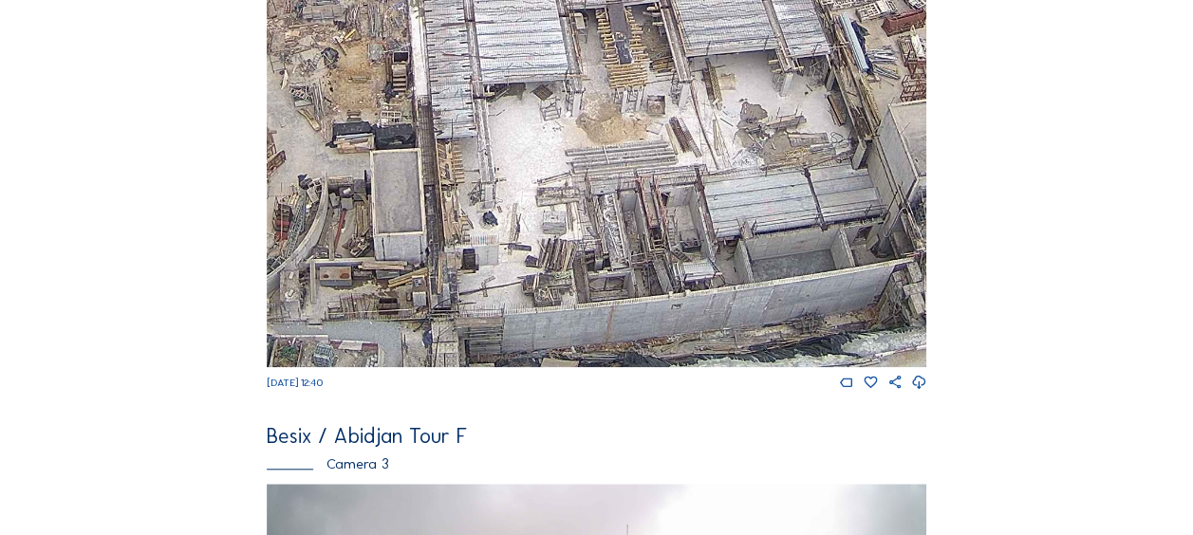
drag, startPoint x: 516, startPoint y: 309, endPoint x: 476, endPoint y: 209, distance: 108.2
click at [478, 211] on img at bounding box center [597, 181] width 660 height 371
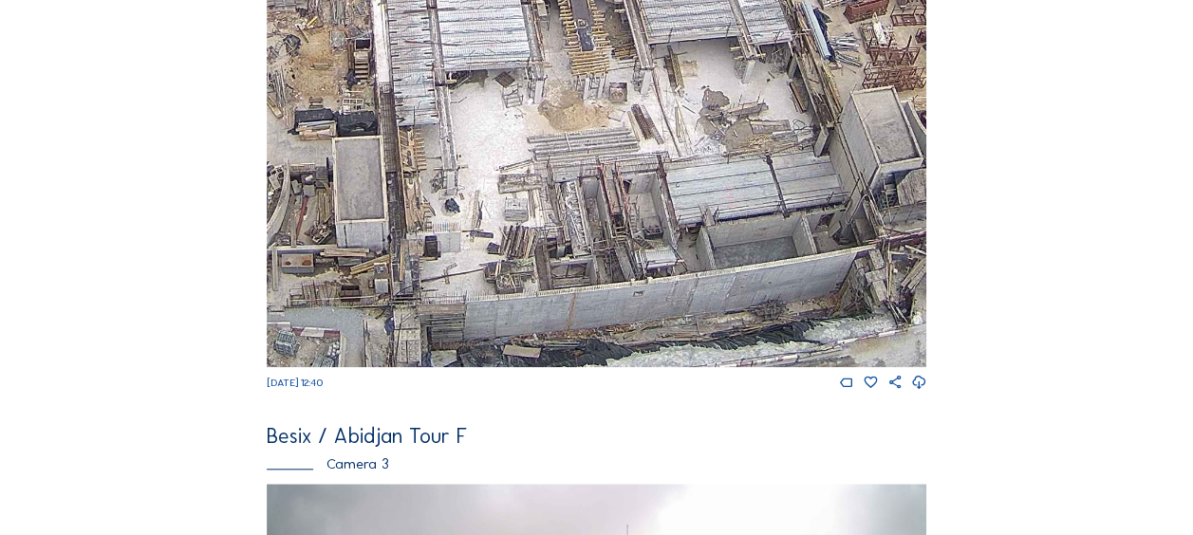
drag, startPoint x: 560, startPoint y: 326, endPoint x: 397, endPoint y: 282, distance: 169.0
click at [397, 282] on img at bounding box center [597, 181] width 660 height 371
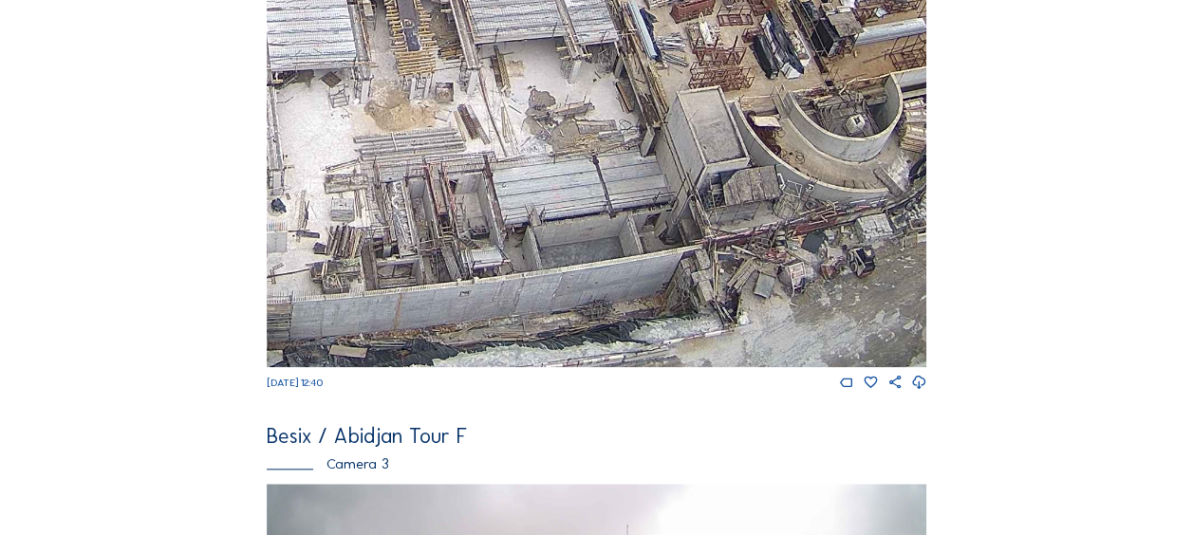
drag, startPoint x: 610, startPoint y: 296, endPoint x: 513, endPoint y: 275, distance: 100.0
click at [514, 274] on img at bounding box center [597, 181] width 660 height 371
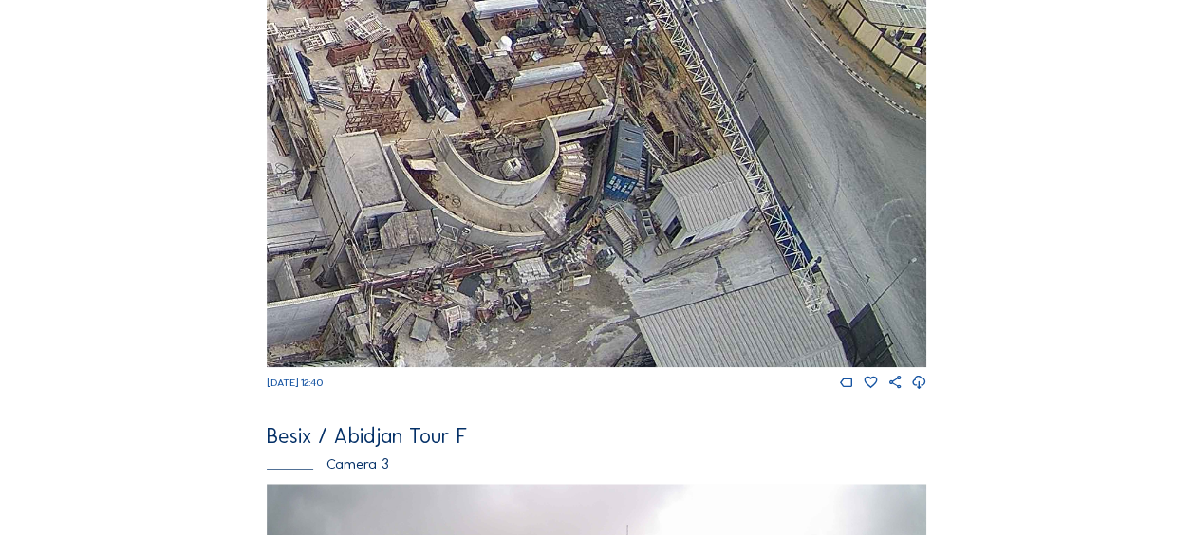
drag, startPoint x: 814, startPoint y: 267, endPoint x: 563, endPoint y: 309, distance: 255.1
click at [563, 309] on img at bounding box center [597, 181] width 660 height 371
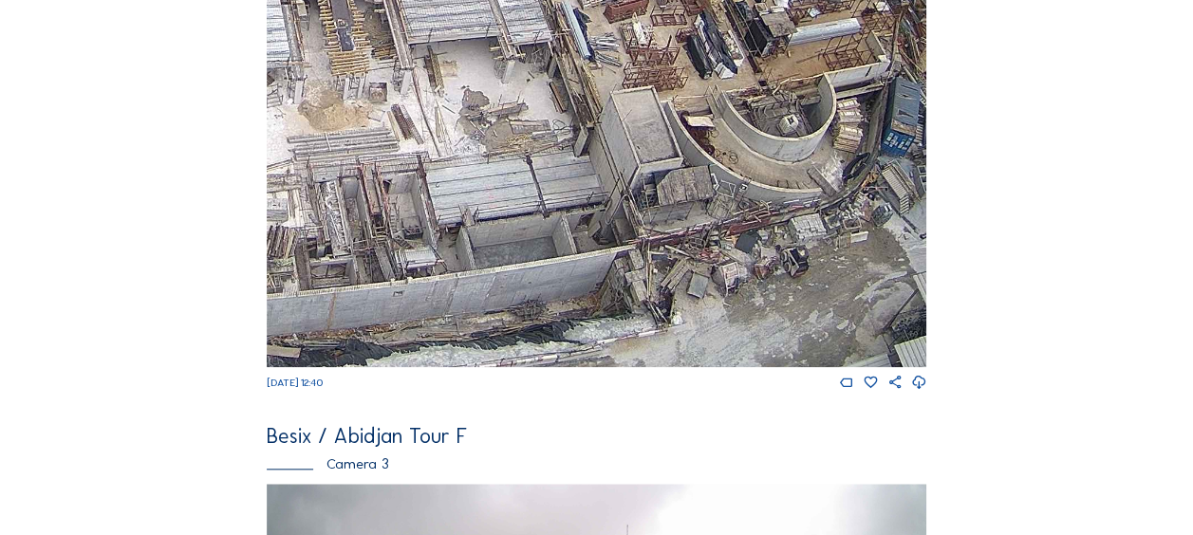
drag, startPoint x: 461, startPoint y: 281, endPoint x: 735, endPoint y: 209, distance: 282.7
click at [739, 208] on img at bounding box center [597, 181] width 660 height 371
drag, startPoint x: 349, startPoint y: 311, endPoint x: 526, endPoint y: 252, distance: 186.4
click at [525, 252] on img at bounding box center [597, 181] width 660 height 371
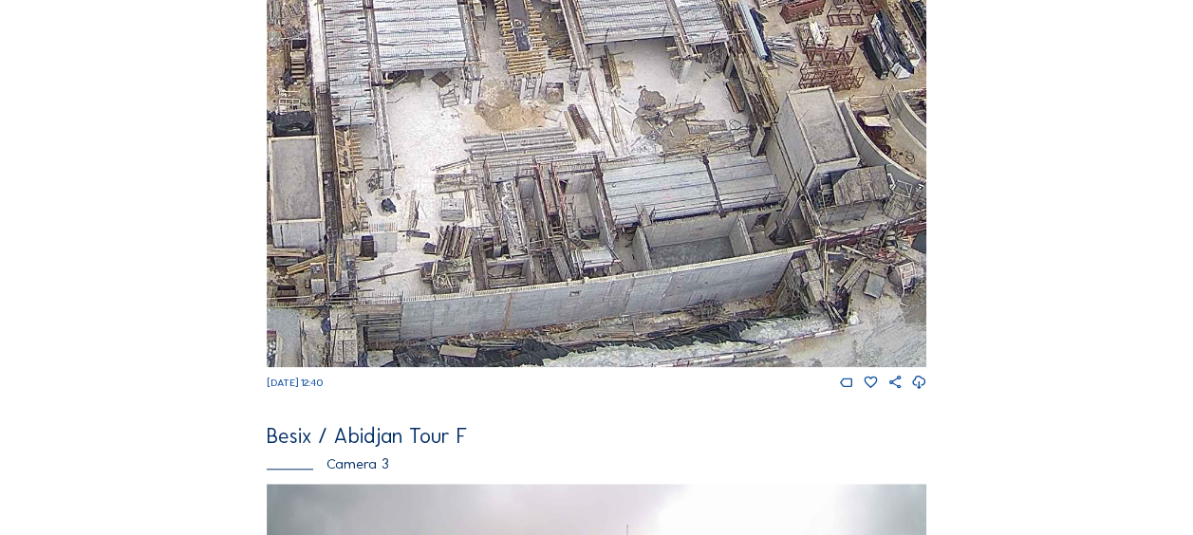
click at [624, 245] on img at bounding box center [597, 181] width 660 height 371
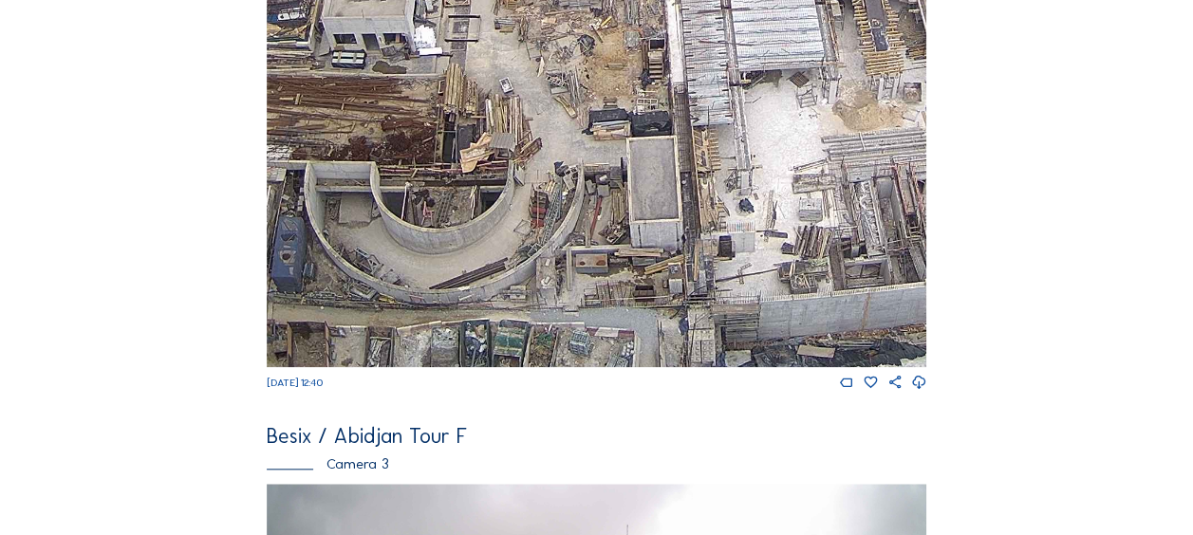
drag, startPoint x: 526, startPoint y: 272, endPoint x: 647, endPoint y: 236, distance: 126.7
click at [675, 234] on img at bounding box center [597, 181] width 660 height 371
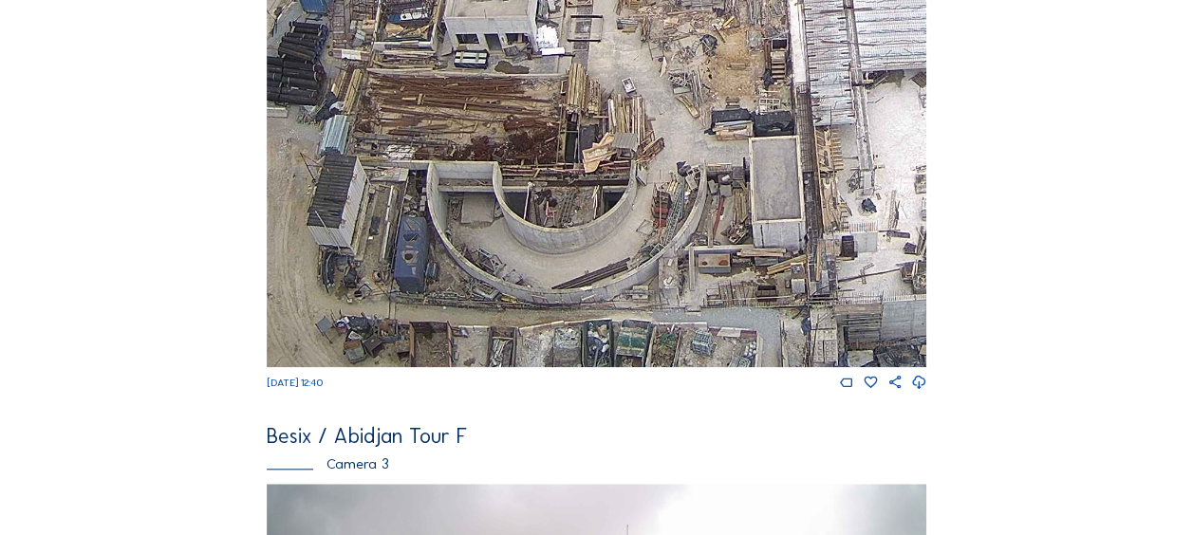
click at [632, 213] on img at bounding box center [597, 181] width 660 height 371
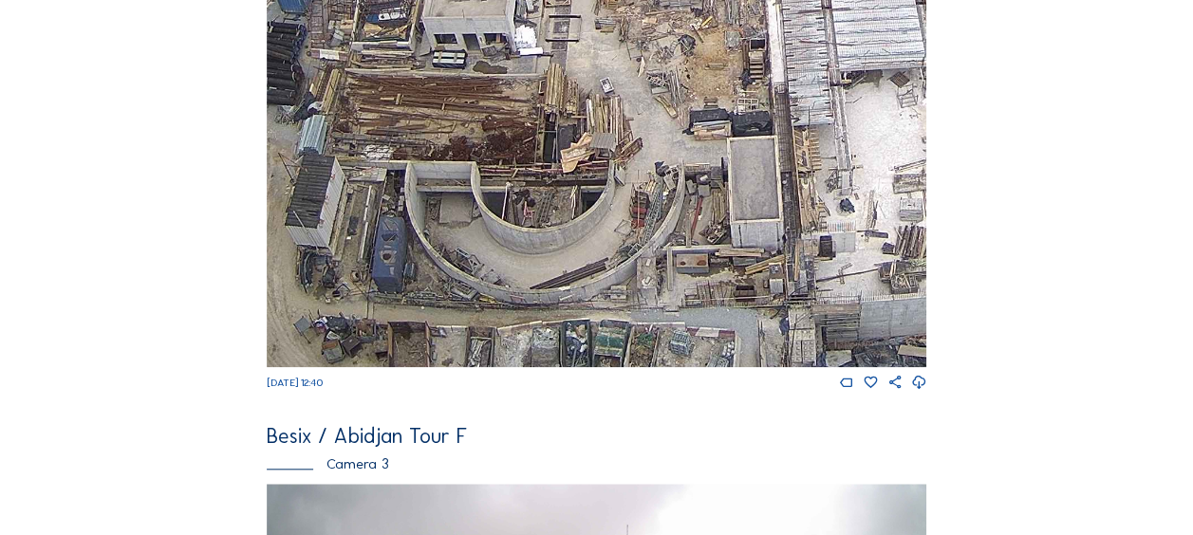
drag, startPoint x: 600, startPoint y: 293, endPoint x: 518, endPoint y: 185, distance: 135.5
click at [514, 180] on img at bounding box center [597, 181] width 660 height 371
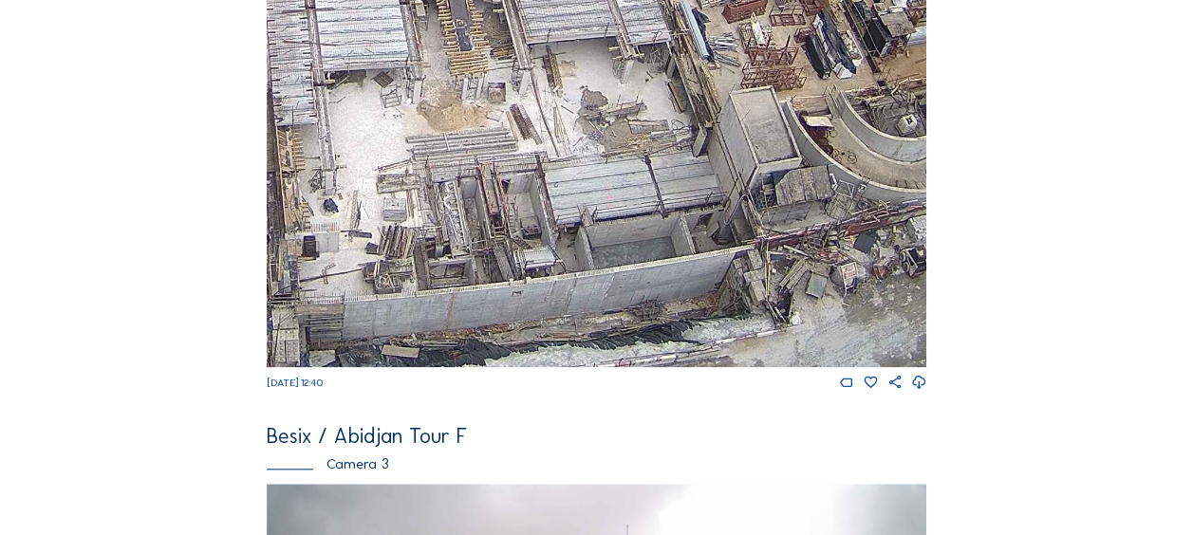
drag, startPoint x: 681, startPoint y: 278, endPoint x: 286, endPoint y: 204, distance: 401.7
click at [286, 204] on img at bounding box center [597, 181] width 660 height 371
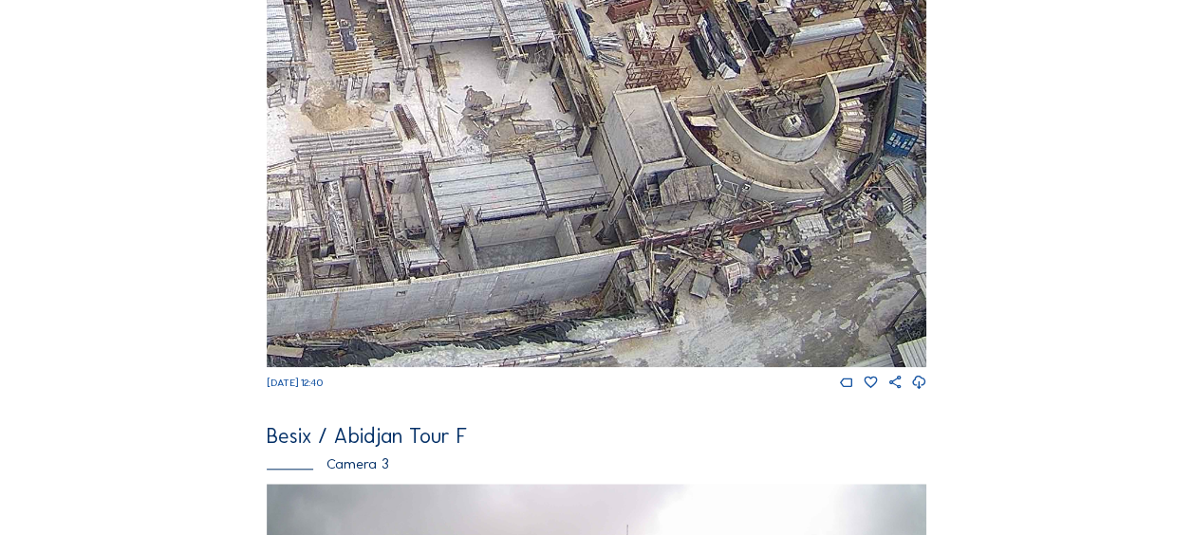
drag, startPoint x: 456, startPoint y: 215, endPoint x: 467, endPoint y: 223, distance: 14.2
click at [451, 211] on img at bounding box center [597, 181] width 660 height 371
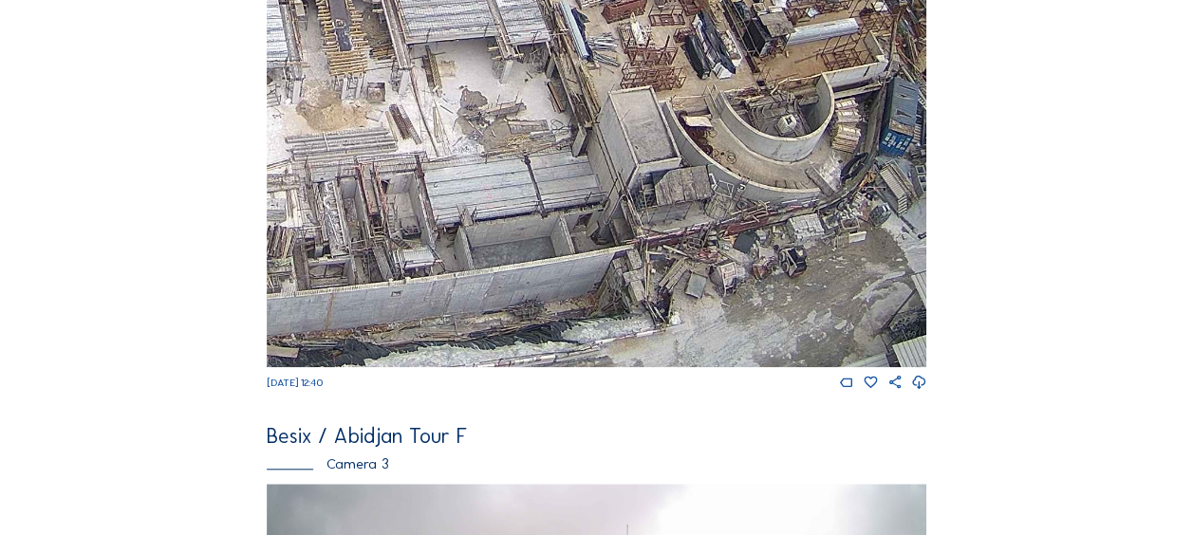
drag, startPoint x: 566, startPoint y: 246, endPoint x: 485, endPoint y: 199, distance: 93.1
click at [485, 199] on img at bounding box center [597, 181] width 660 height 371
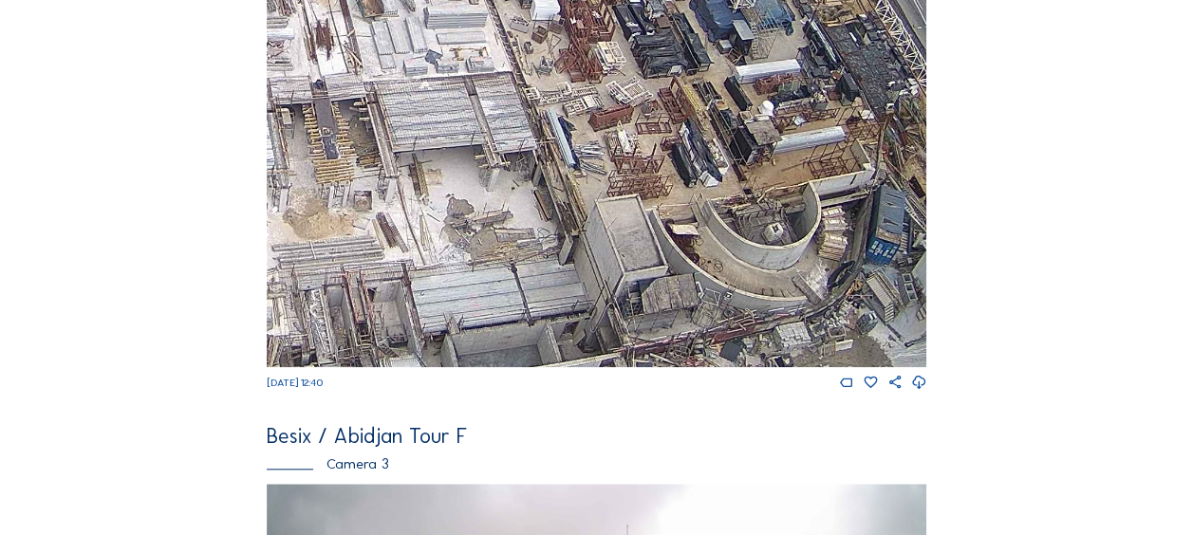
drag, startPoint x: 596, startPoint y: 101, endPoint x: 663, endPoint y: 207, distance: 125.4
click at [663, 207] on img at bounding box center [597, 181] width 660 height 371
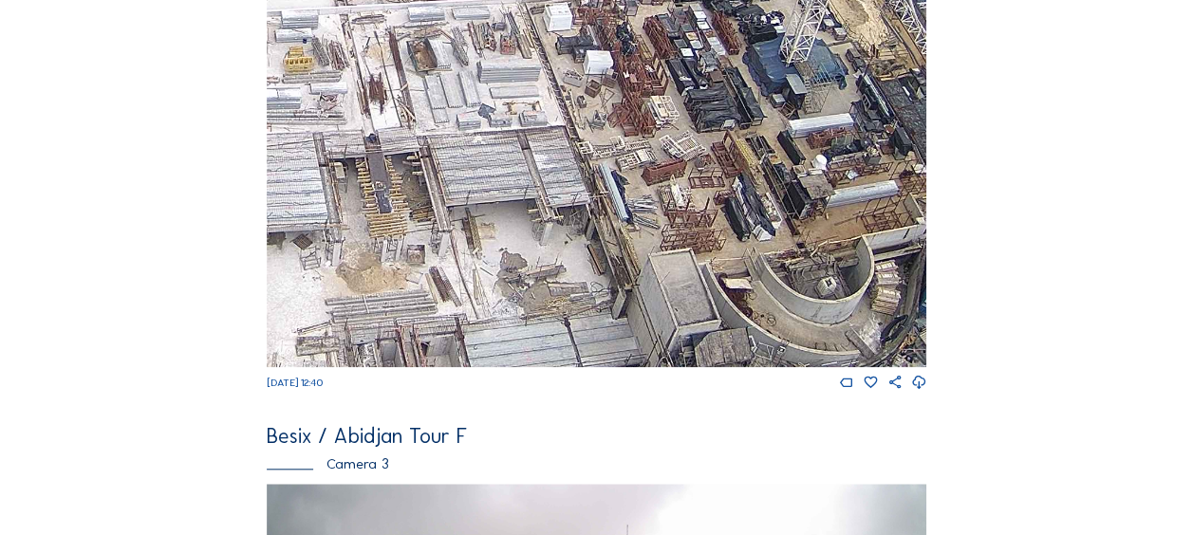
drag, startPoint x: 619, startPoint y: 161, endPoint x: 665, endPoint y: 237, distance: 89.0
click at [665, 237] on img at bounding box center [597, 181] width 660 height 371
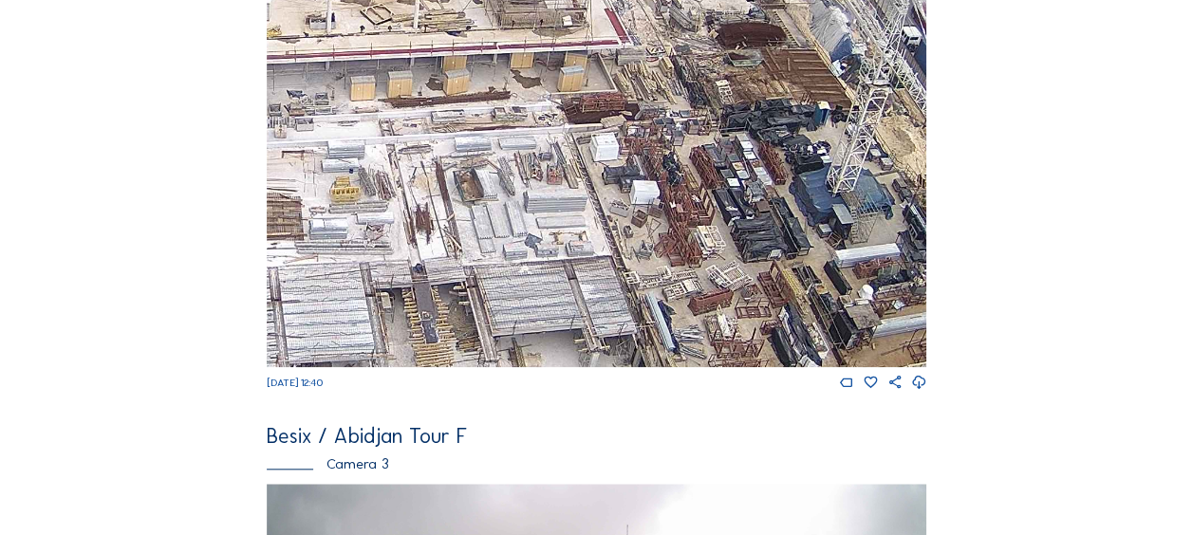
drag, startPoint x: 626, startPoint y: 174, endPoint x: 645, endPoint y: 247, distance: 75.5
click at [645, 247] on img at bounding box center [597, 181] width 660 height 371
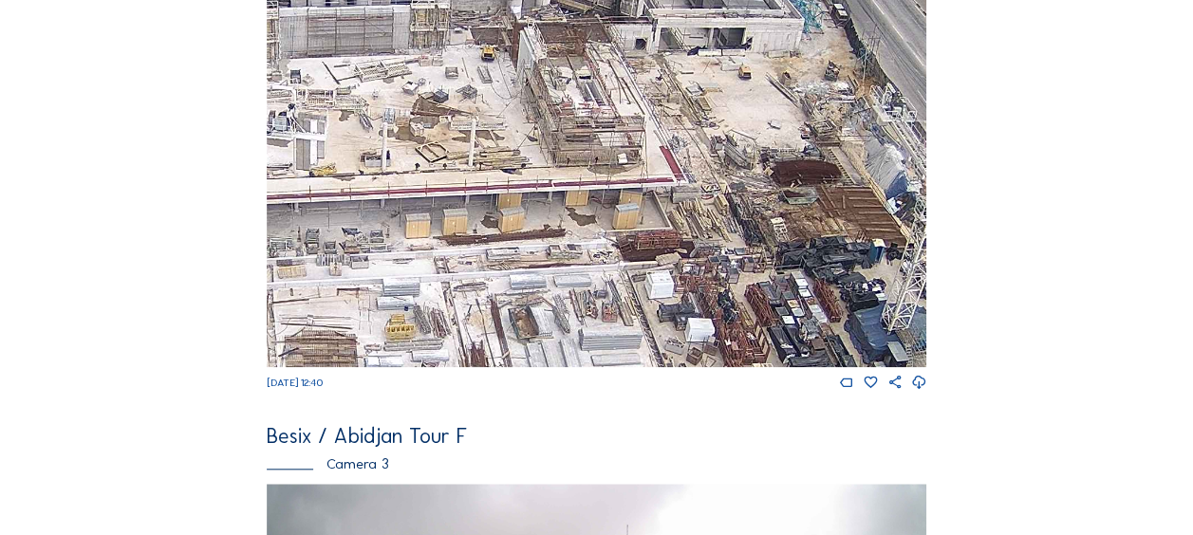
drag, startPoint x: 507, startPoint y: 121, endPoint x: 532, endPoint y: 216, distance: 99.0
click at [561, 258] on img at bounding box center [597, 181] width 660 height 371
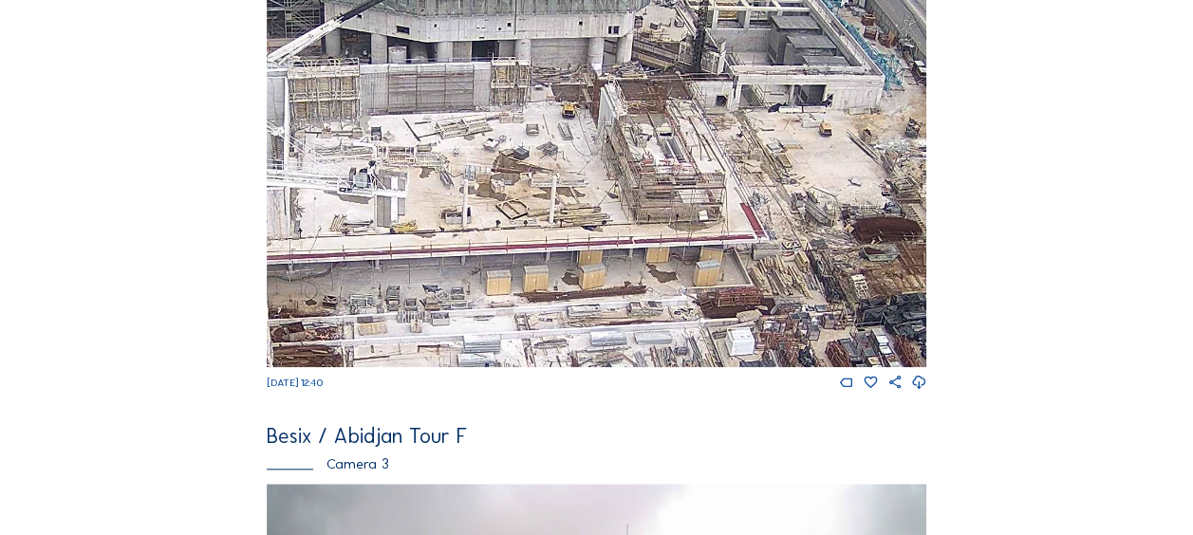
drag, startPoint x: 490, startPoint y: 182, endPoint x: 575, endPoint y: 241, distance: 103.7
click at [575, 241] on img at bounding box center [597, 181] width 660 height 371
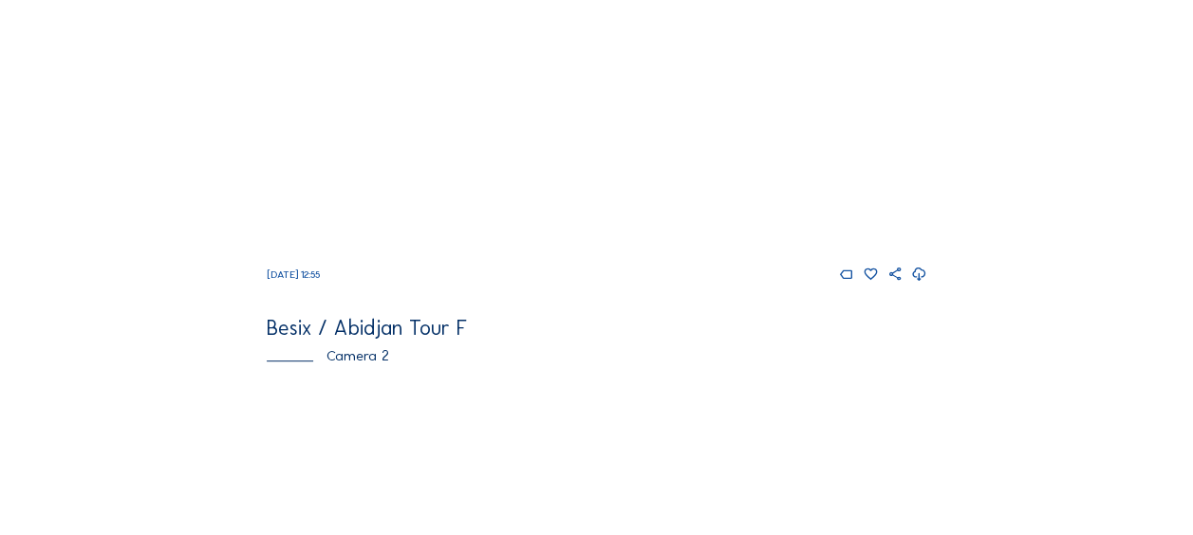
scroll to position [570, 0]
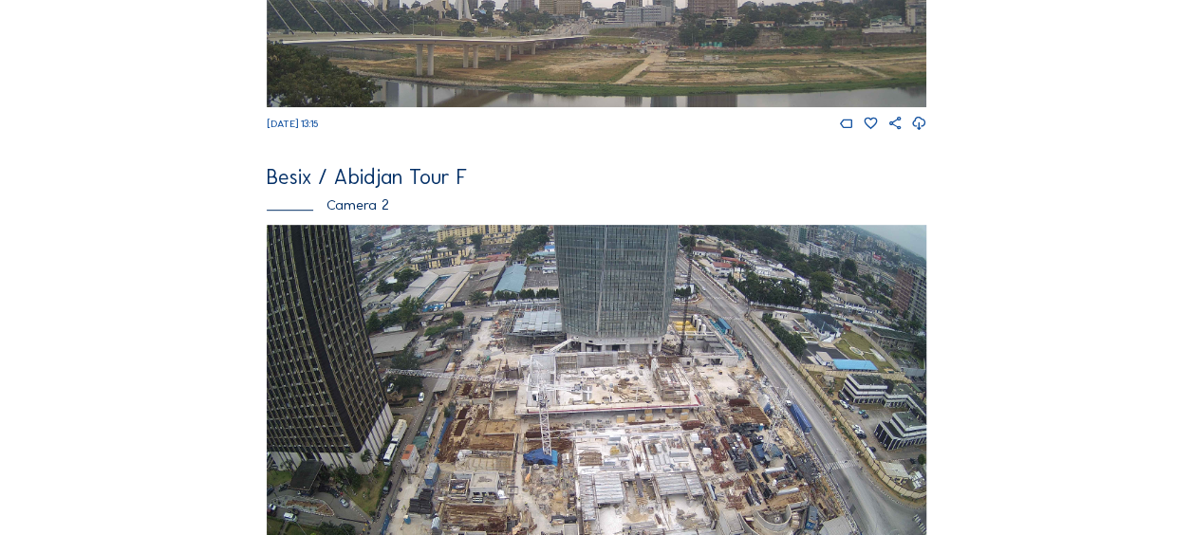
scroll to position [664, 0]
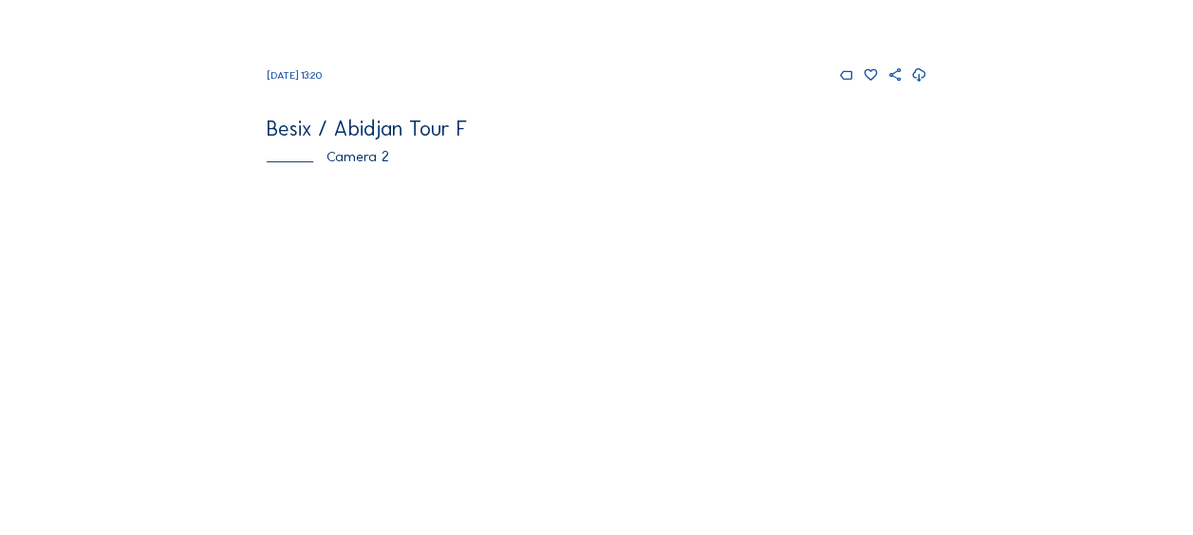
scroll to position [664, 0]
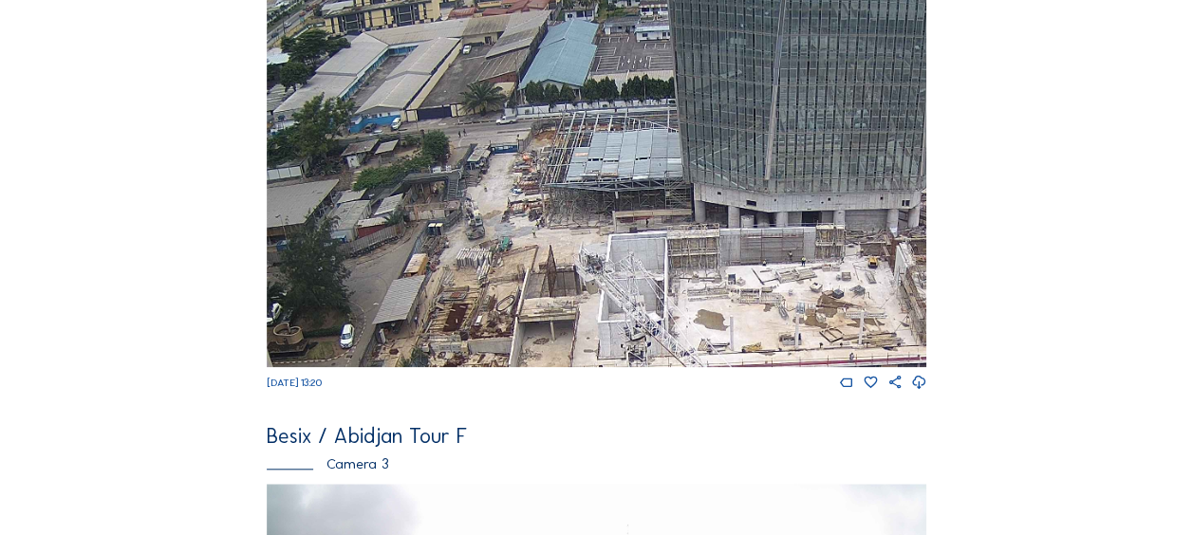
drag, startPoint x: 485, startPoint y: 114, endPoint x: 482, endPoint y: 228, distance: 113.9
click at [483, 238] on img at bounding box center [597, 181] width 660 height 371
